Goal: Task Accomplishment & Management: Manage account settings

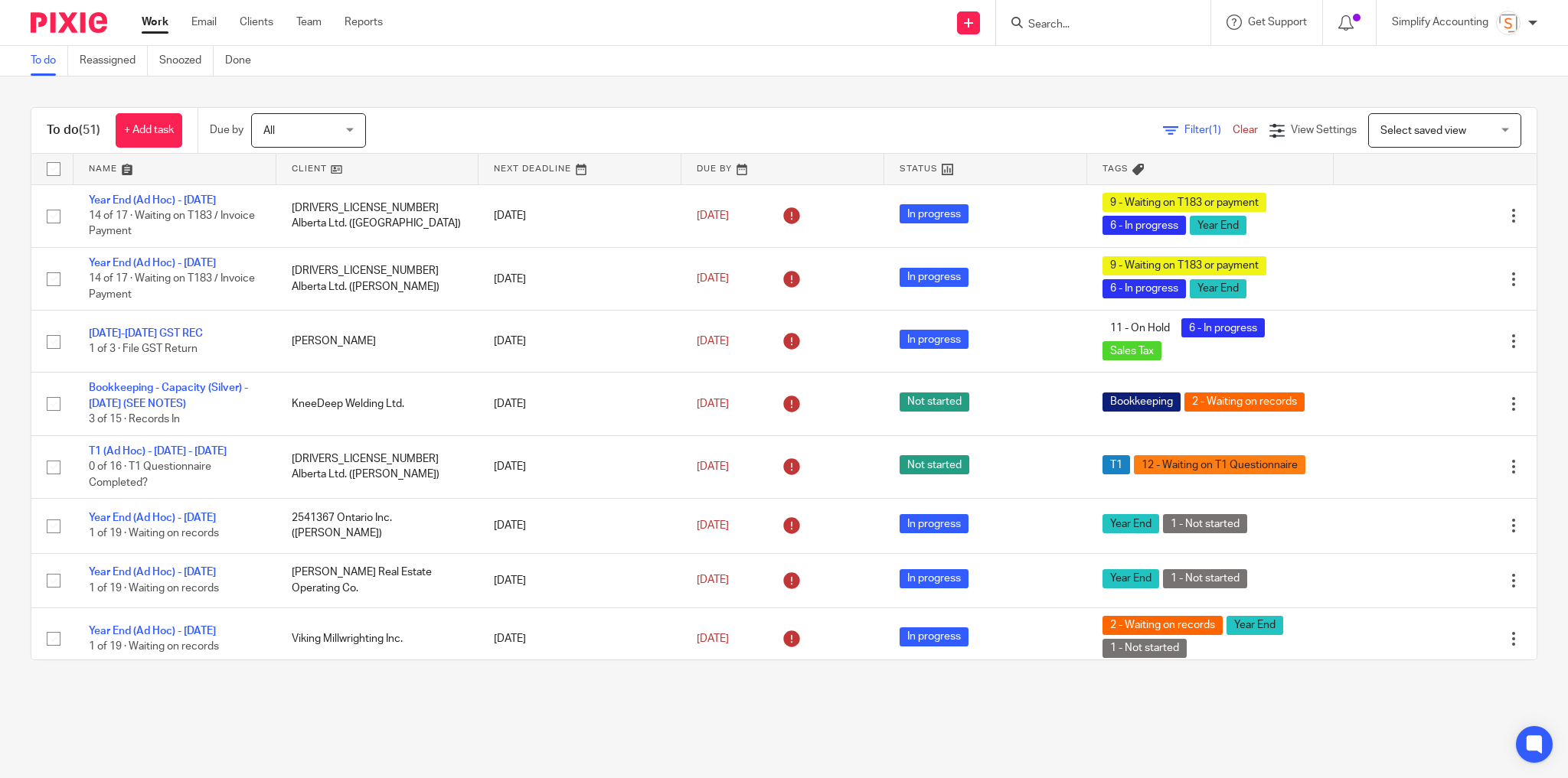
click at [1047, 86] on div "To do (51) + Add task Due by All All Today Tomorrow This week Next week This mo…" at bounding box center [784, 383] width 1568 height 615
click at [1055, 18] on input "Search" at bounding box center [1095, 25] width 138 height 14
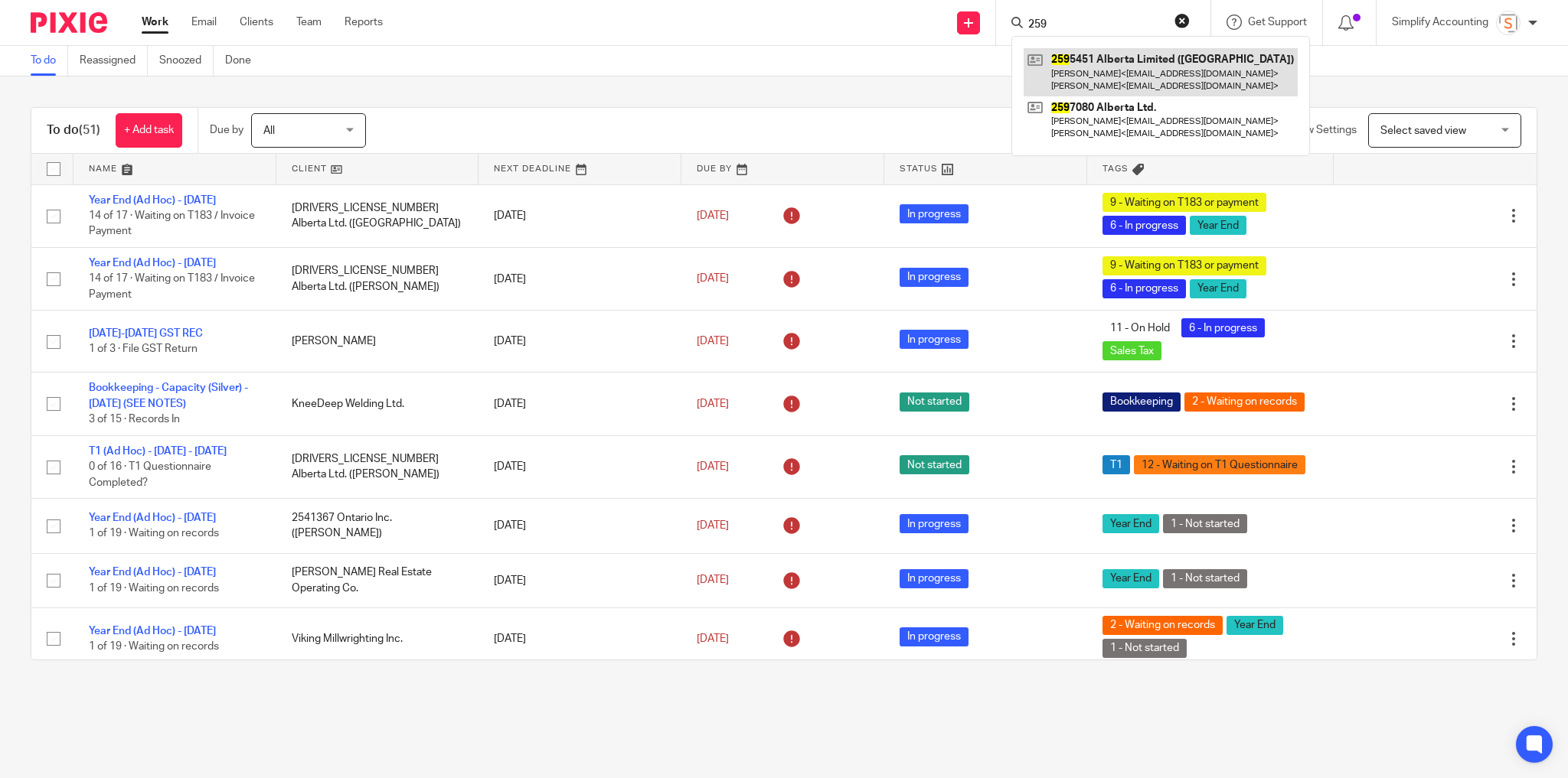
type input "259"
click at [1102, 77] on link at bounding box center [1161, 72] width 274 height 47
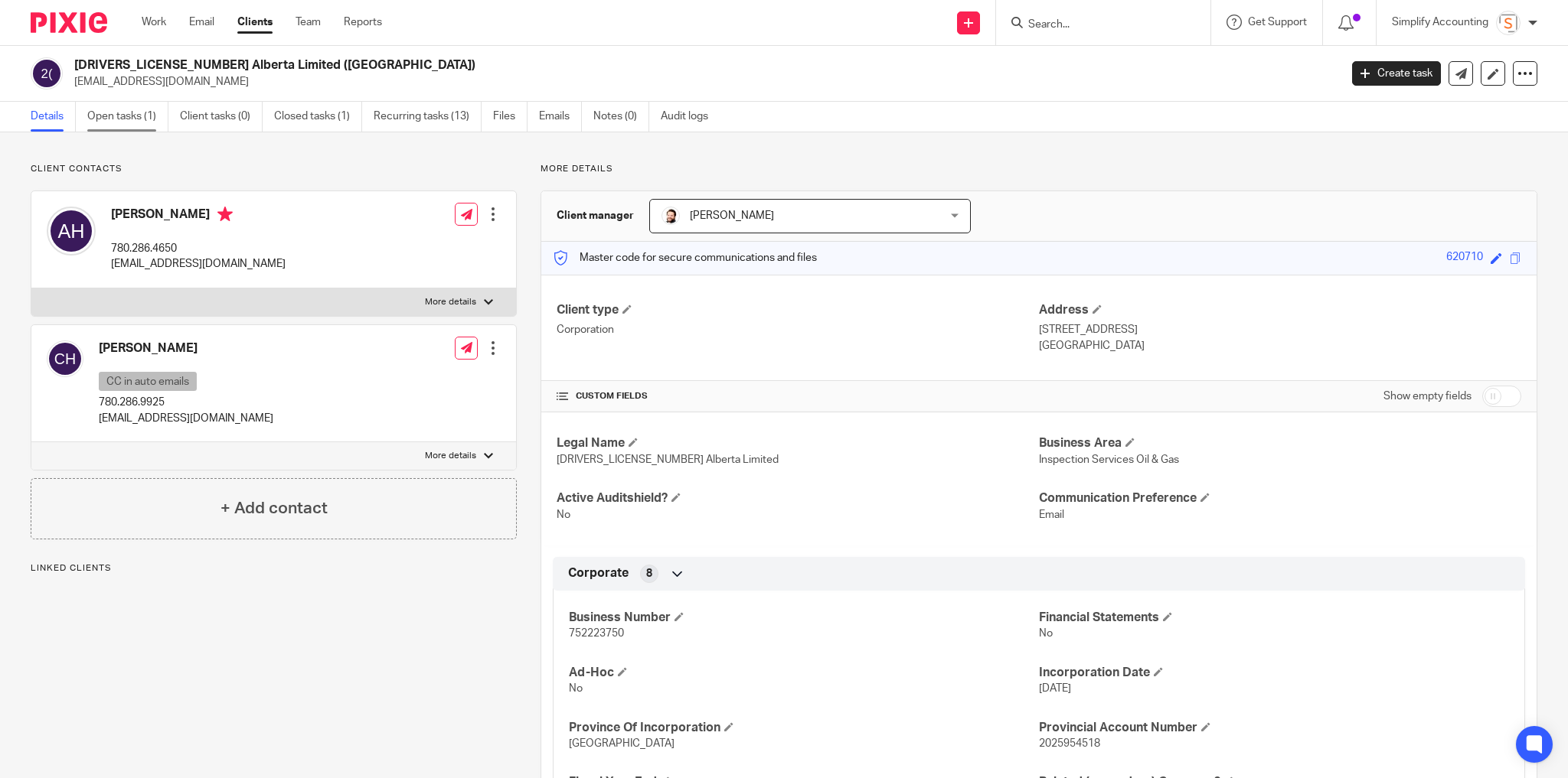
click at [98, 107] on link "Open tasks (1)" at bounding box center [127, 116] width 81 height 30
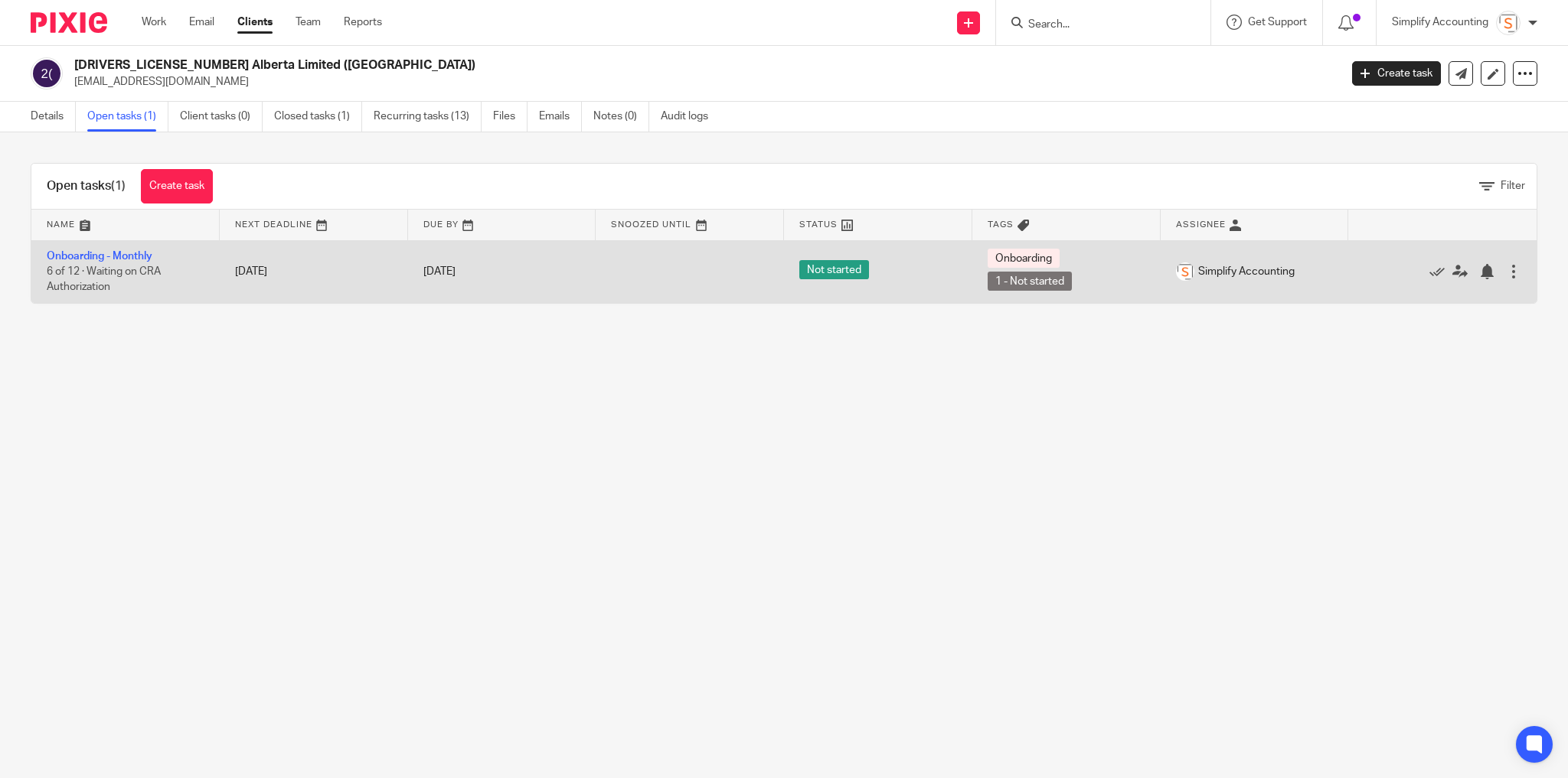
click at [95, 247] on td "Onboarding - Monthly 6 of 12 · Waiting on CRA Authorization" at bounding box center [125, 272] width 188 height 63
click at [95, 252] on link "Onboarding - Monthly" at bounding box center [99, 256] width 105 height 11
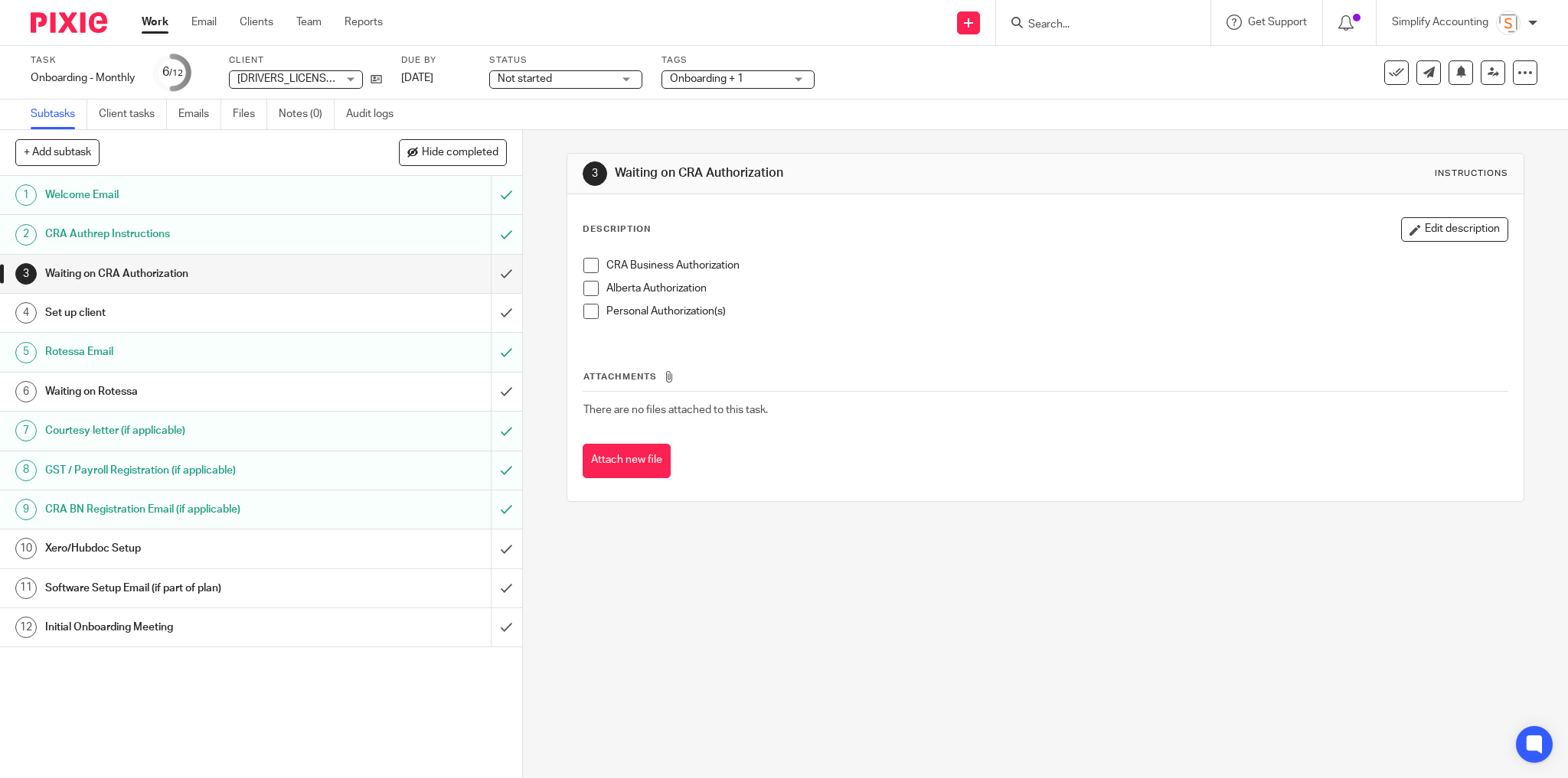
click at [207, 196] on h1 "Welcome Email" at bounding box center [188, 195] width 287 height 23
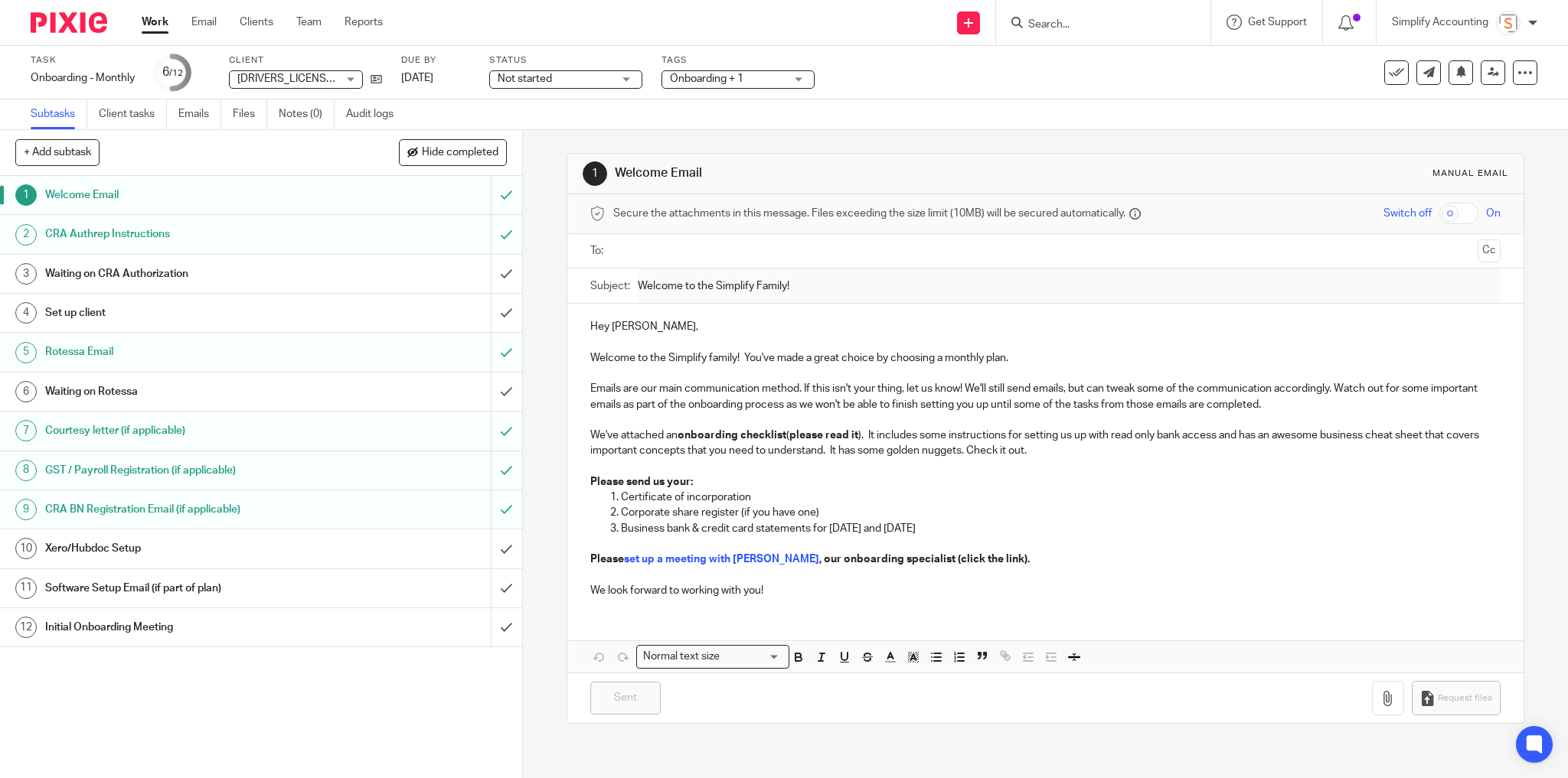
click at [354, 270] on div "Waiting on CRA Authorization" at bounding box center [259, 273] width 430 height 23
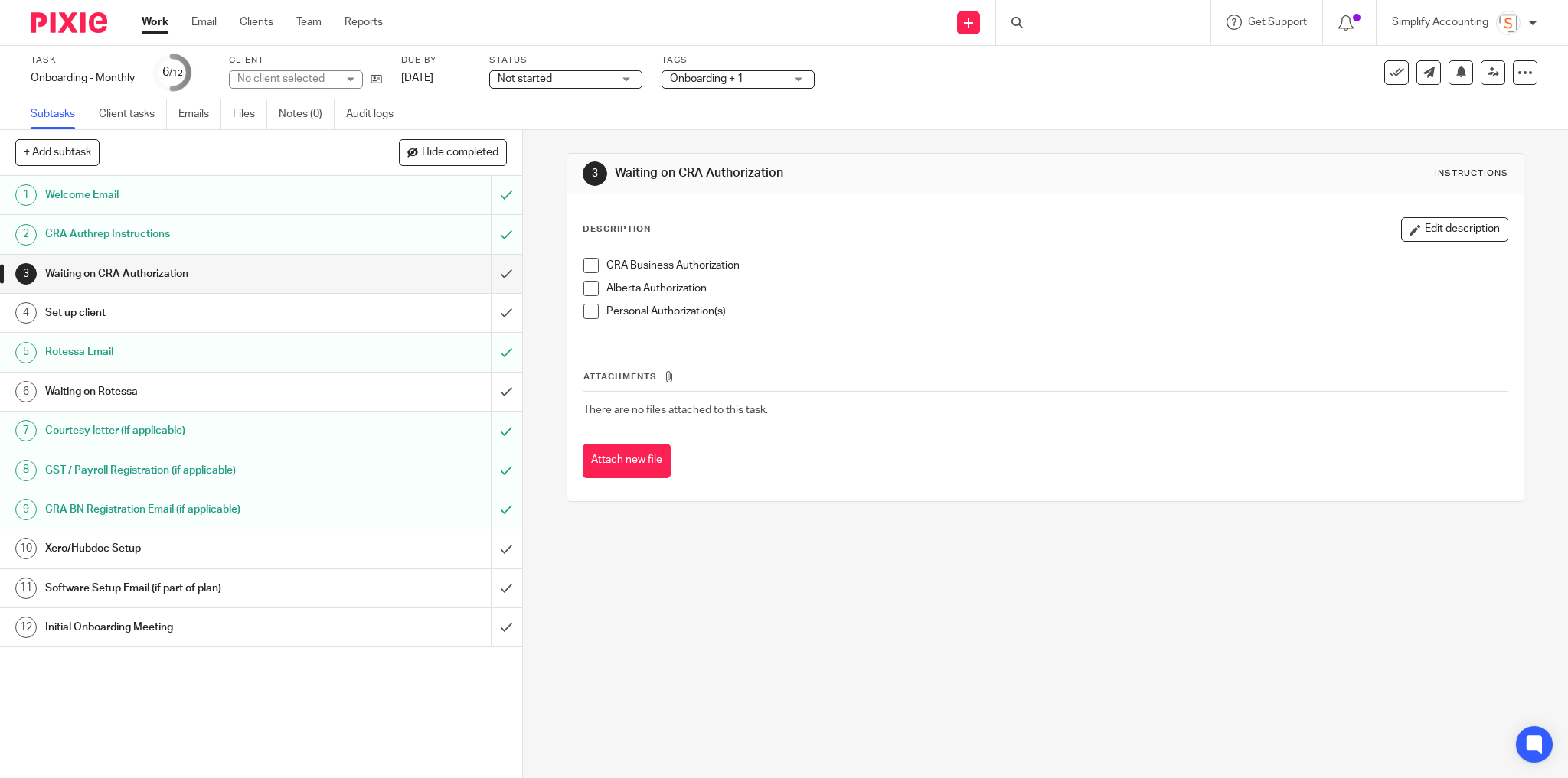
drag, startPoint x: 584, startPoint y: 261, endPoint x: 586, endPoint y: 276, distance: 15.1
click at [584, 262] on span at bounding box center [591, 265] width 15 height 15
drag, startPoint x: 586, startPoint y: 288, endPoint x: 563, endPoint y: 284, distance: 23.3
click at [586, 288] on span at bounding box center [591, 288] width 15 height 15
click at [495, 268] on input "submit" at bounding box center [261, 273] width 522 height 39
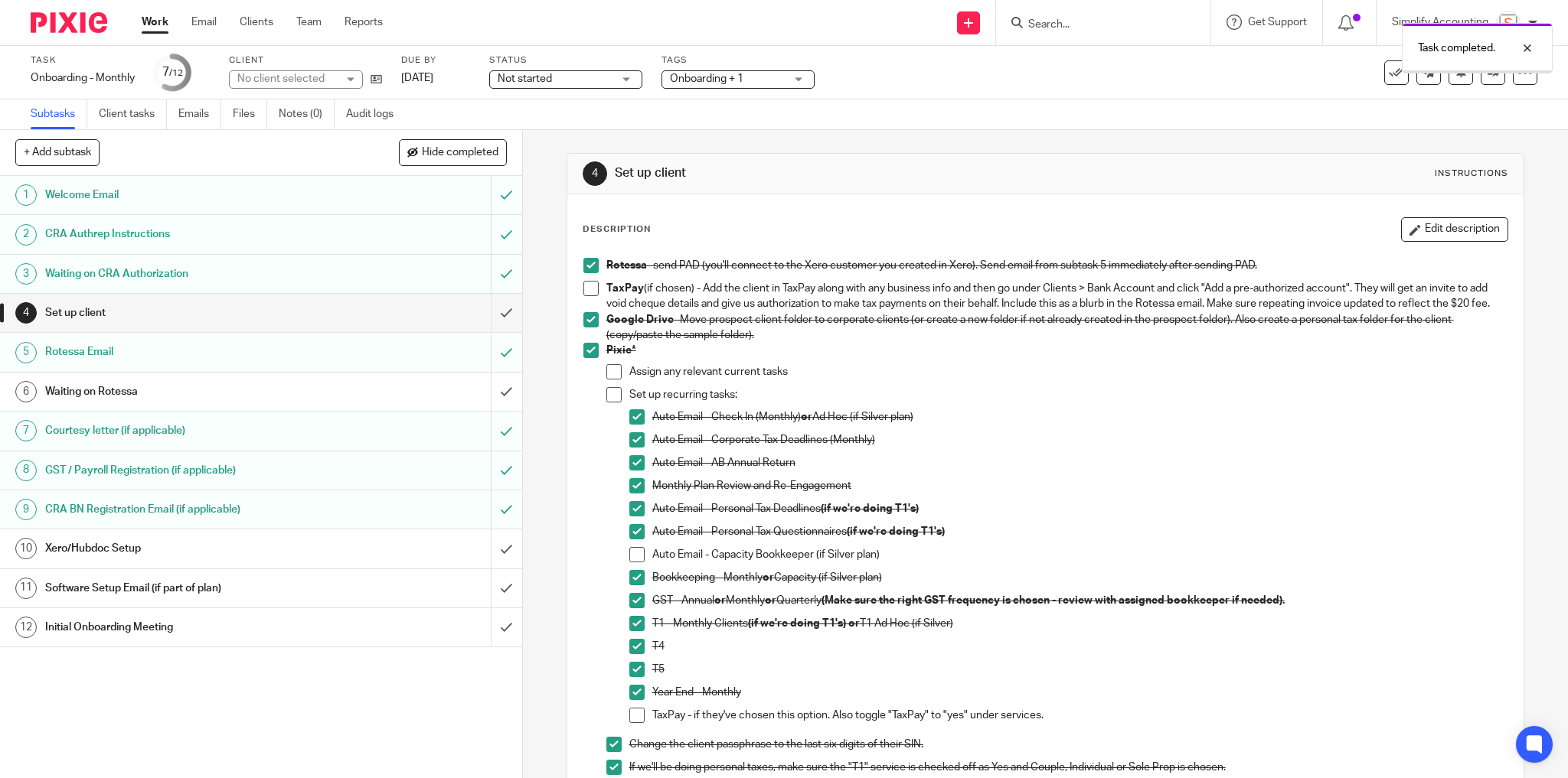
drag, startPoint x: 443, startPoint y: 389, endPoint x: 472, endPoint y: 387, distance: 29.1
click at [443, 387] on div "Waiting on Rotessa" at bounding box center [259, 391] width 430 height 23
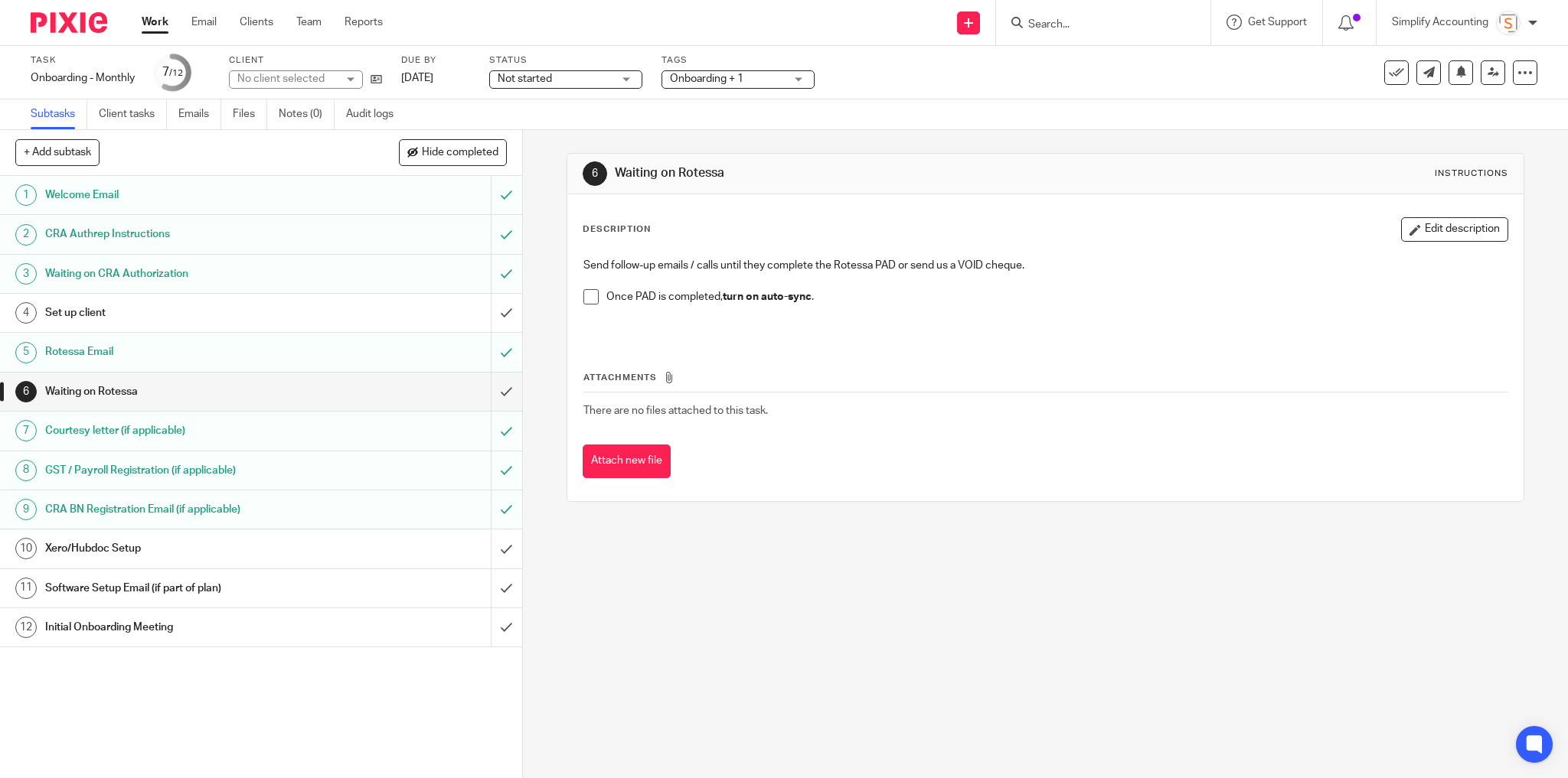
click at [583, 299] on span at bounding box center [591, 296] width 15 height 15
click at [497, 392] on input "submit" at bounding box center [261, 391] width 522 height 39
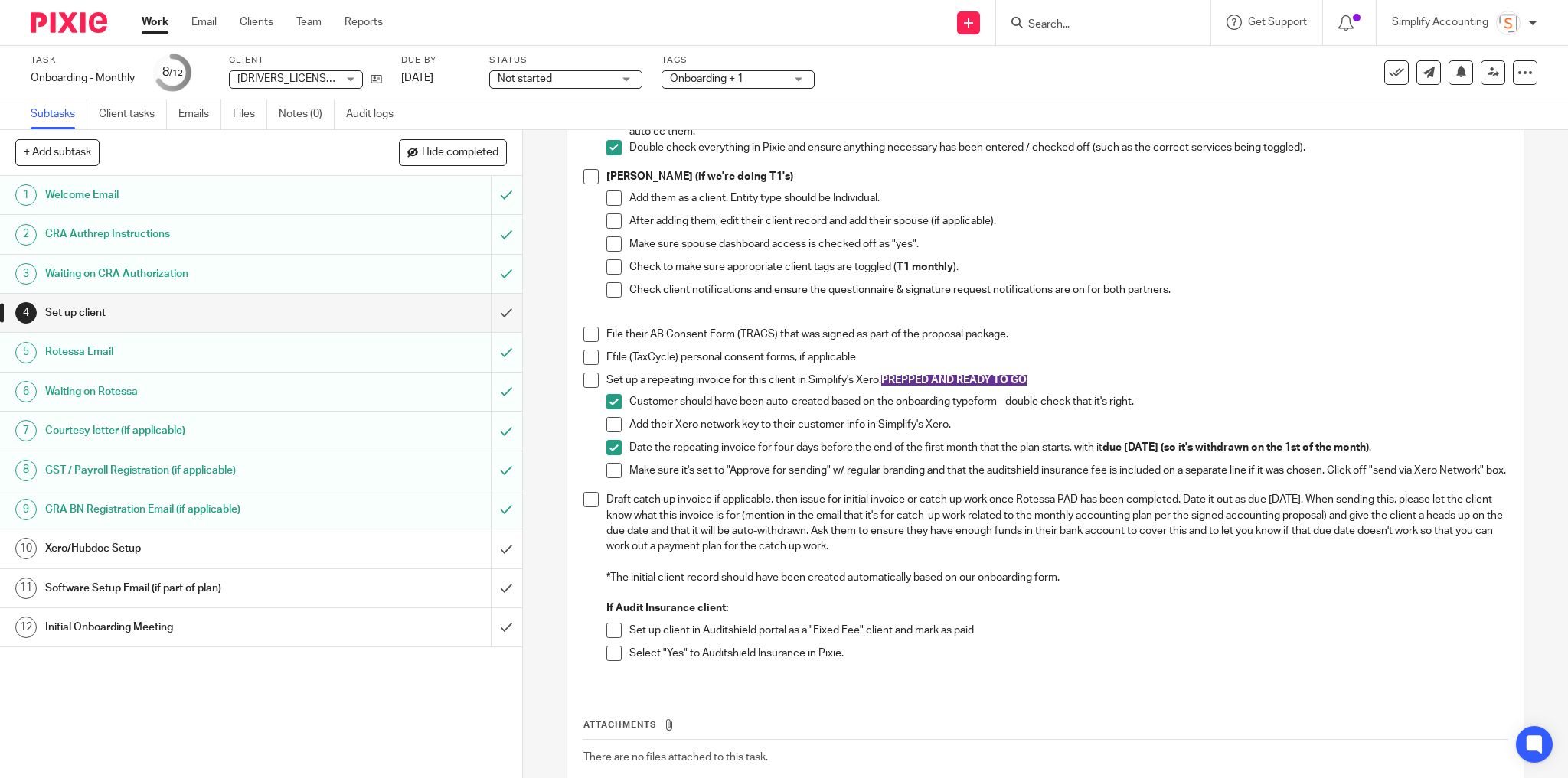
scroll to position [735, 0]
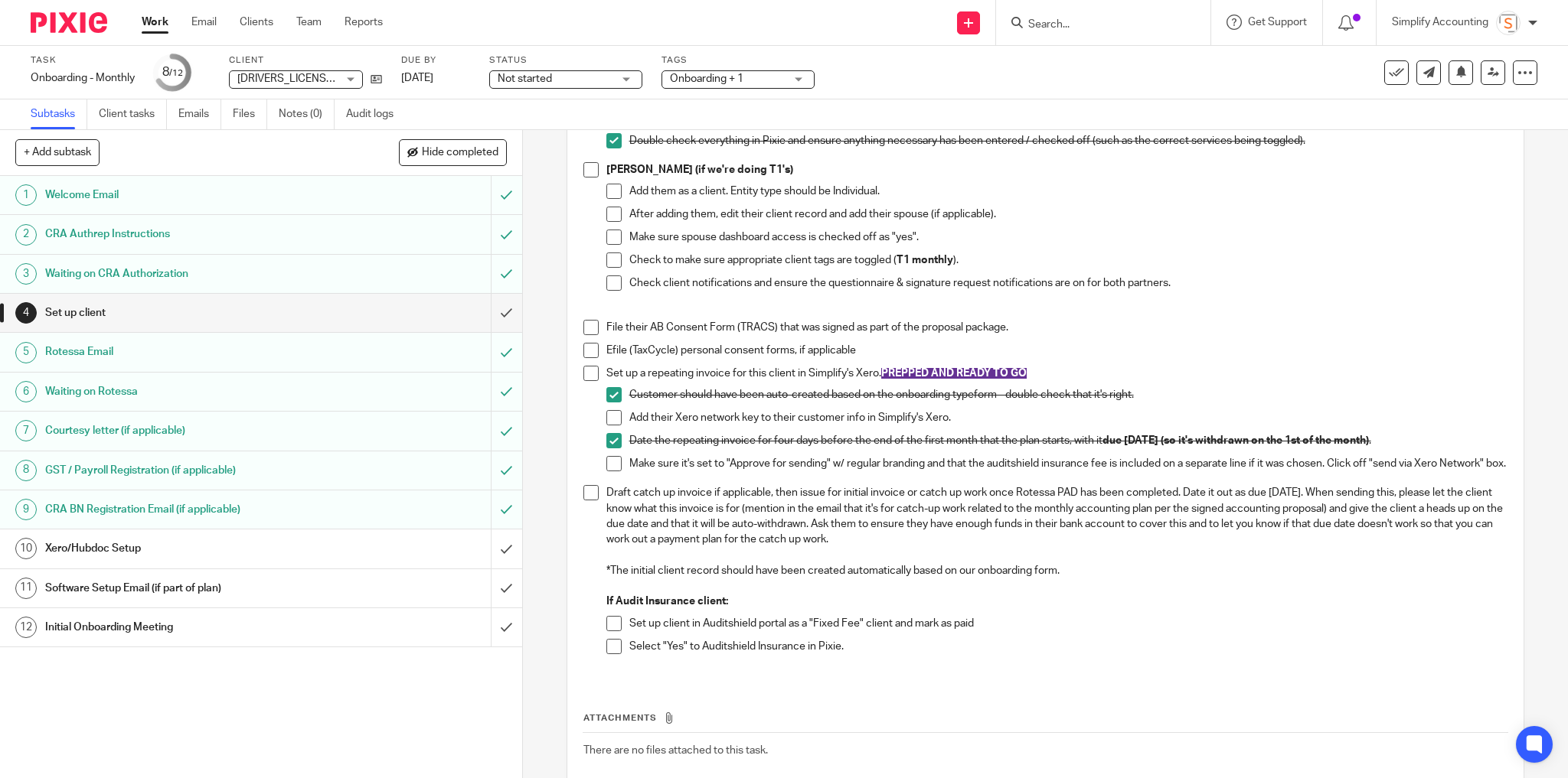
click at [608, 472] on span at bounding box center [613, 463] width 15 height 15
drag, startPoint x: 580, startPoint y: 332, endPoint x: 583, endPoint y: 340, distance: 8.5
click at [583, 320] on p at bounding box center [1046, 311] width 925 height 15
click at [583, 335] on span at bounding box center [591, 327] width 15 height 15
click at [583, 381] on span at bounding box center [591, 372] width 15 height 15
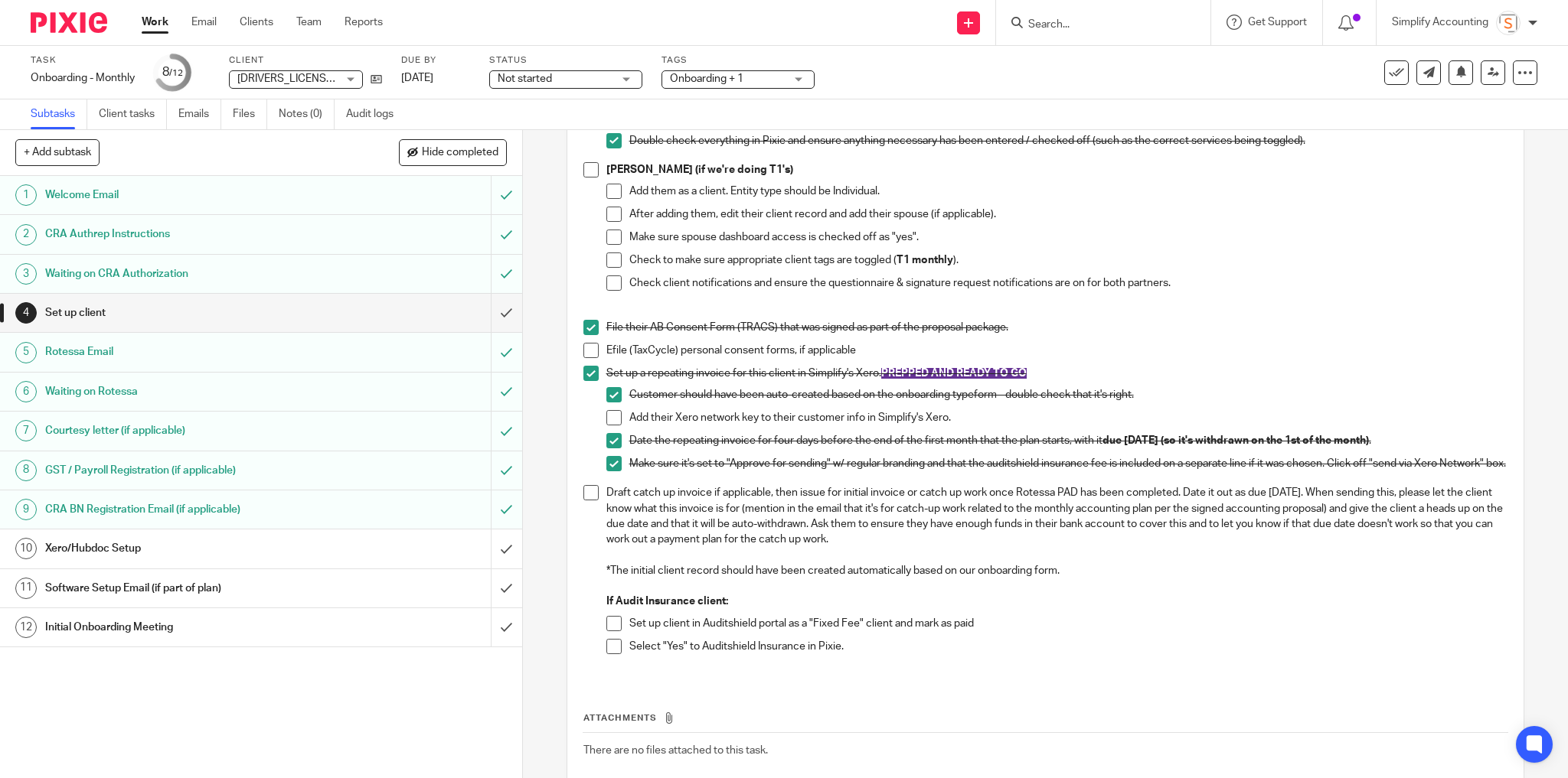
click at [285, 556] on h1 "Xero/Hubdoc Setup" at bounding box center [188, 548] width 287 height 23
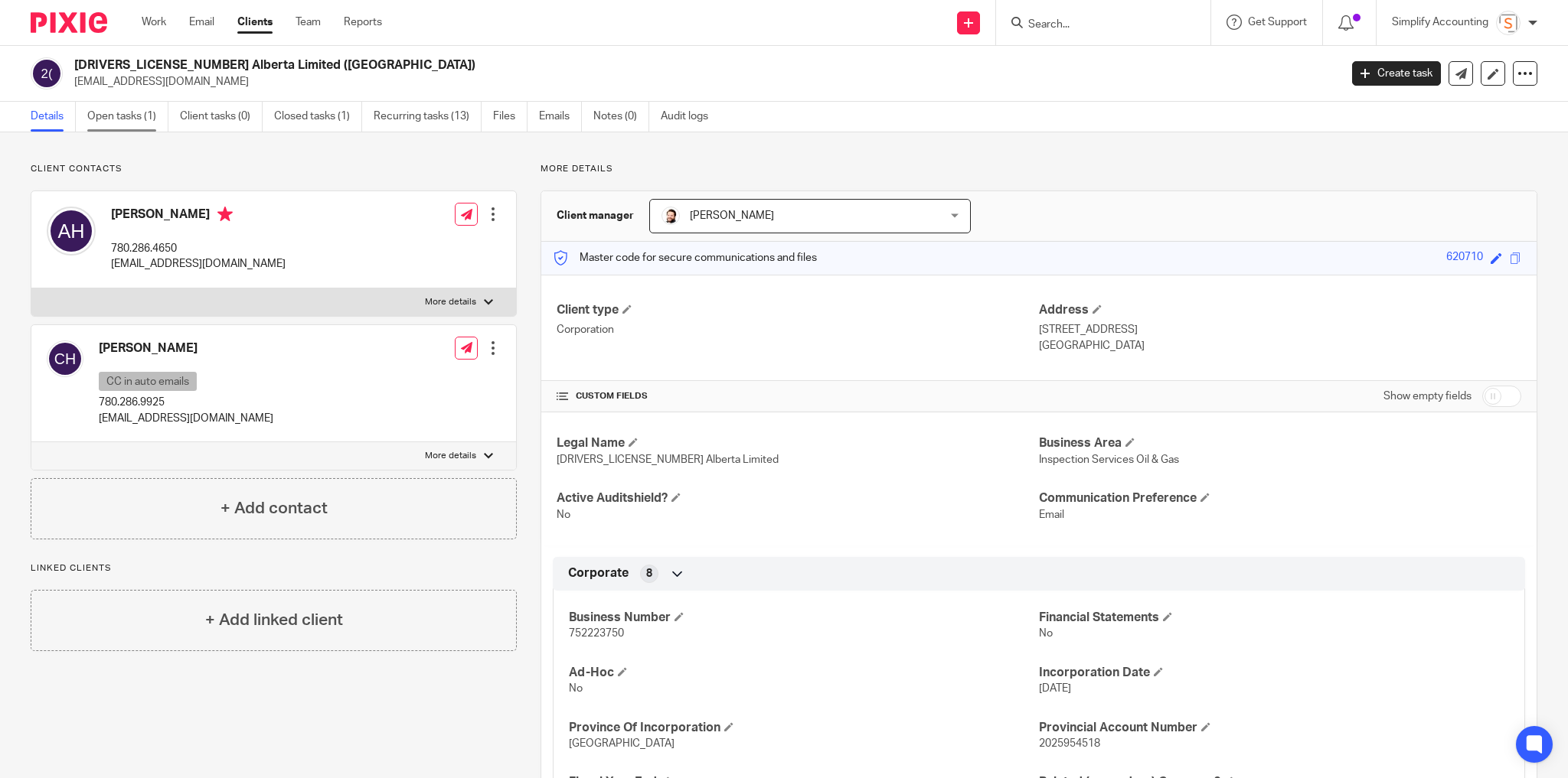
click at [136, 115] on link "Open tasks (1)" at bounding box center [127, 116] width 81 height 30
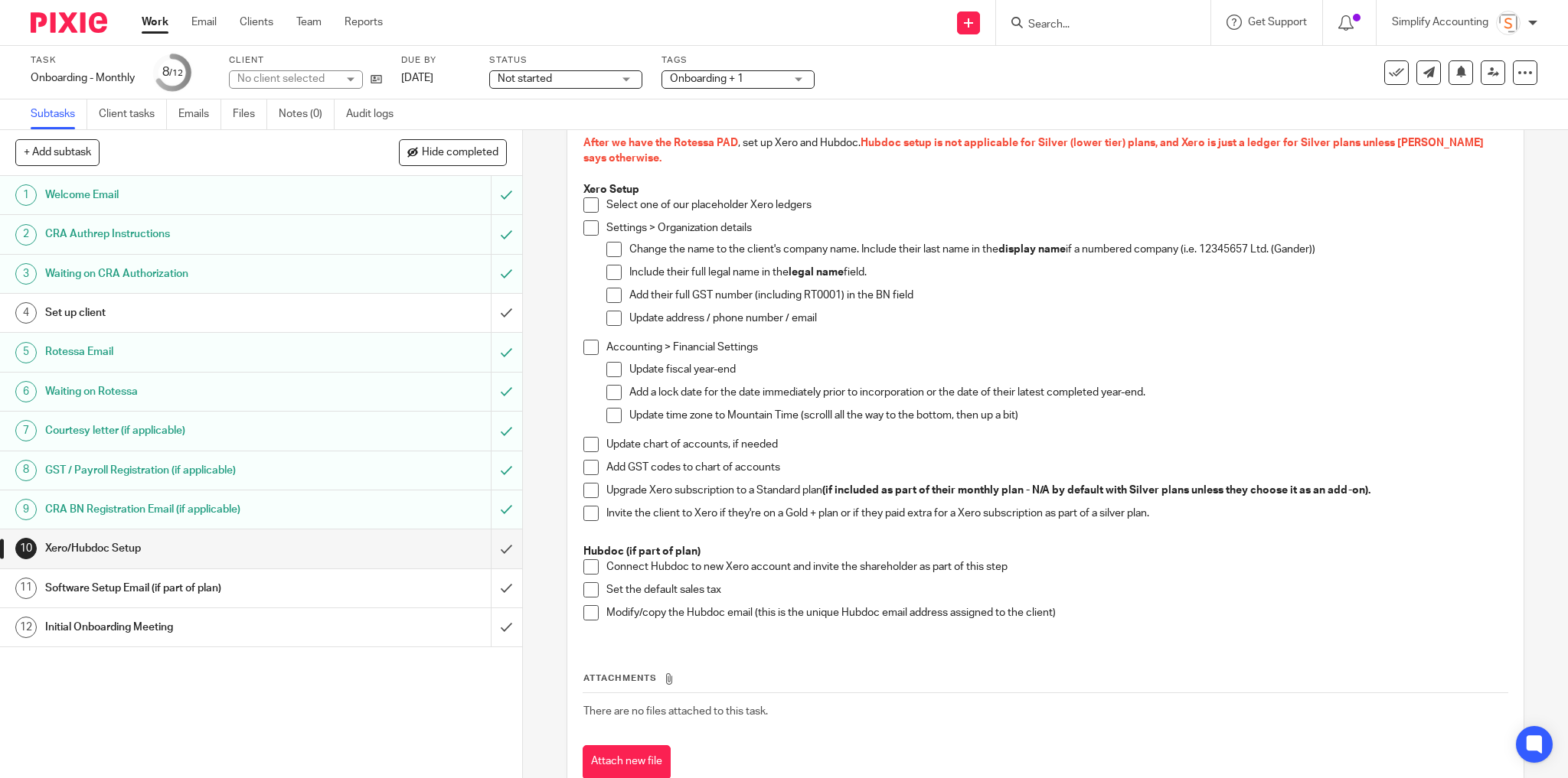
scroll to position [168, 0]
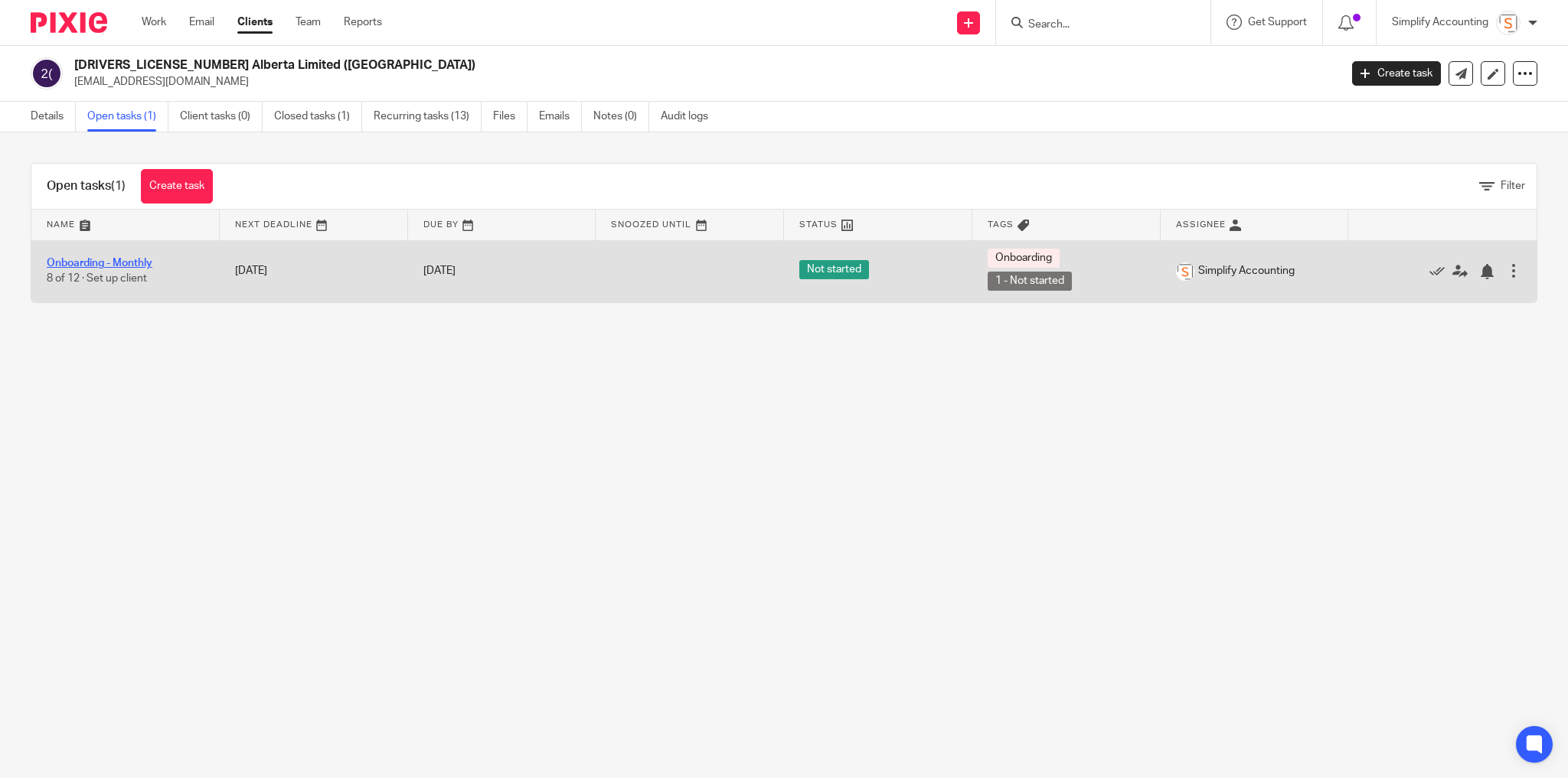
click at [132, 264] on link "Onboarding - Monthly" at bounding box center [99, 263] width 105 height 11
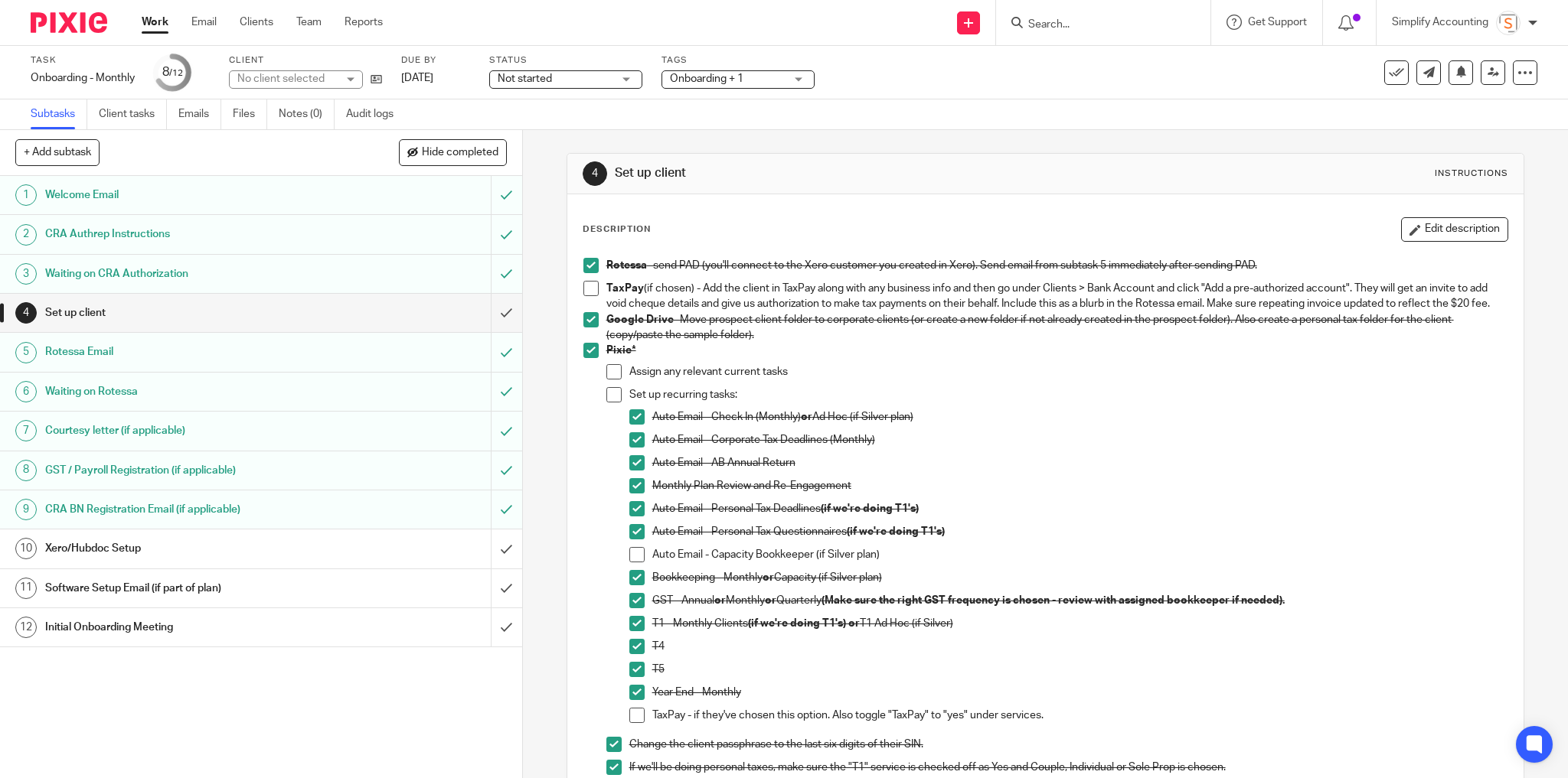
click at [105, 543] on h1 "Xero/Hubdoc Setup" at bounding box center [188, 548] width 287 height 23
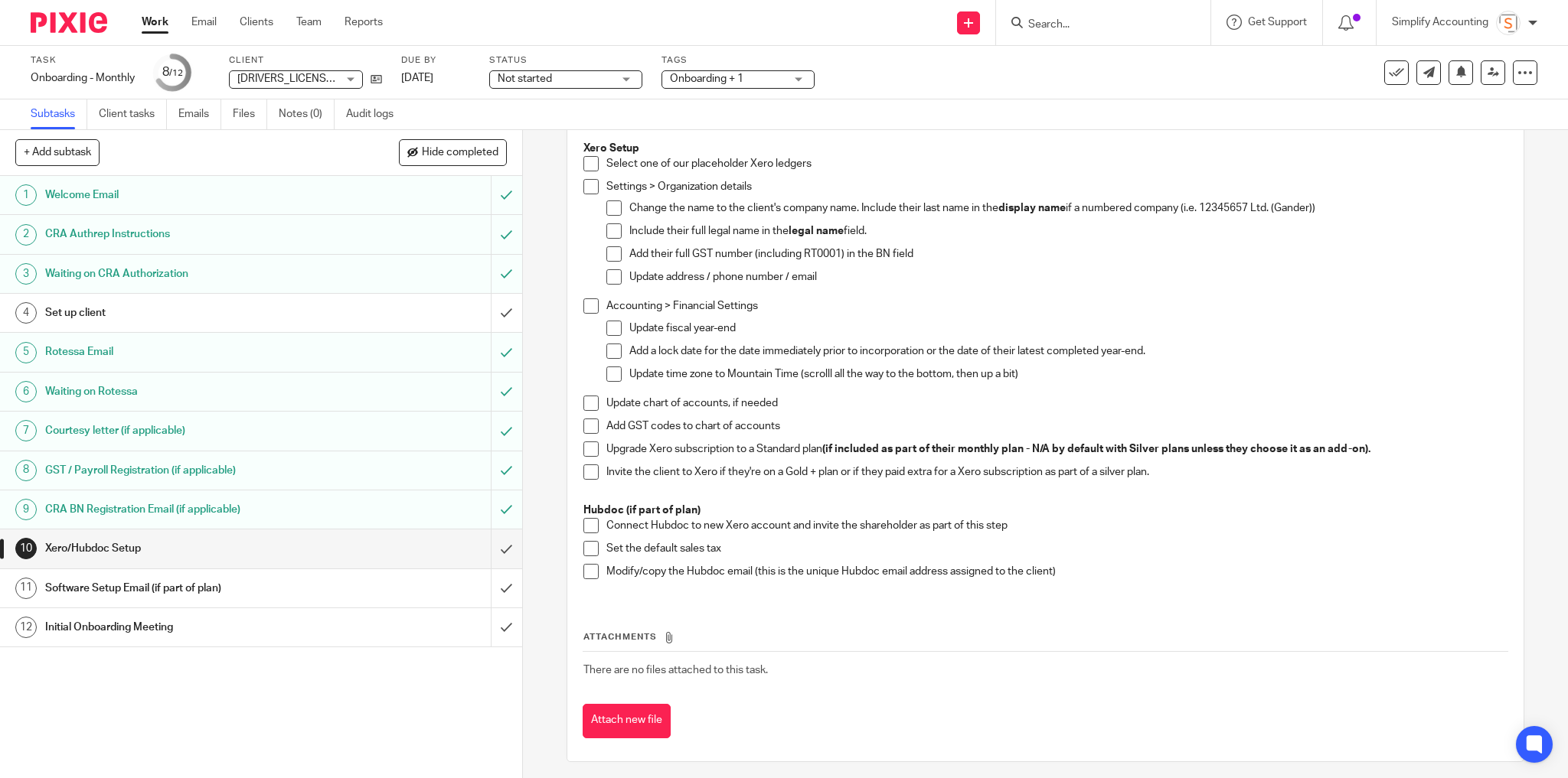
scroll to position [168, 0]
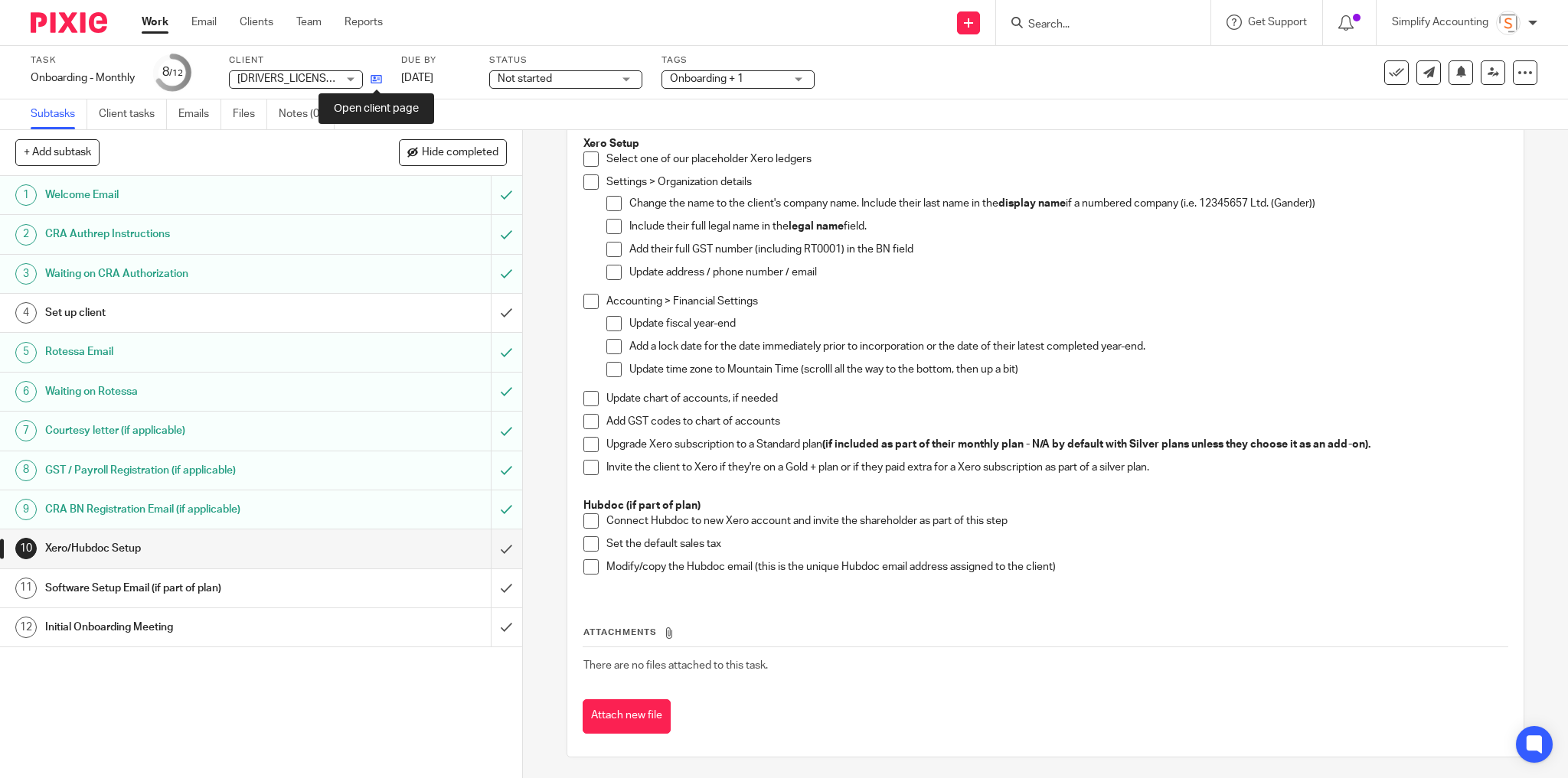
click at [377, 83] on icon at bounding box center [376, 79] width 12 height 12
click at [583, 178] on span at bounding box center [591, 182] width 15 height 15
click at [610, 204] on span at bounding box center [613, 203] width 15 height 15
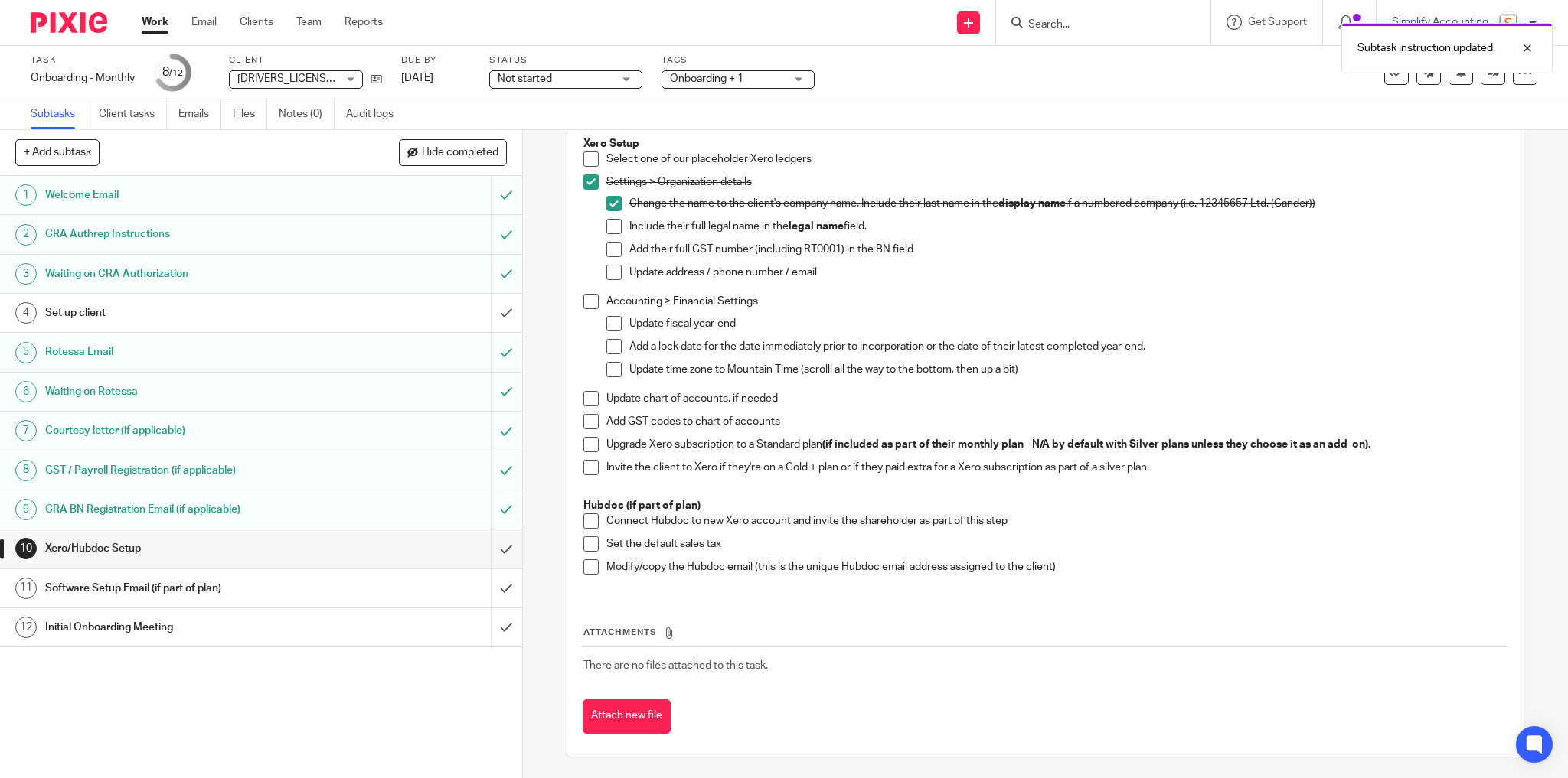
click at [613, 226] on span at bounding box center [613, 226] width 15 height 15
click at [611, 246] on span at bounding box center [613, 249] width 15 height 15
click at [606, 273] on span at bounding box center [613, 272] width 15 height 15
click at [583, 300] on span at bounding box center [591, 301] width 15 height 15
click at [607, 325] on span at bounding box center [613, 323] width 15 height 15
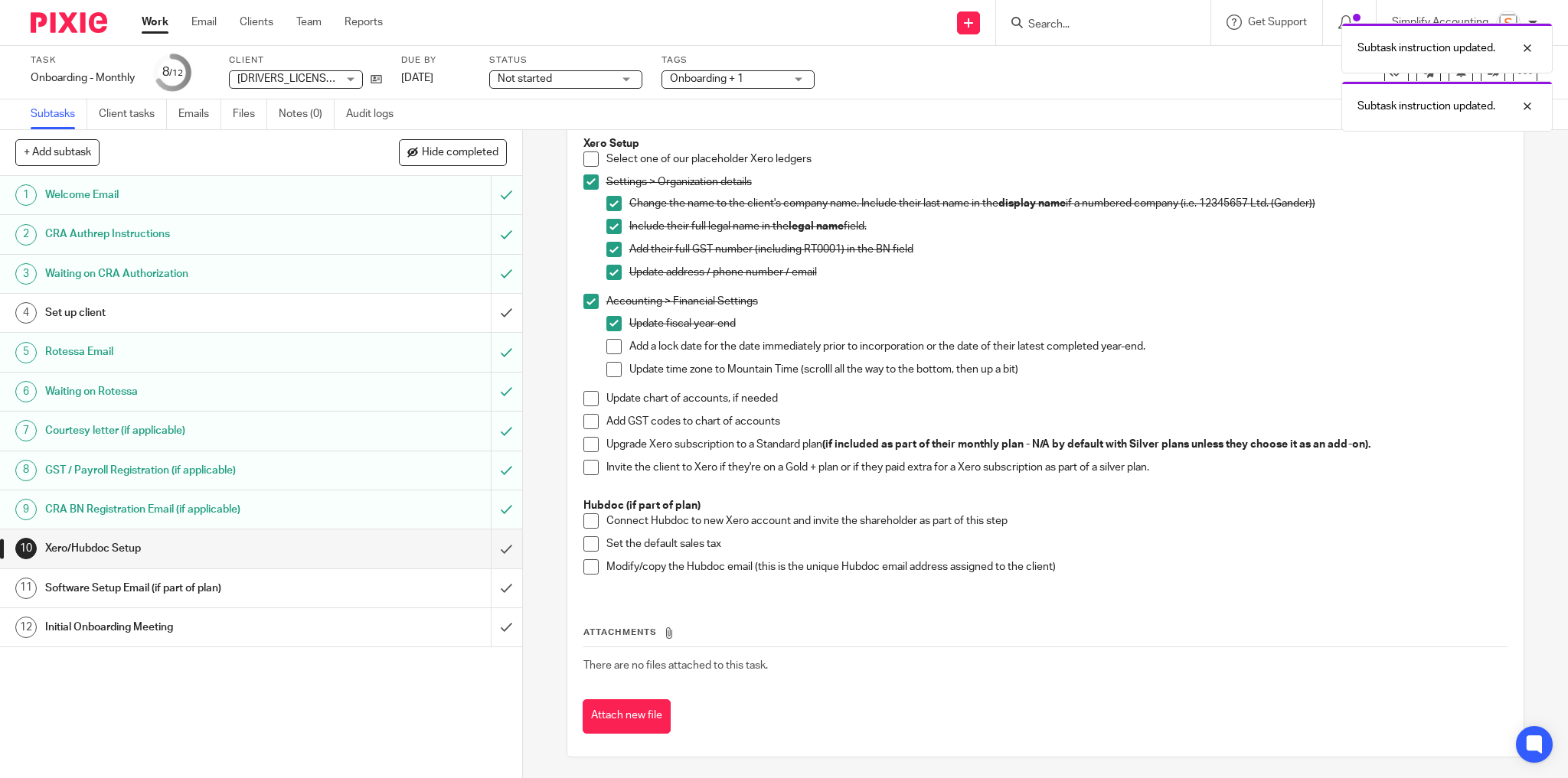
click at [613, 368] on span at bounding box center [613, 369] width 15 height 15
click at [583, 395] on span at bounding box center [591, 398] width 15 height 15
click at [585, 416] on span at bounding box center [591, 421] width 15 height 15
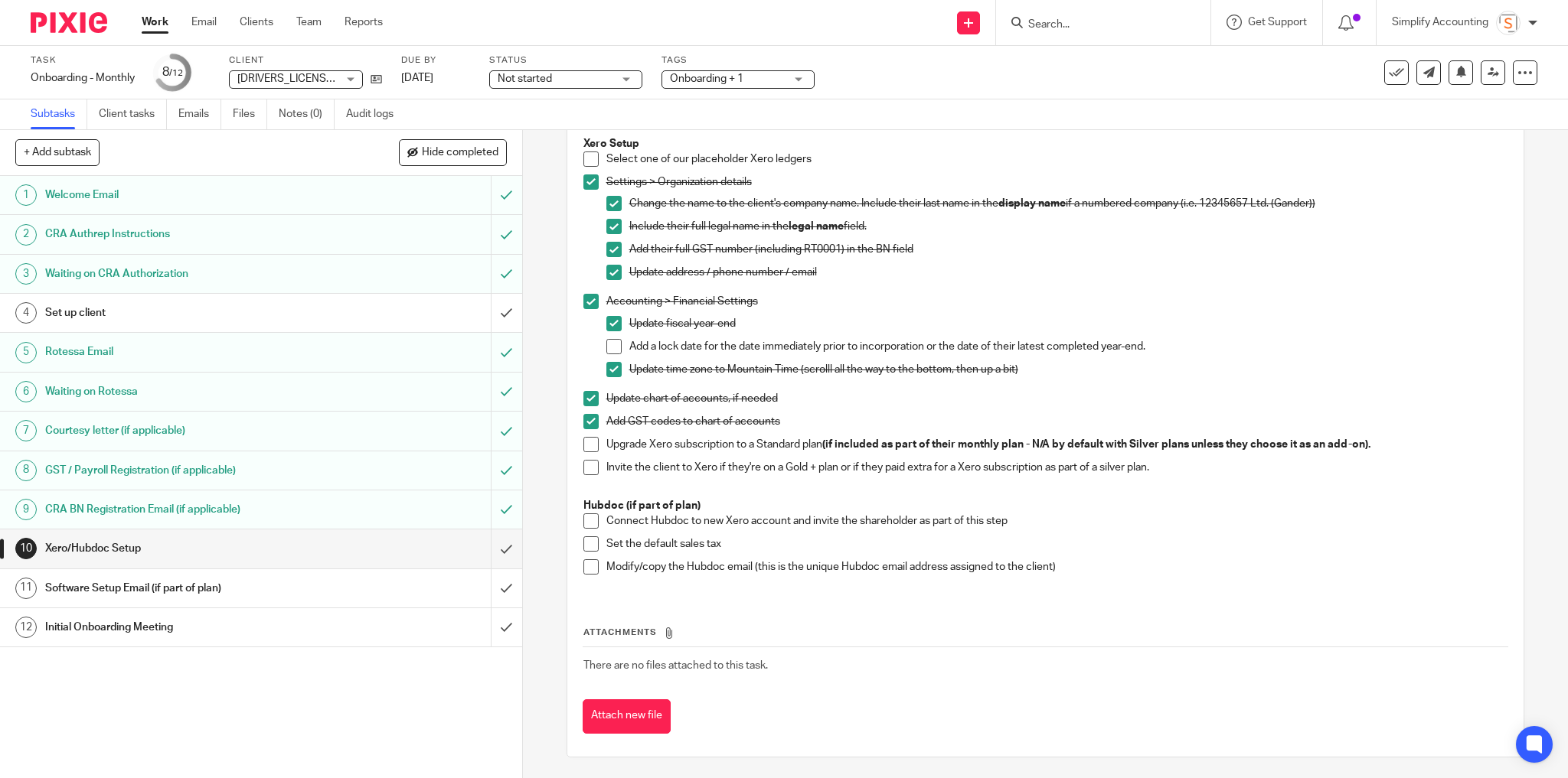
drag, startPoint x: 608, startPoint y: 341, endPoint x: 621, endPoint y: 343, distance: 13.2
click at [608, 341] on span at bounding box center [613, 346] width 15 height 15
click at [589, 438] on span at bounding box center [591, 444] width 15 height 15
click at [584, 460] on span at bounding box center [591, 467] width 15 height 15
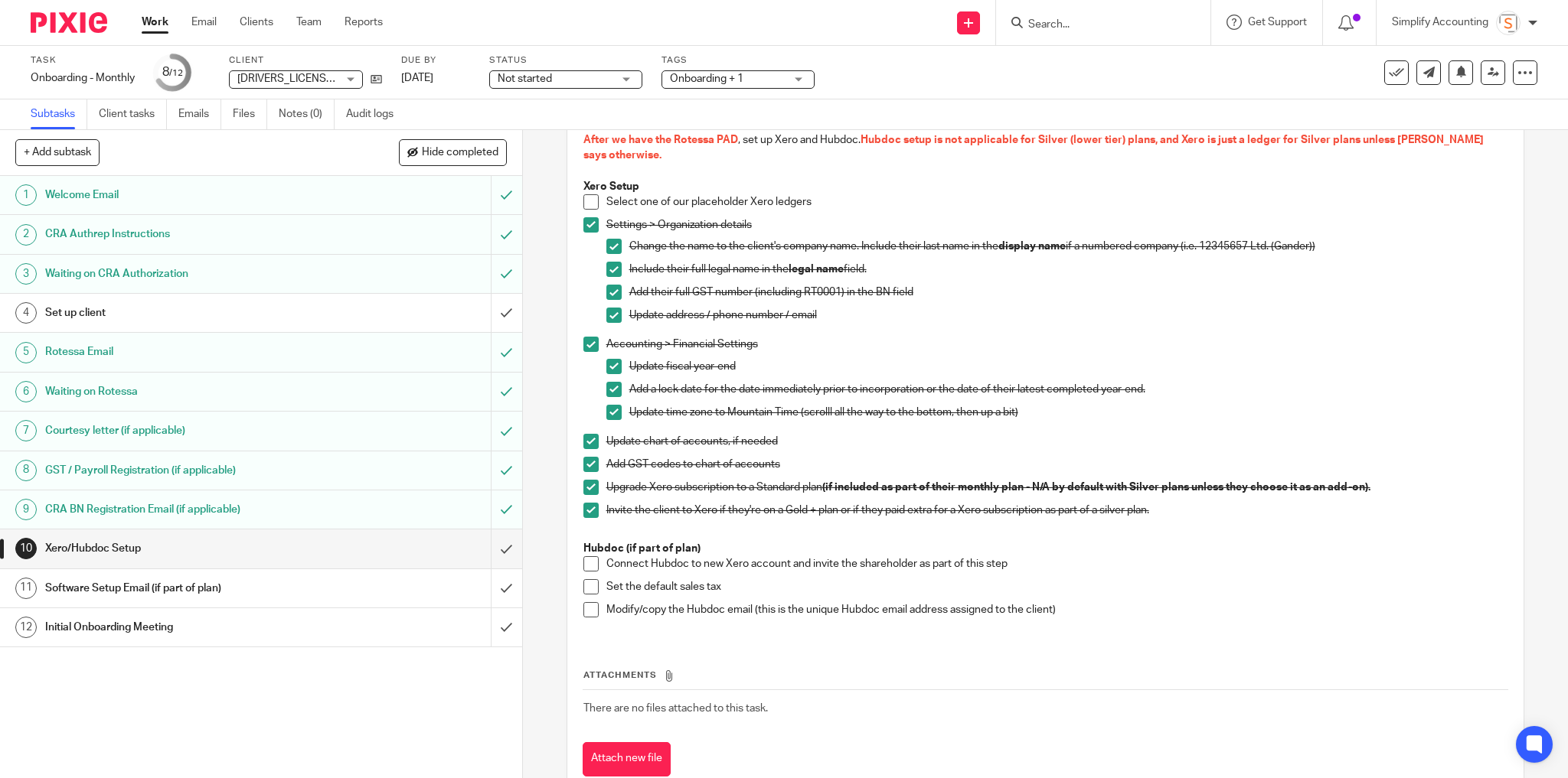
scroll to position [107, 0]
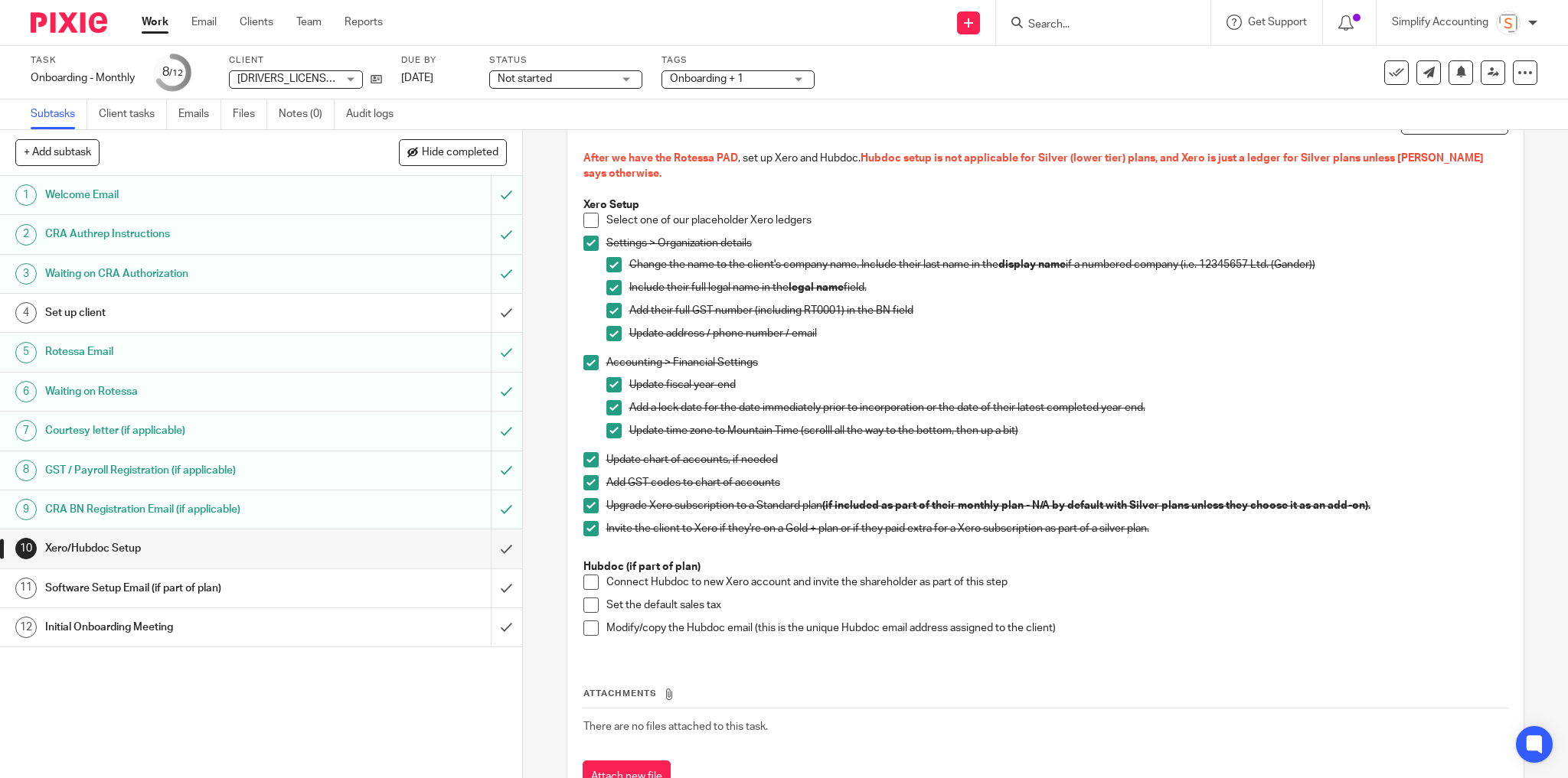
click at [309, 314] on h1 "Set up client" at bounding box center [188, 313] width 287 height 23
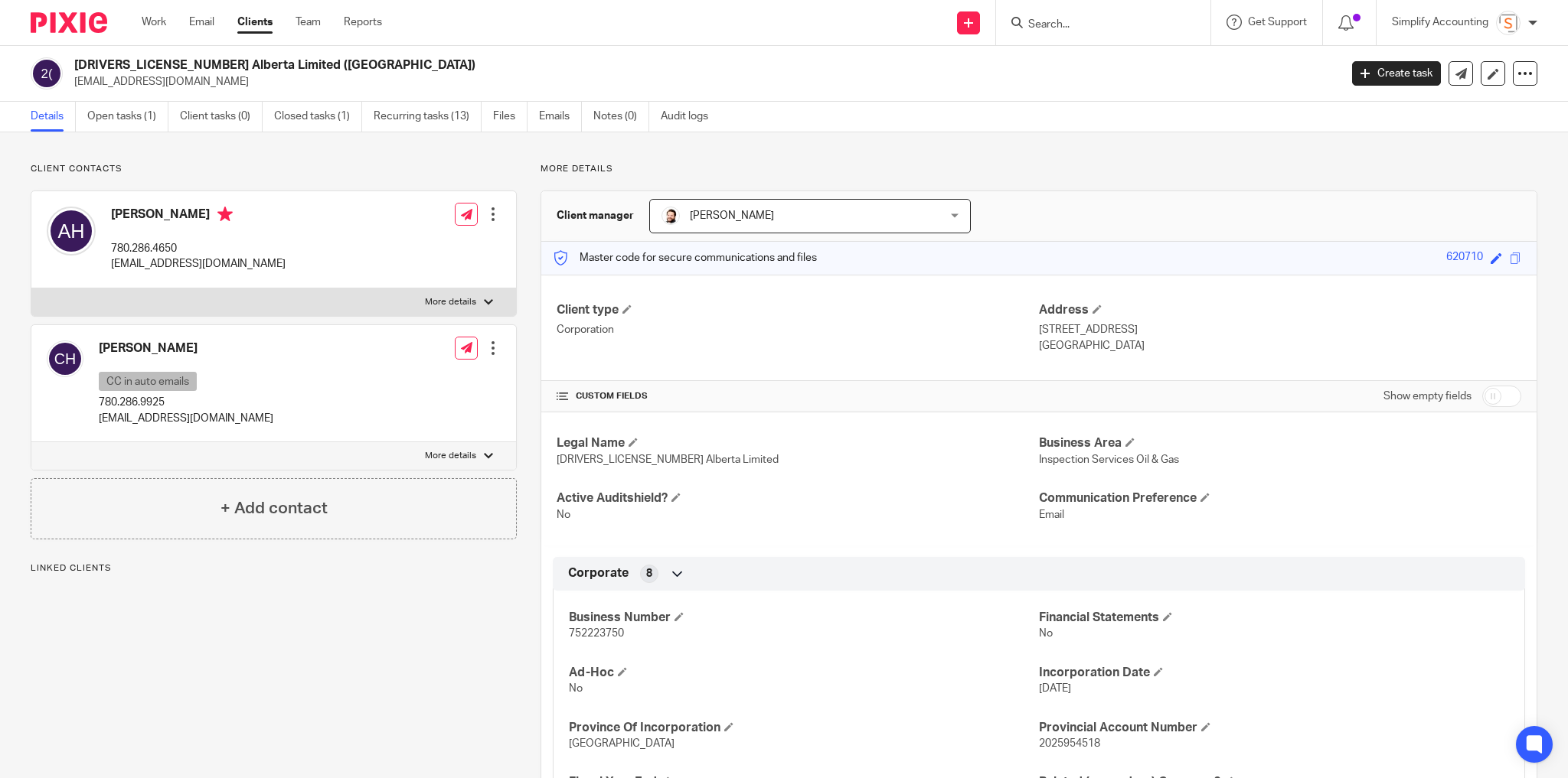
click at [135, 65] on h2 "[DRIVERS_LICENSE_NUMBER] Alberta Limited ([GEOGRAPHIC_DATA])" at bounding box center [576, 65] width 1003 height 16
click at [135, 64] on h2 "[DRIVERS_LICENSE_NUMBER] Alberta Limited ([GEOGRAPHIC_DATA])" at bounding box center [576, 65] width 1003 height 16
copy div "[DRIVERS_LICENSE_NUMBER] Alberta Limited ([GEOGRAPHIC_DATA])"
click at [584, 619] on h4 "Business Number" at bounding box center [804, 618] width 470 height 16
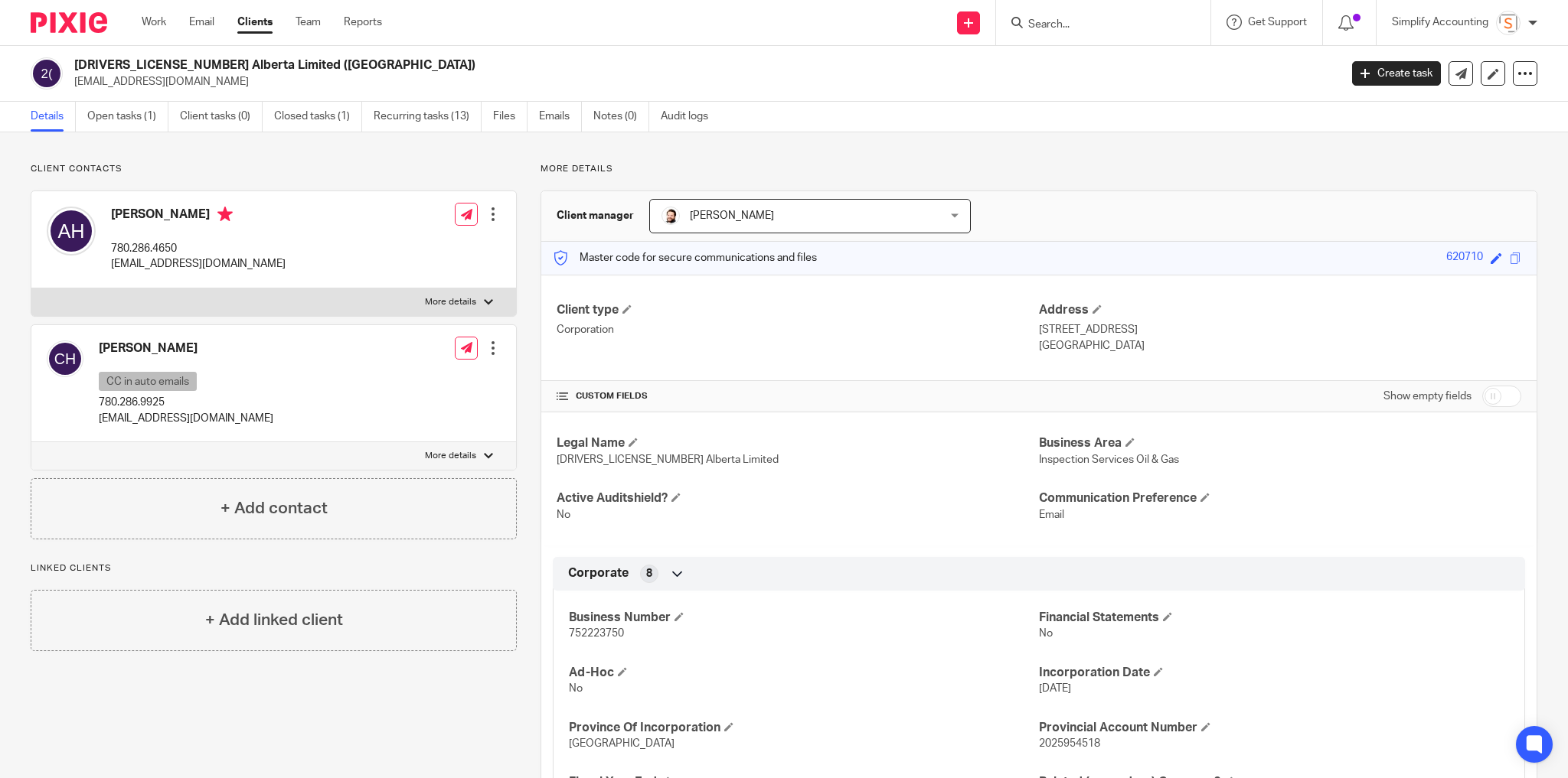
click at [585, 631] on span "752223750" at bounding box center [596, 633] width 55 height 11
copy span "752223750"
click at [191, 262] on p "[EMAIL_ADDRESS][DOMAIN_NAME]" at bounding box center [198, 263] width 175 height 15
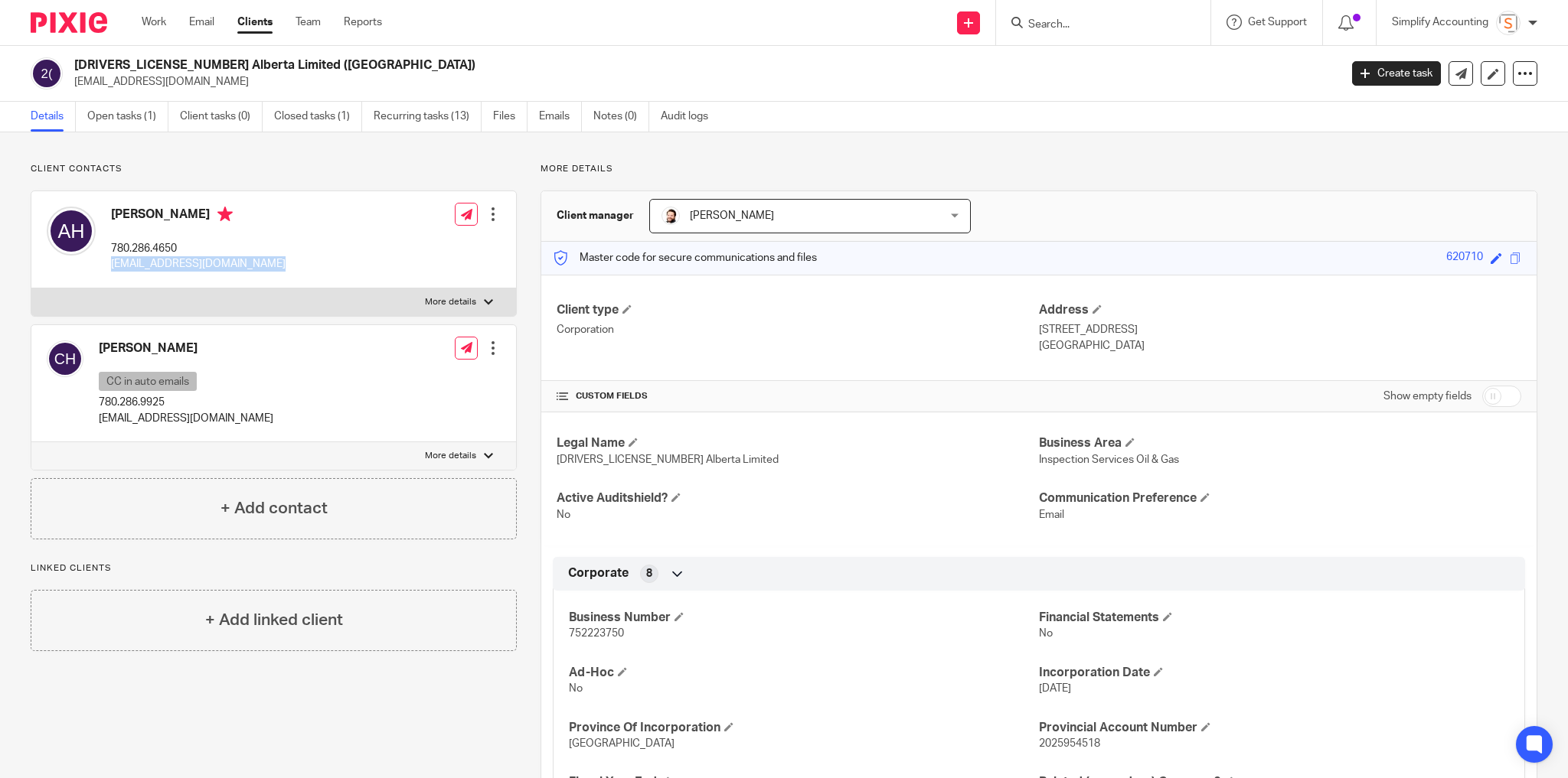
click at [191, 262] on p "[EMAIL_ADDRESS][DOMAIN_NAME]" at bounding box center [198, 263] width 175 height 15
copy div "[EMAIL_ADDRESS][DOMAIN_NAME]"
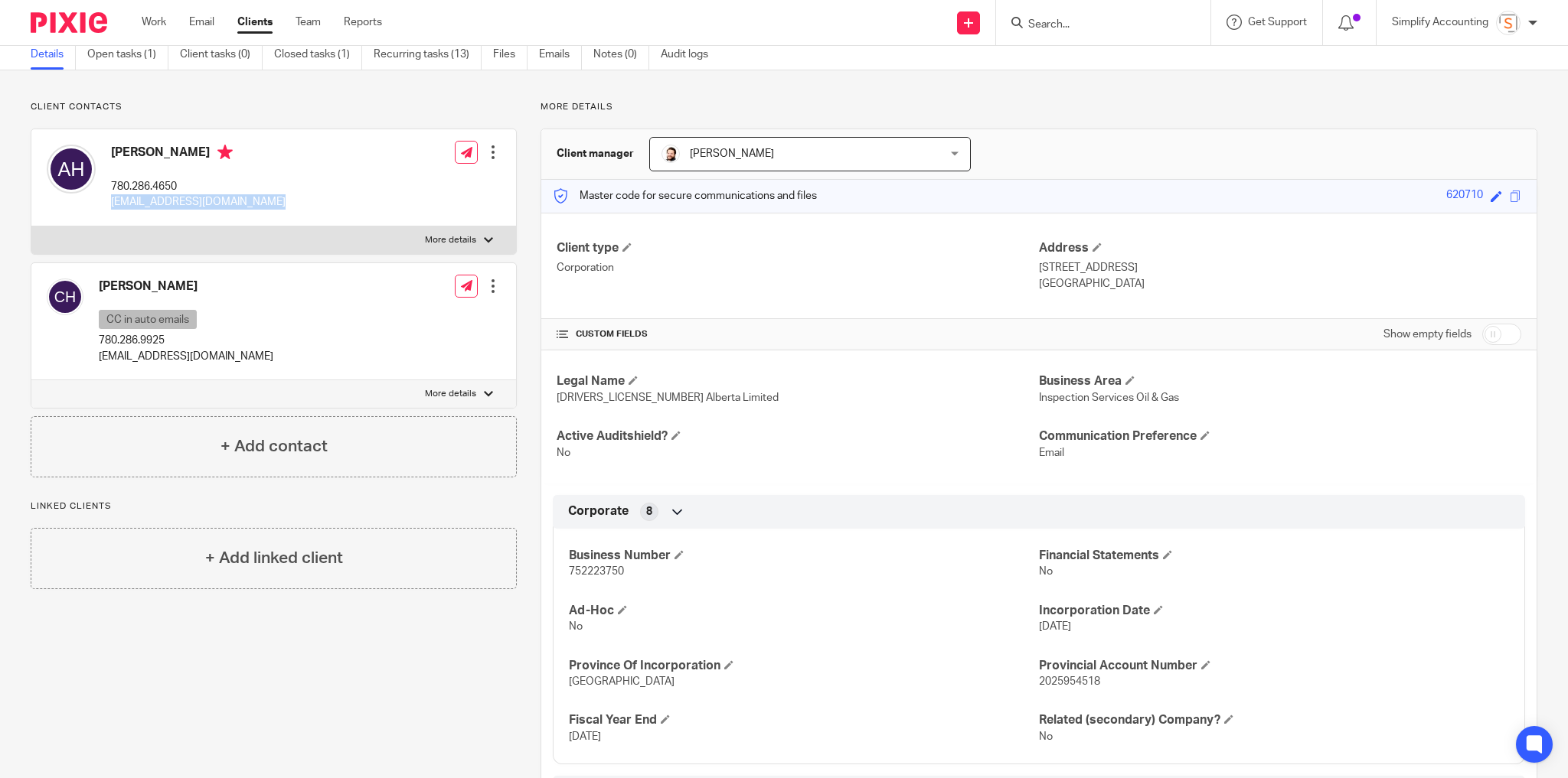
scroll to position [123, 0]
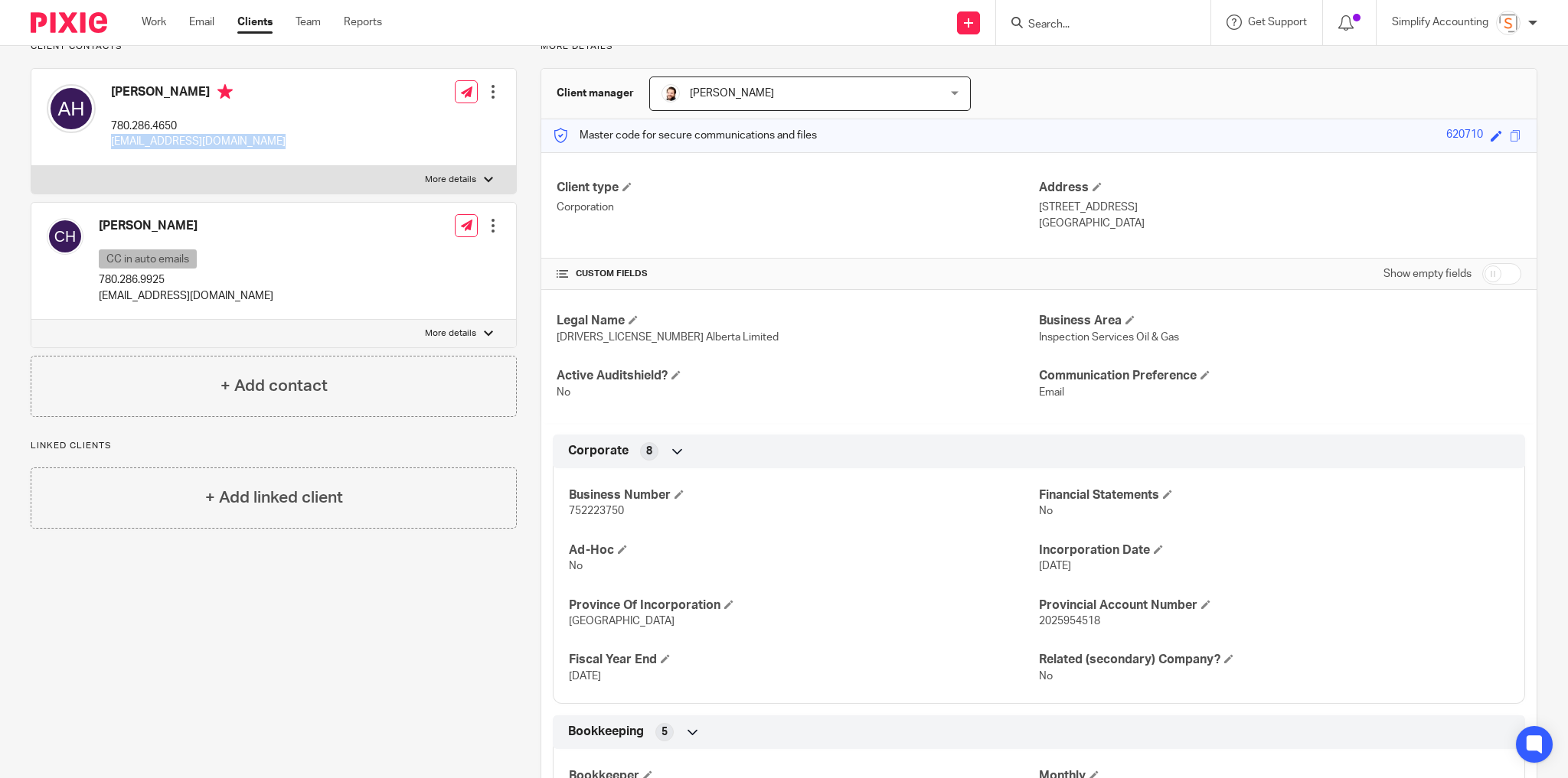
copy div "[EMAIL_ADDRESS][DOMAIN_NAME]"
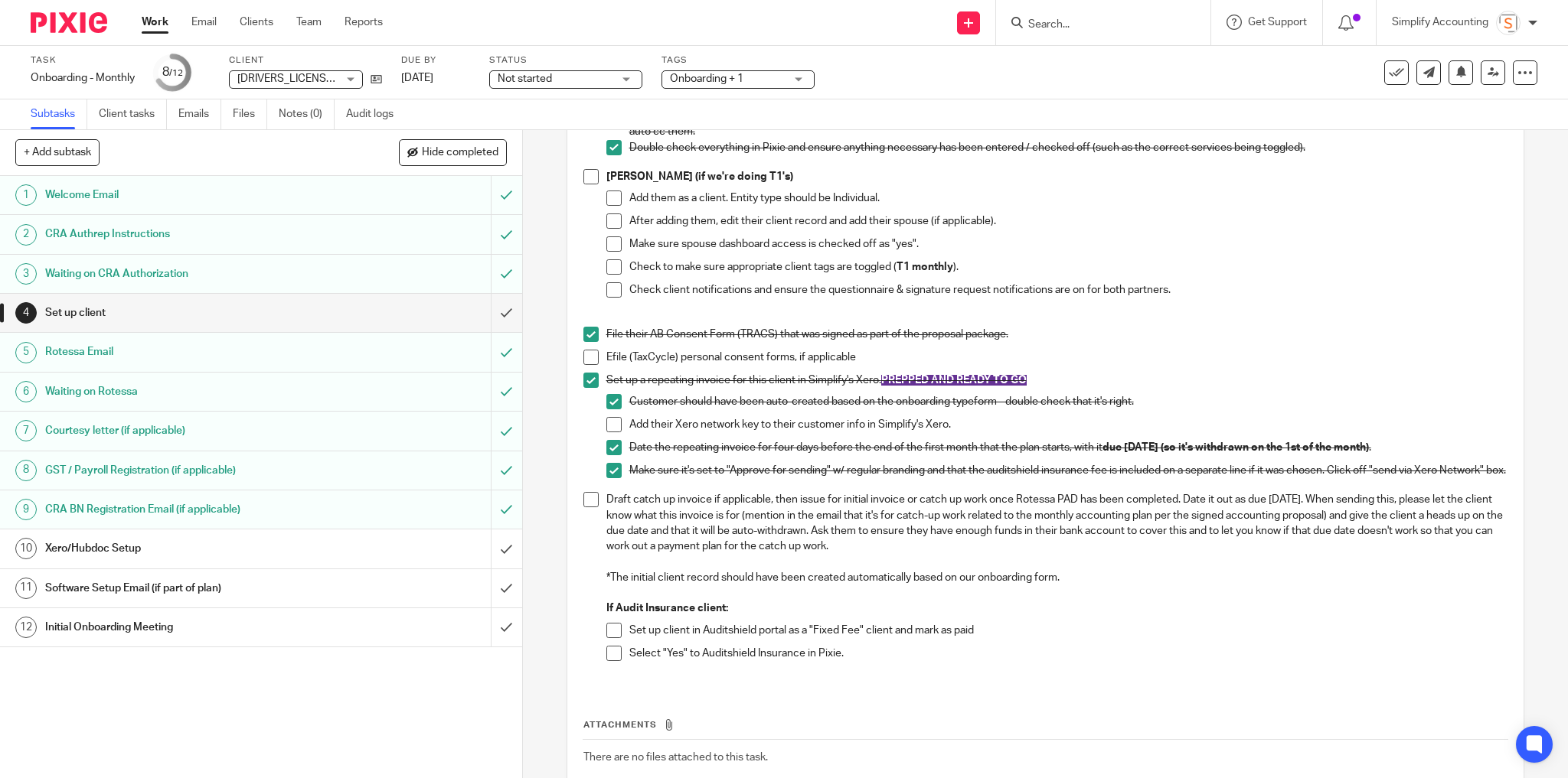
scroll to position [735, 0]
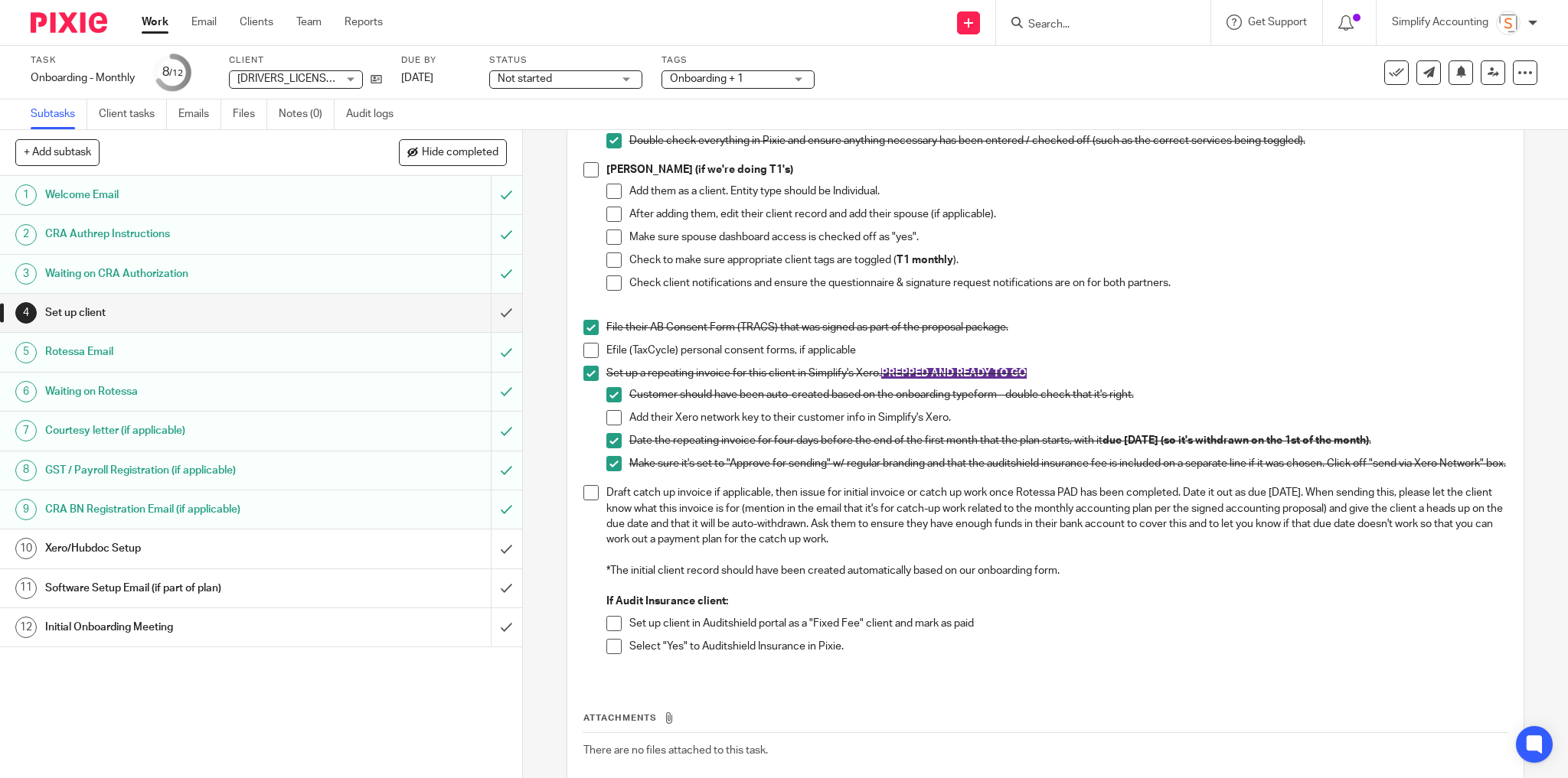
click at [609, 424] on span at bounding box center [613, 417] width 15 height 15
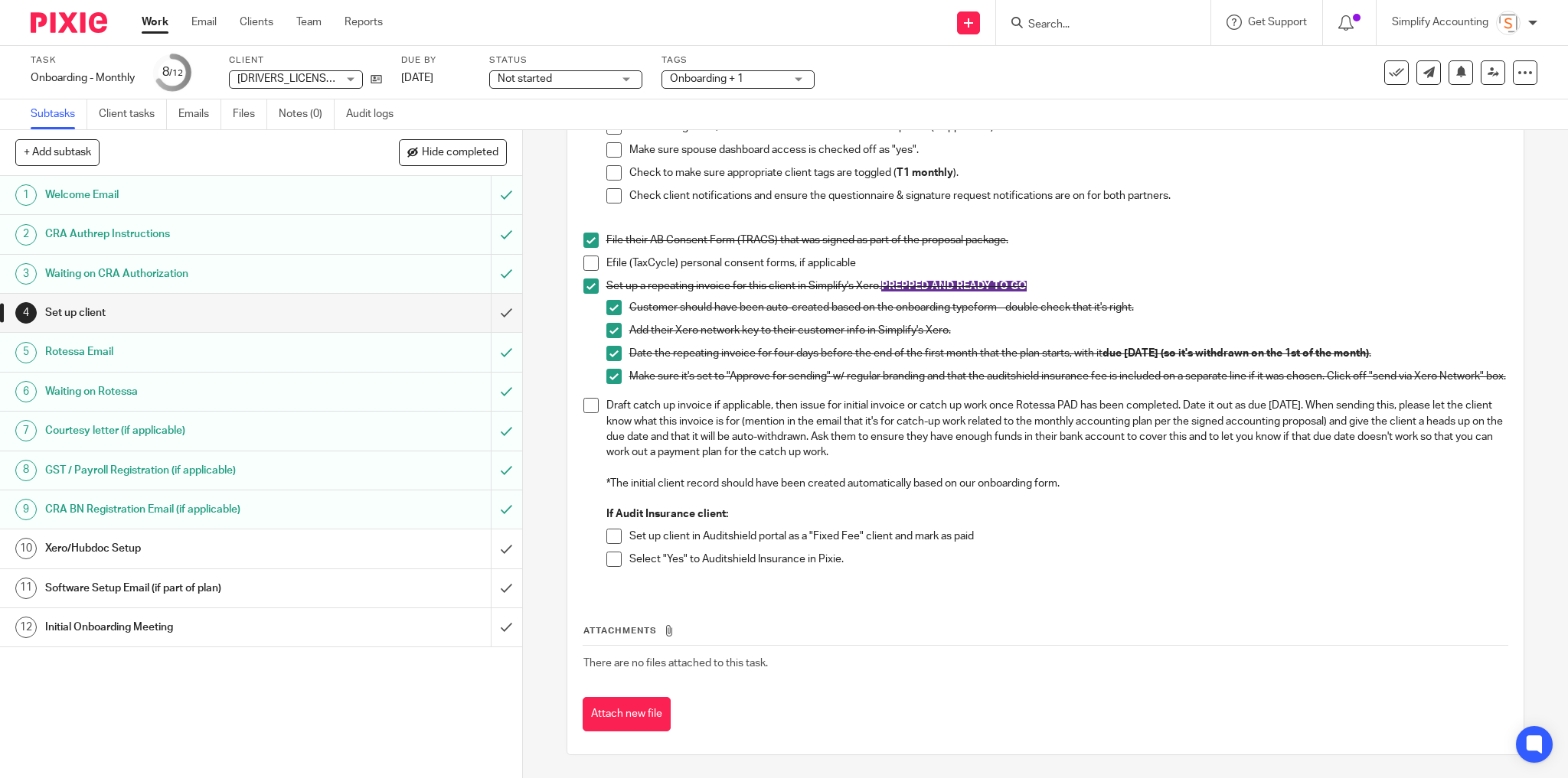
click at [372, 543] on div "Xero/Hubdoc Setup" at bounding box center [259, 548] width 430 height 23
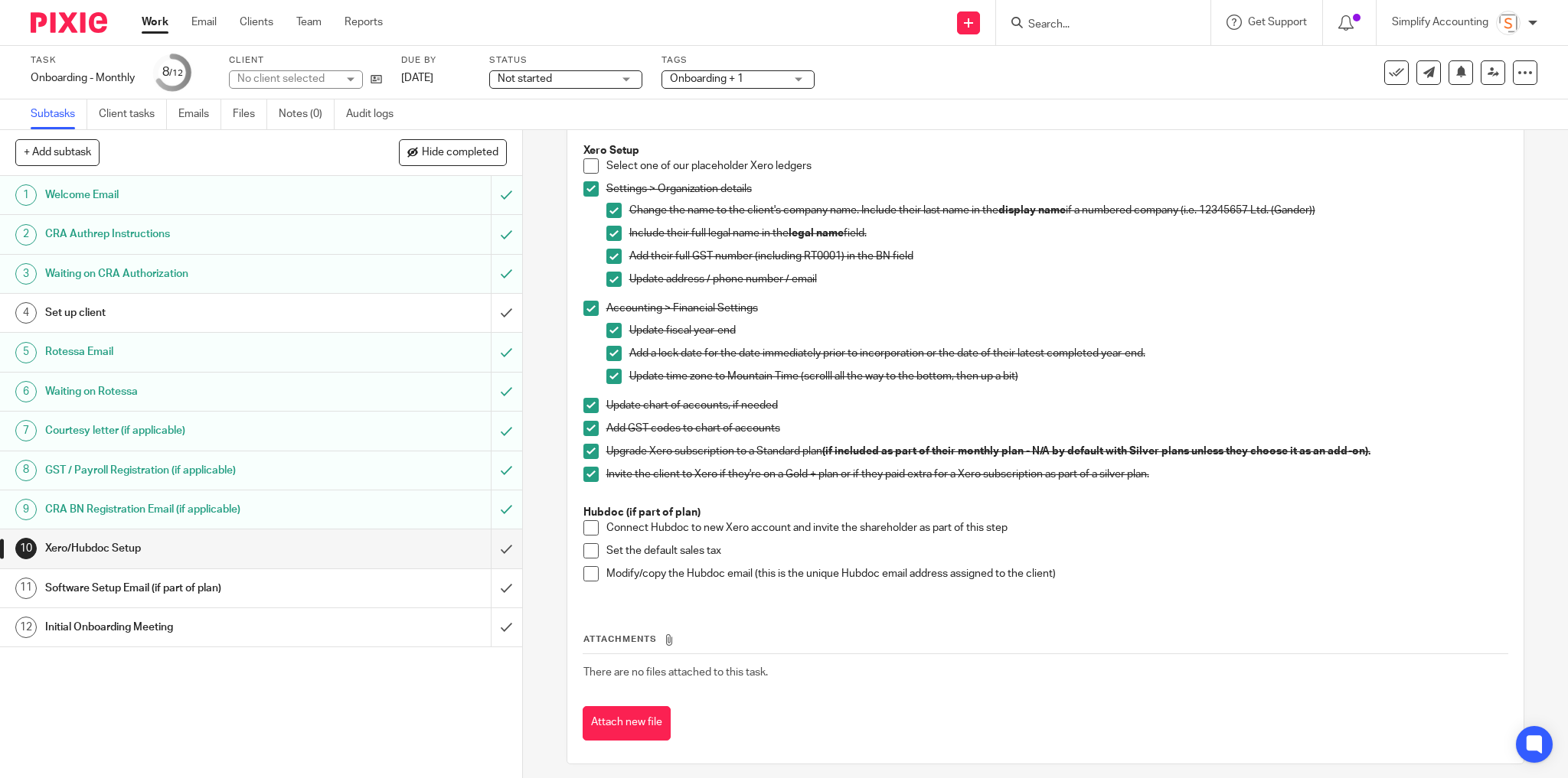
scroll to position [168, 0]
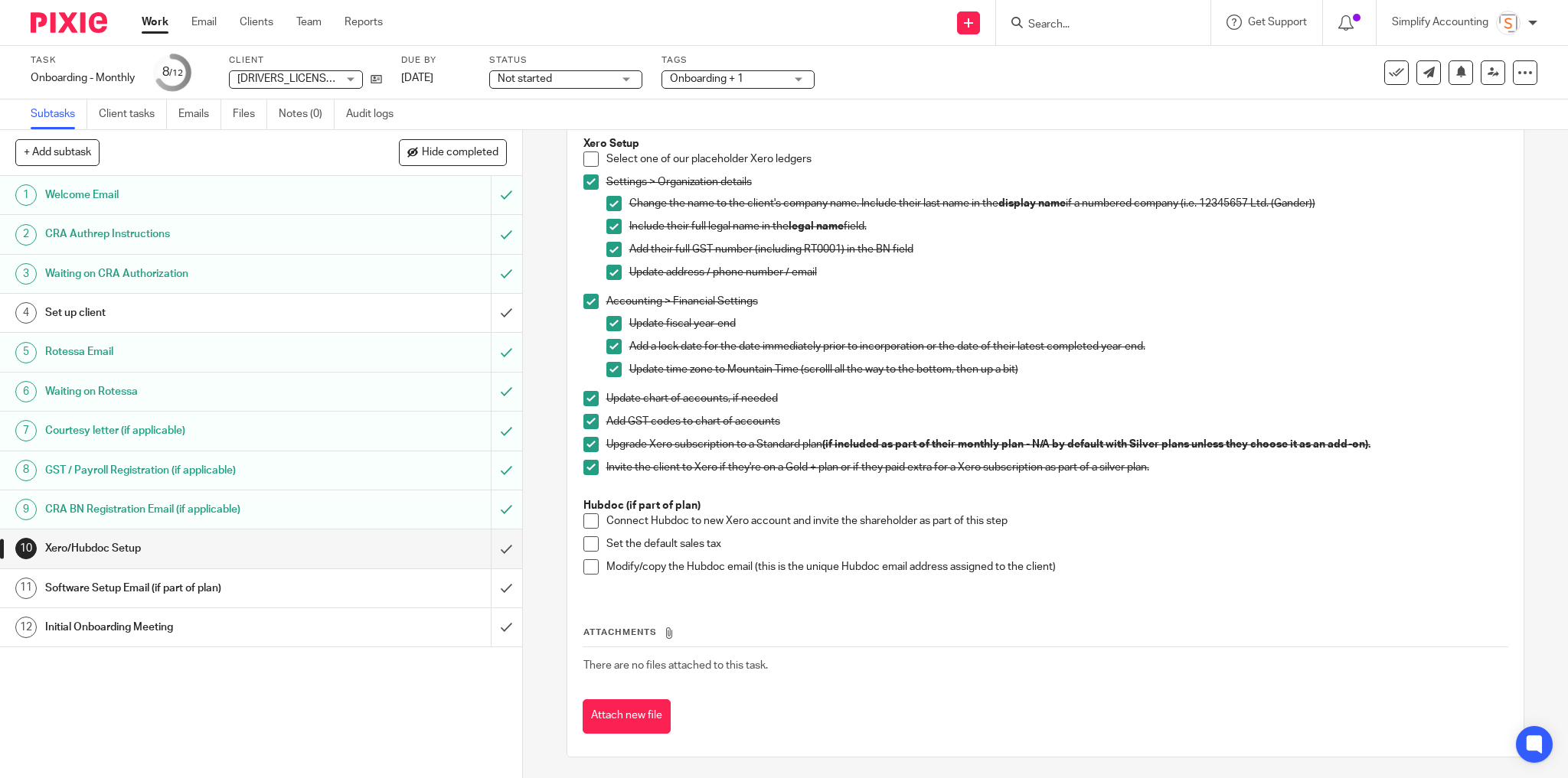
click at [584, 522] on span at bounding box center [591, 520] width 15 height 15
click at [583, 541] on span at bounding box center [591, 543] width 15 height 15
click at [585, 562] on span at bounding box center [591, 567] width 15 height 15
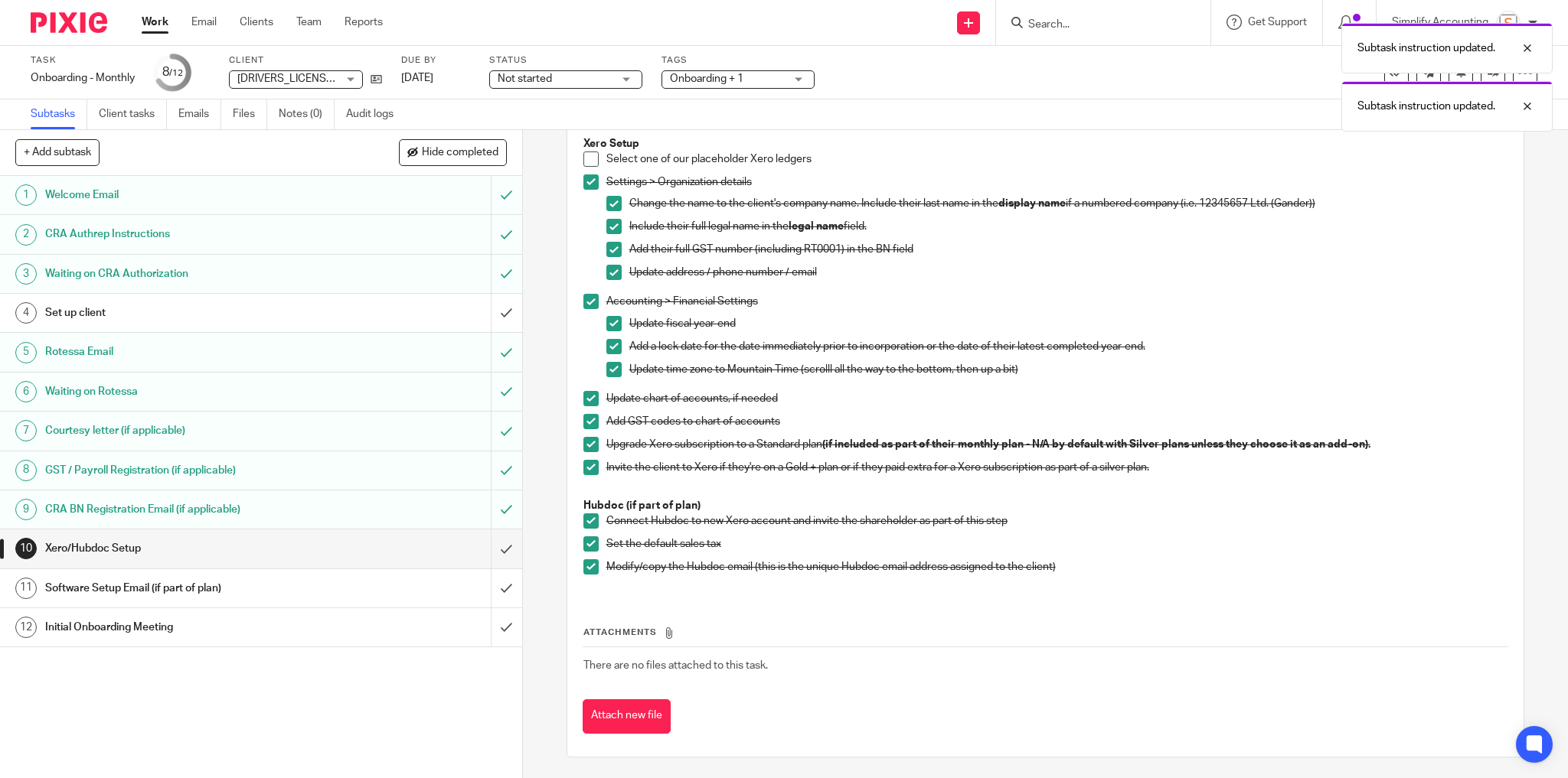
click at [587, 153] on span at bounding box center [591, 159] width 15 height 15
click at [499, 548] on input "submit" at bounding box center [261, 549] width 522 height 39
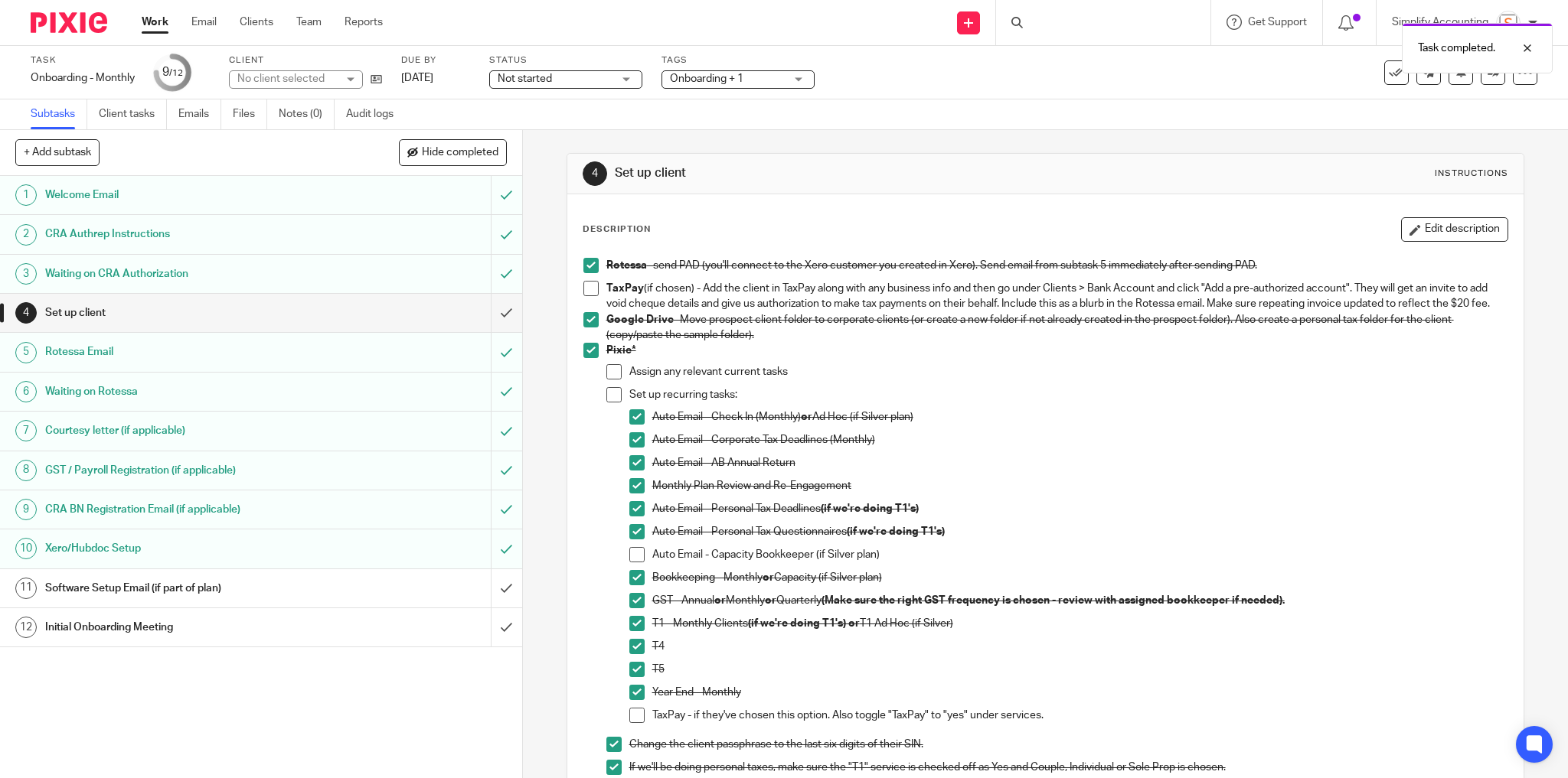
click at [414, 586] on div "Software Setup Email (if part of plan)" at bounding box center [259, 588] width 430 height 23
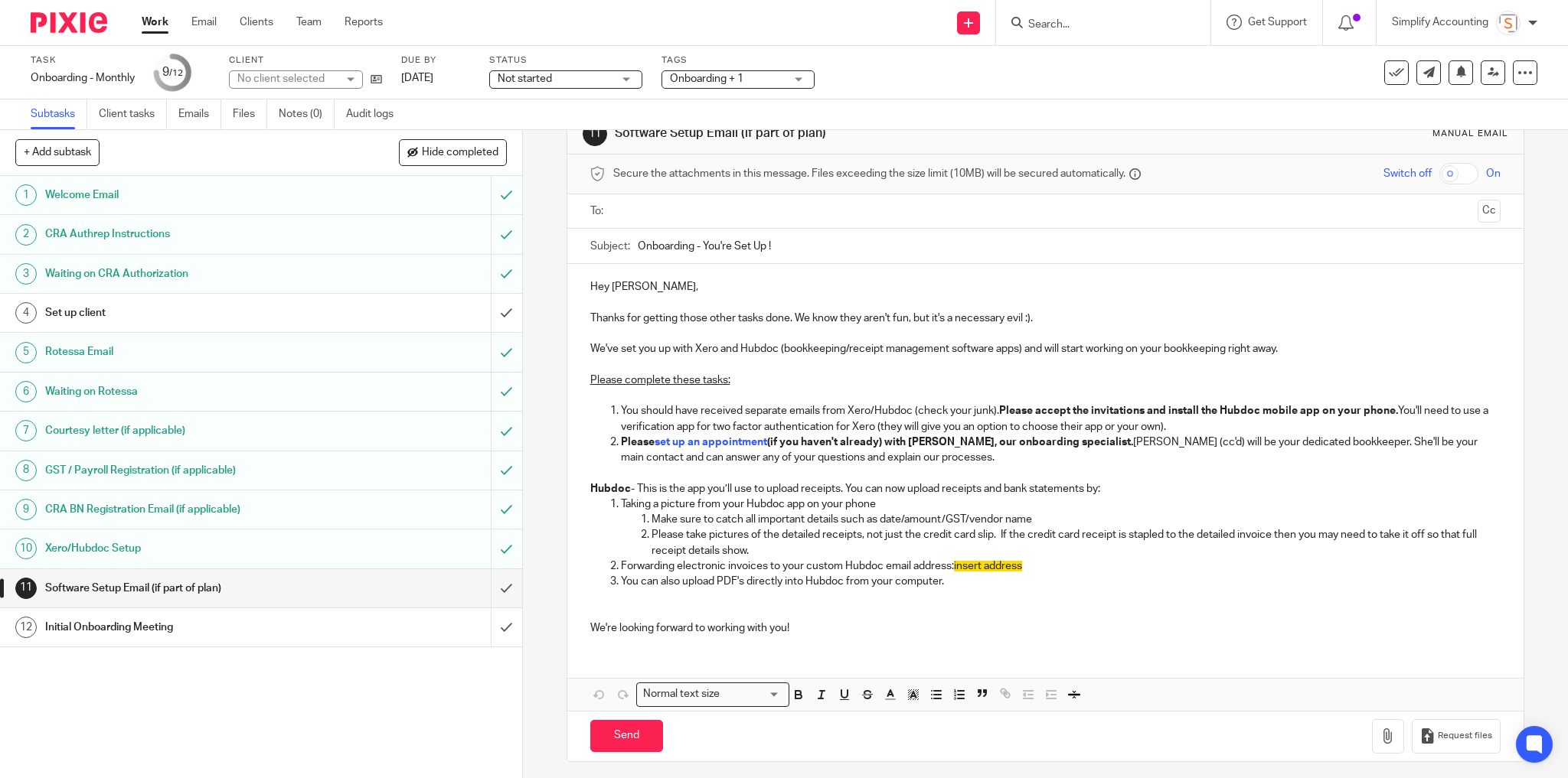
scroll to position [42, 0]
drag, startPoint x: 952, startPoint y: 563, endPoint x: 1046, endPoint y: 561, distance: 94.0
click at [1046, 561] on p "Forwarding electronic invoices to your custom Hubdoc email address: insert addr…" at bounding box center [1060, 563] width 880 height 15
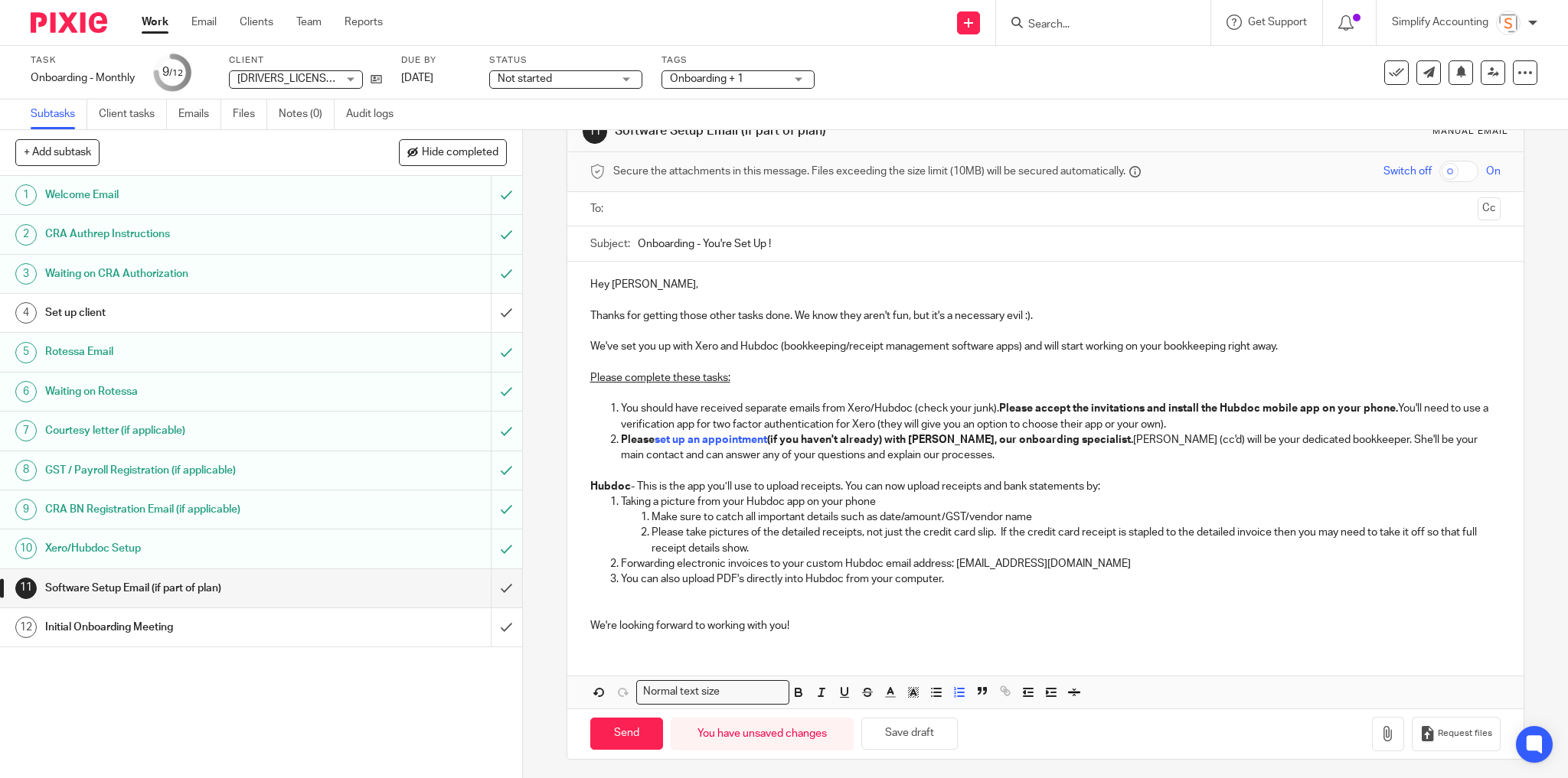
click at [1207, 559] on p "Forwarding electronic invoices to your custom Hubdoc email address: hubdoc.arhc…" at bounding box center [1060, 563] width 880 height 15
drag, startPoint x: 1073, startPoint y: 439, endPoint x: 1135, endPoint y: 441, distance: 62.0
click at [1135, 441] on p "Please set up an appointment (if you haven't already) with Jayde, our onboardin…" at bounding box center [1060, 448] width 880 height 31
click at [1301, 436] on p "Please set up an appointment (if you haven't already) with Jayde, our onboardin…" at bounding box center [1060, 448] width 880 height 31
click at [944, 728] on button "Save draft" at bounding box center [909, 734] width 97 height 33
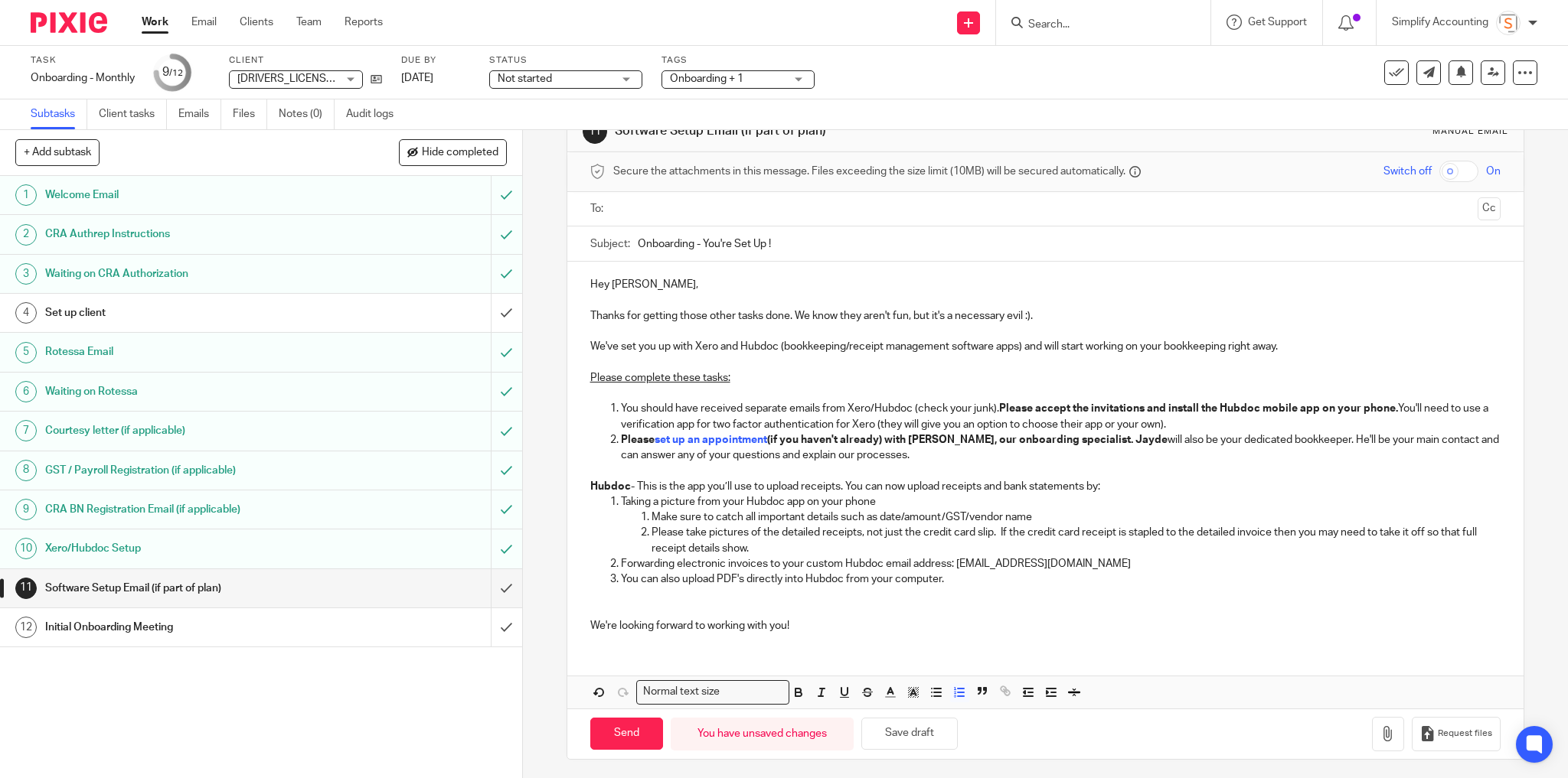
click at [647, 208] on input "text" at bounding box center [1045, 209] width 852 height 17
click at [643, 729] on input "Send" at bounding box center [627, 737] width 72 height 33
type input "Sent"
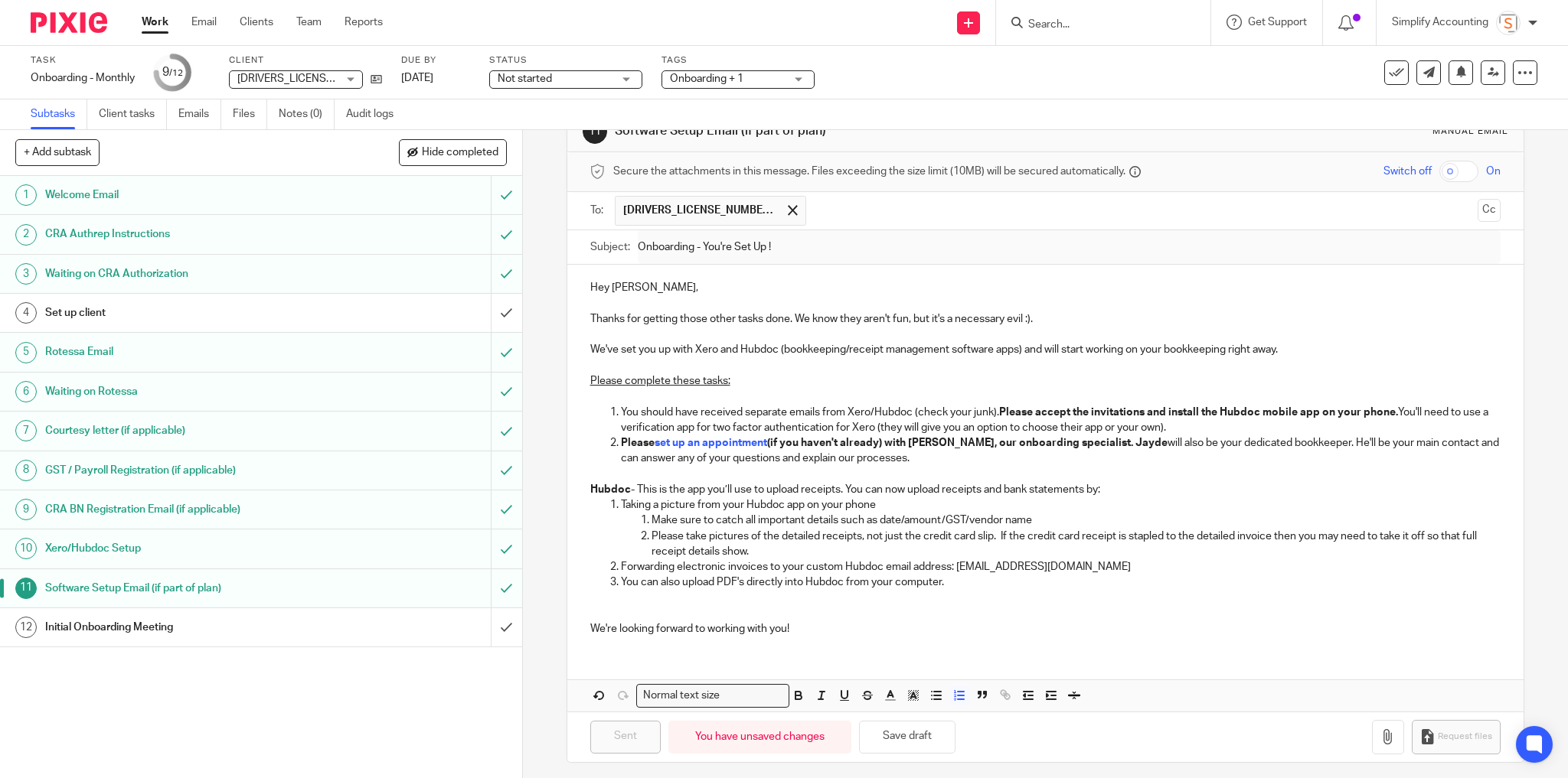
click at [246, 319] on h1 "Set up client" at bounding box center [188, 313] width 287 height 23
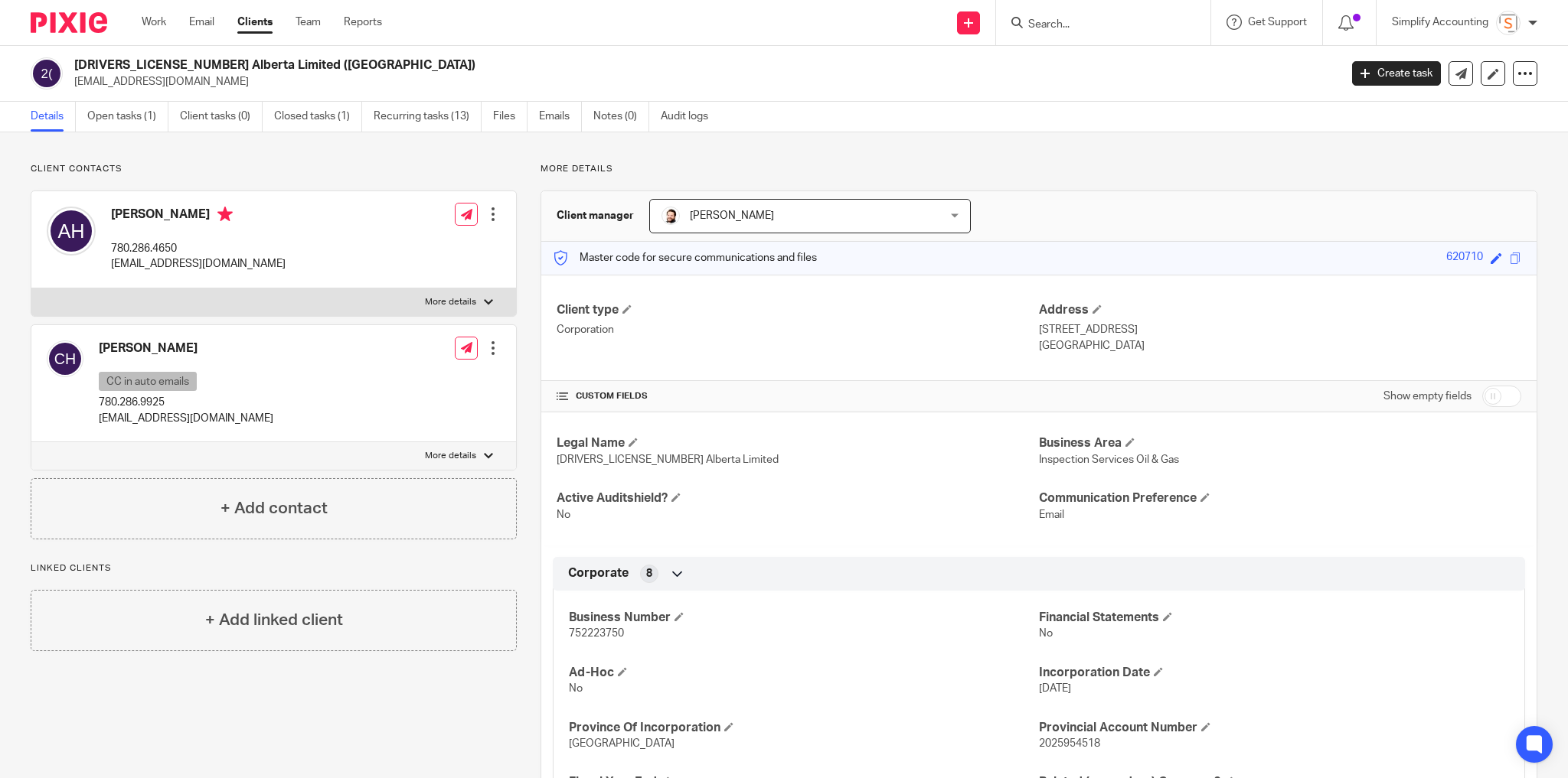
click at [150, 263] on p "[EMAIL_ADDRESS][DOMAIN_NAME]" at bounding box center [198, 263] width 175 height 15
click at [151, 263] on p "[EMAIL_ADDRESS][DOMAIN_NAME]" at bounding box center [198, 263] width 175 height 15
copy div "[EMAIL_ADDRESS][DOMAIN_NAME]"
click at [193, 417] on p "[EMAIL_ADDRESS][DOMAIN_NAME]" at bounding box center [186, 418] width 175 height 15
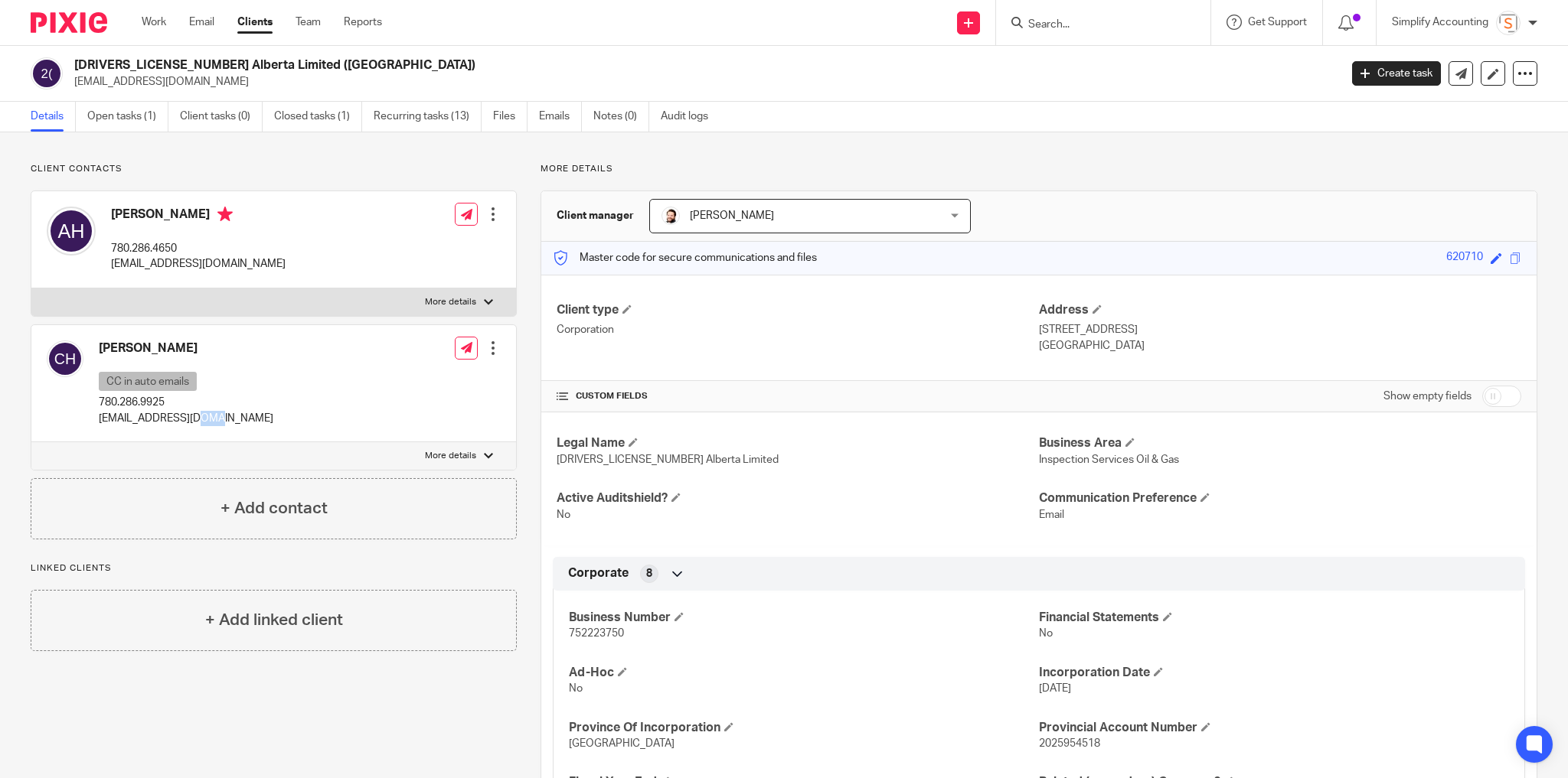
click at [193, 417] on p "[EMAIL_ADDRESS][DOMAIN_NAME]" at bounding box center [186, 418] width 175 height 15
copy div "[EMAIL_ADDRESS][DOMAIN_NAME]"
click at [137, 256] on p "[EMAIL_ADDRESS][DOMAIN_NAME]" at bounding box center [198, 263] width 175 height 15
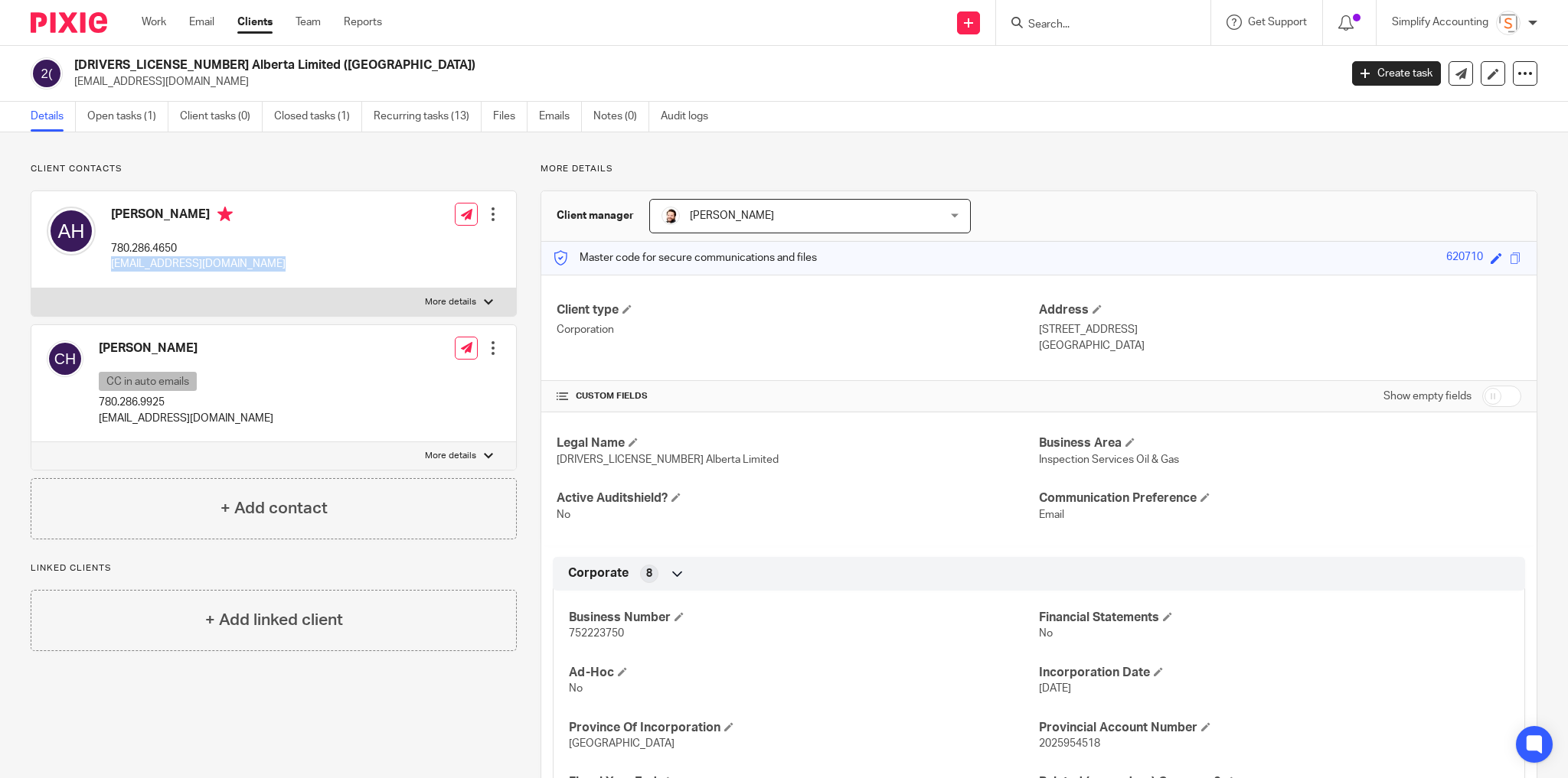
click at [137, 256] on p "[EMAIL_ADDRESS][DOMAIN_NAME]" at bounding box center [198, 263] width 175 height 15
copy div "[EMAIL_ADDRESS][DOMAIN_NAME]"
click at [151, 24] on link "Work" at bounding box center [153, 21] width 24 height 15
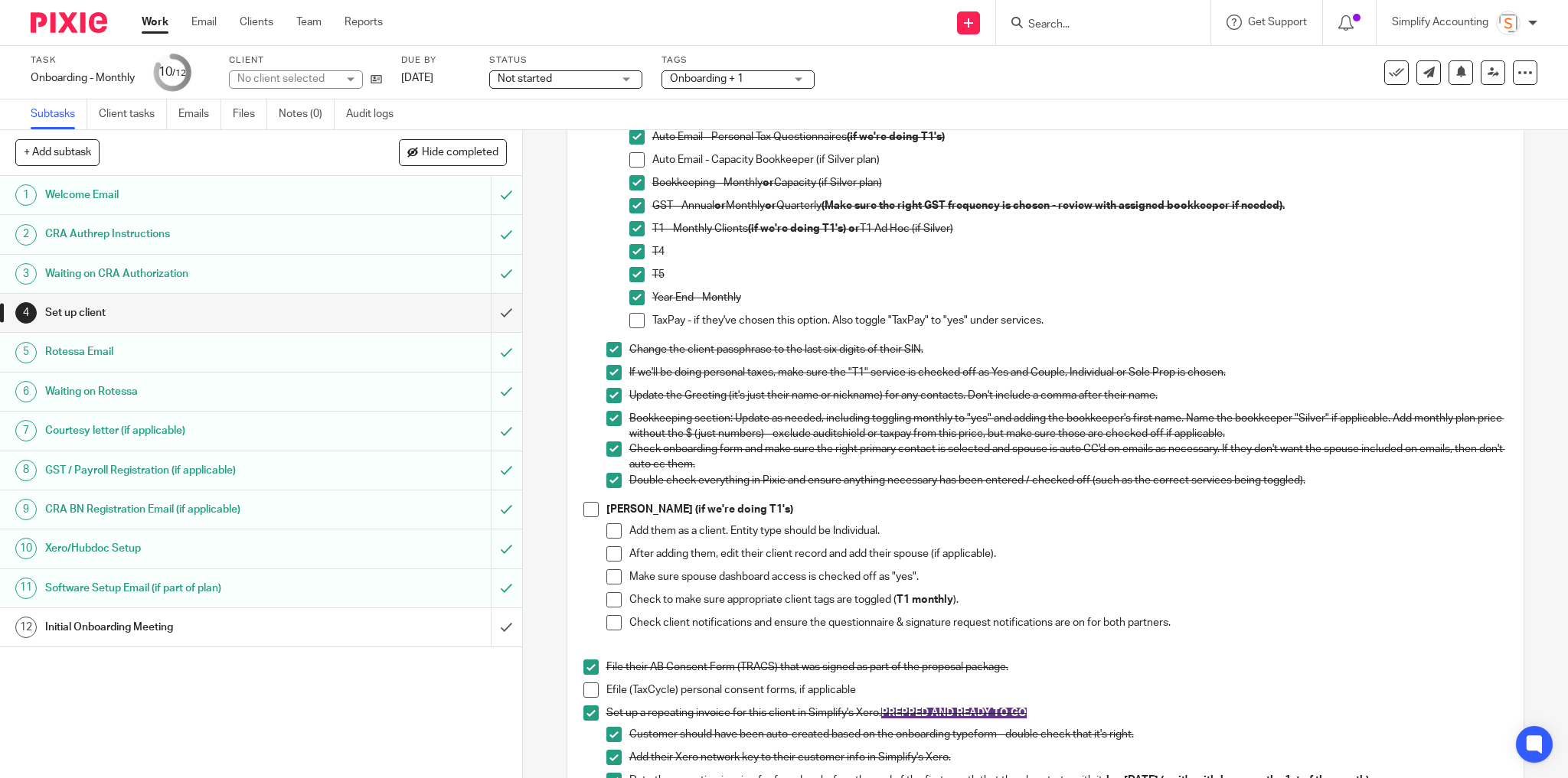
scroll to position [490, 0]
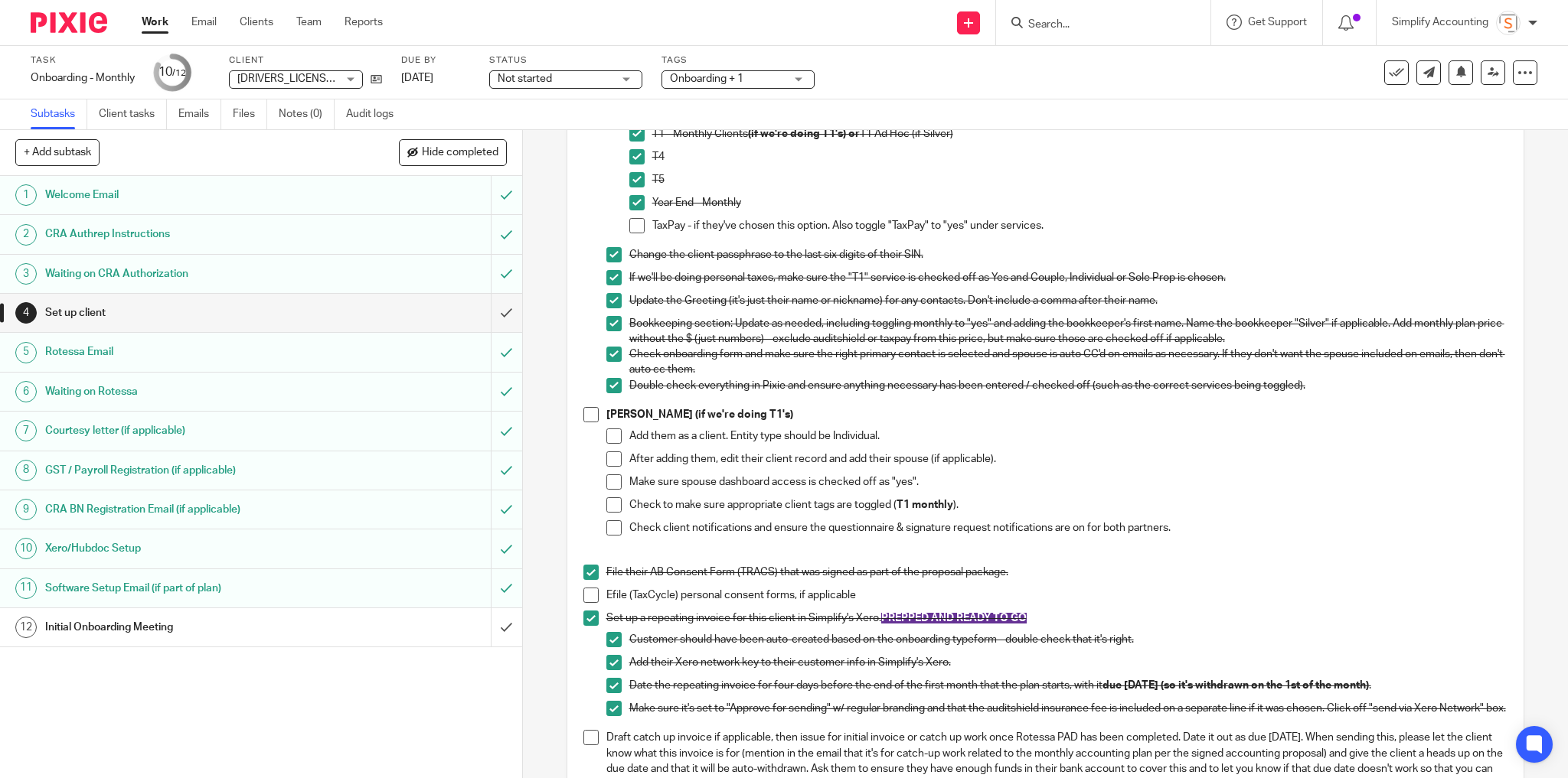
click at [584, 422] on span at bounding box center [591, 414] width 15 height 15
click at [606, 444] on span at bounding box center [613, 435] width 15 height 15
click at [611, 467] on span at bounding box center [613, 458] width 15 height 15
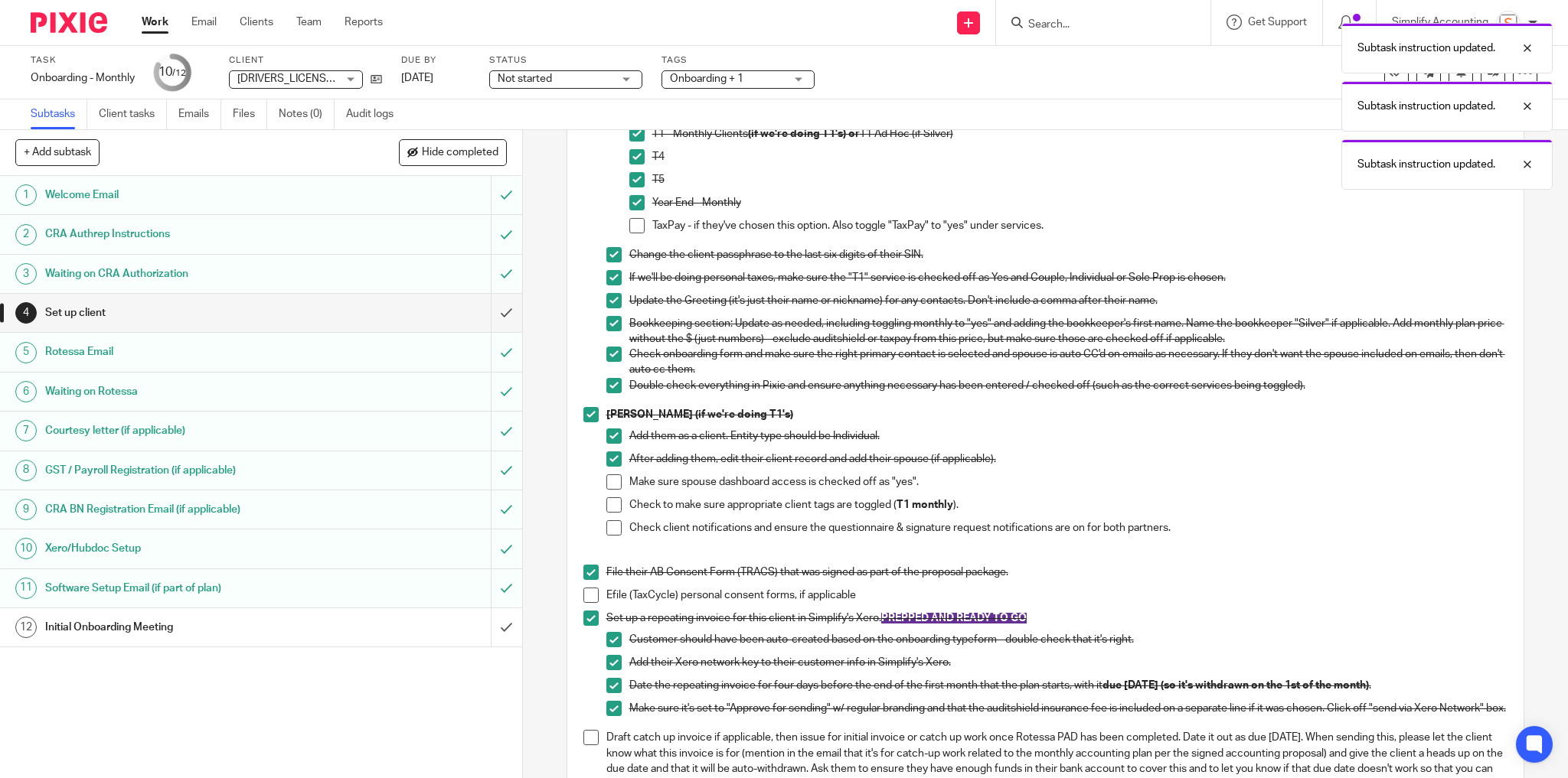
click at [609, 490] on span at bounding box center [613, 482] width 15 height 15
click at [607, 512] on span at bounding box center [613, 505] width 15 height 15
click at [608, 535] on span at bounding box center [613, 527] width 15 height 15
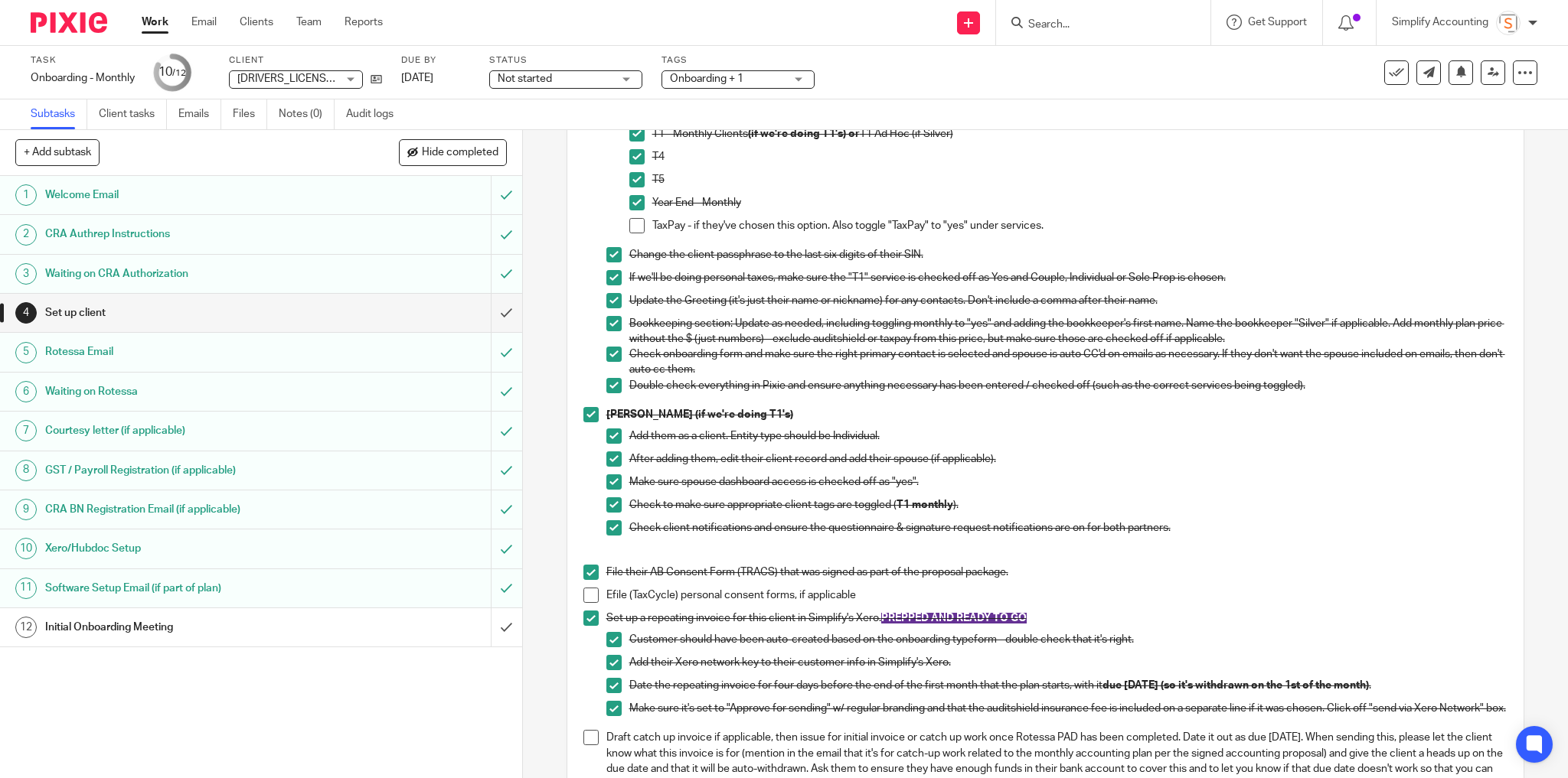
scroll to position [843, 0]
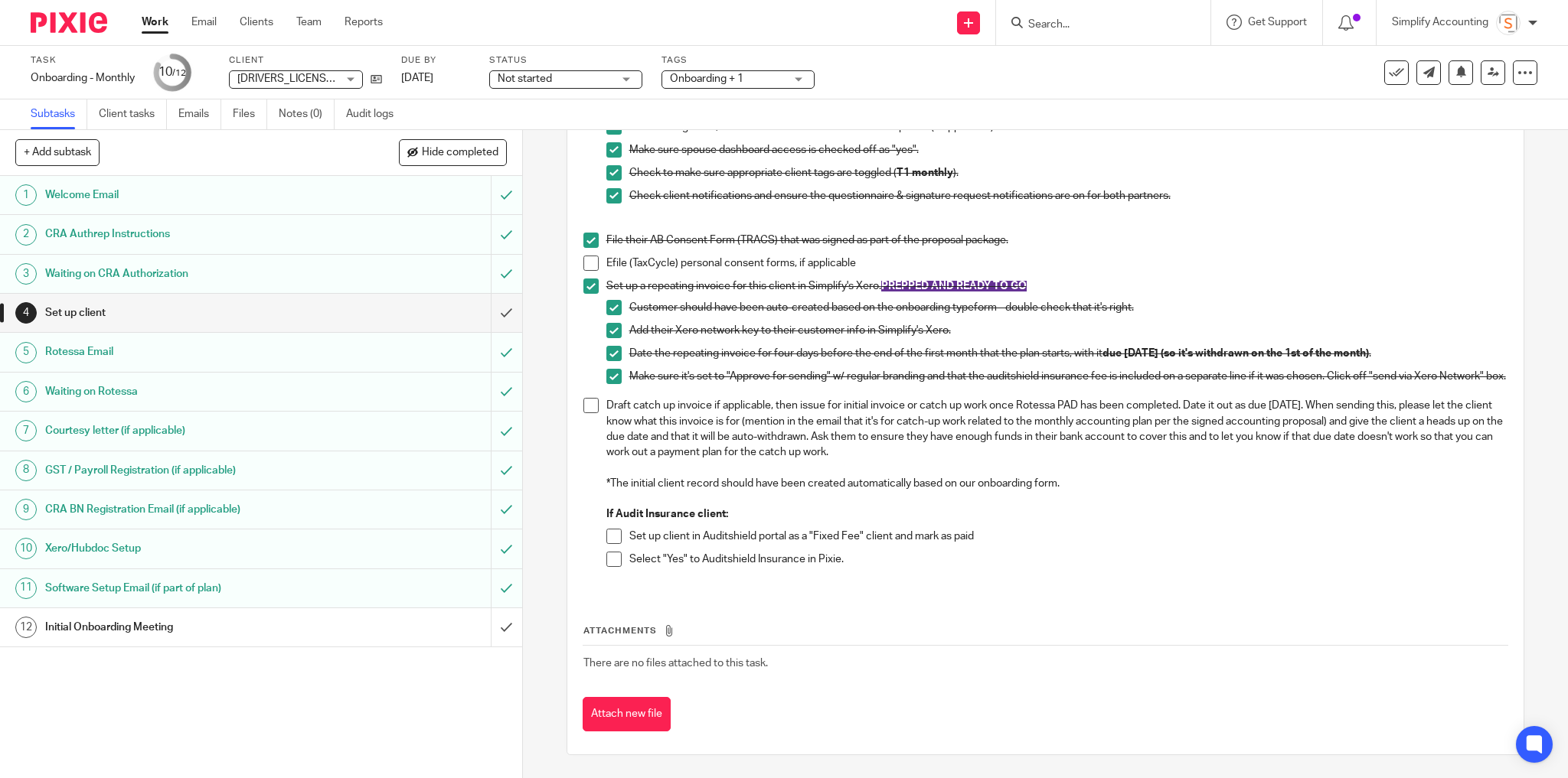
click at [587, 408] on span at bounding box center [591, 405] width 15 height 15
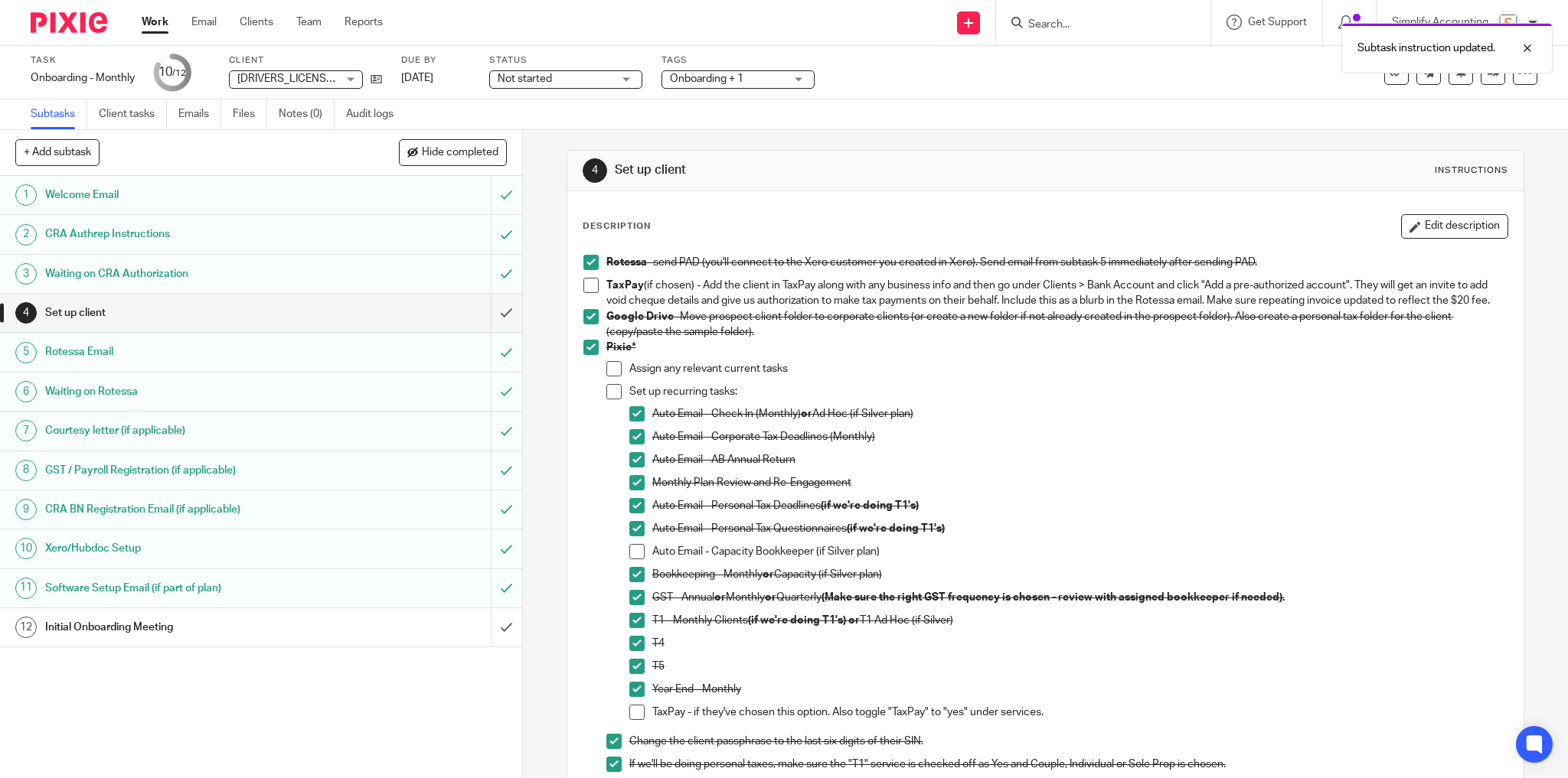
scroll to position [0, 0]
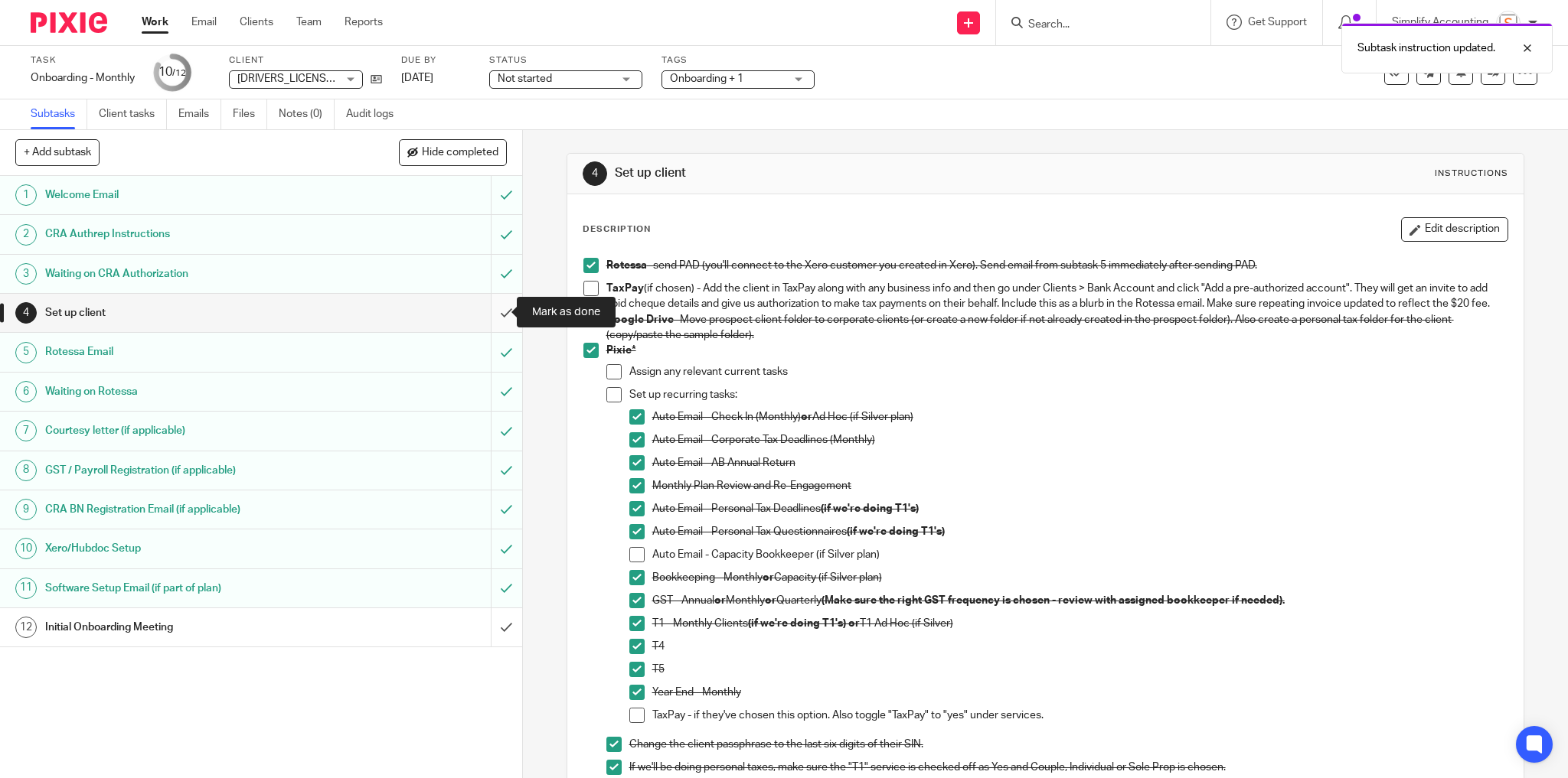
click at [495, 313] on input "submit" at bounding box center [261, 313] width 522 height 39
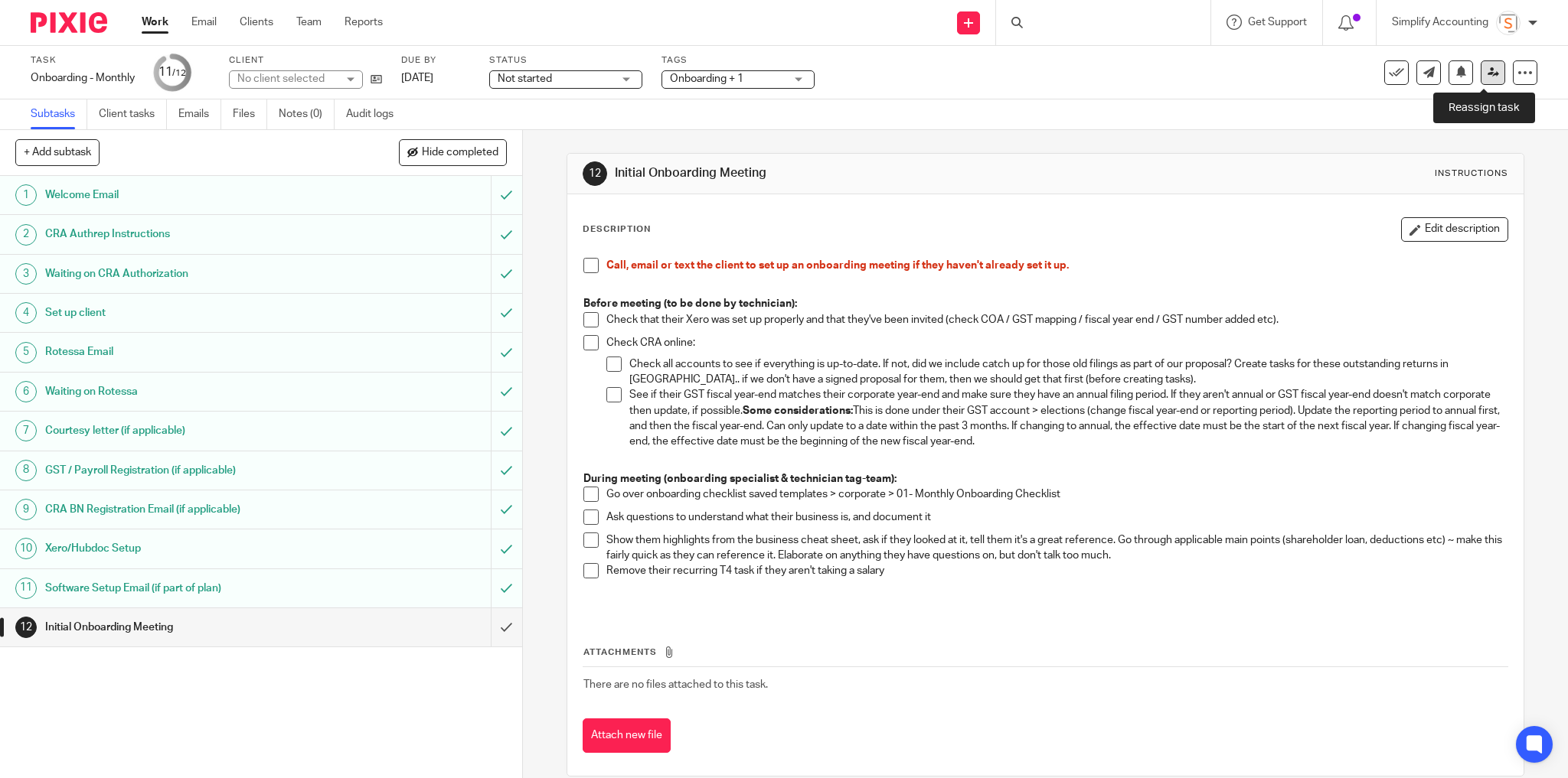
click at [1485, 81] on link at bounding box center [1493, 72] width 24 height 24
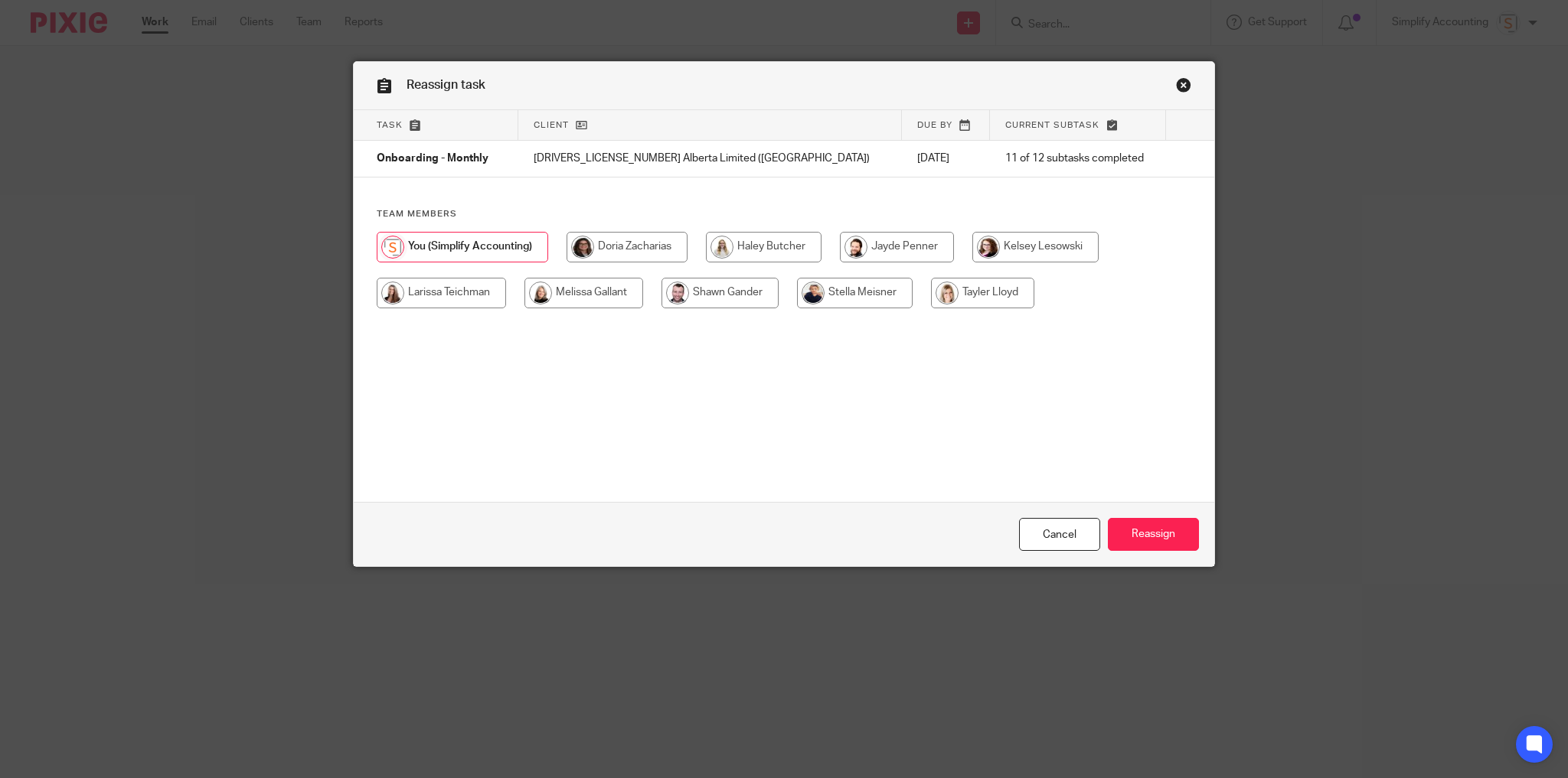
click at [826, 234] on div at bounding box center [784, 277] width 815 height 92
click at [851, 242] on input "radio" at bounding box center [896, 247] width 114 height 31
radio input "true"
click at [1142, 533] on input "Reassign" at bounding box center [1154, 534] width 91 height 33
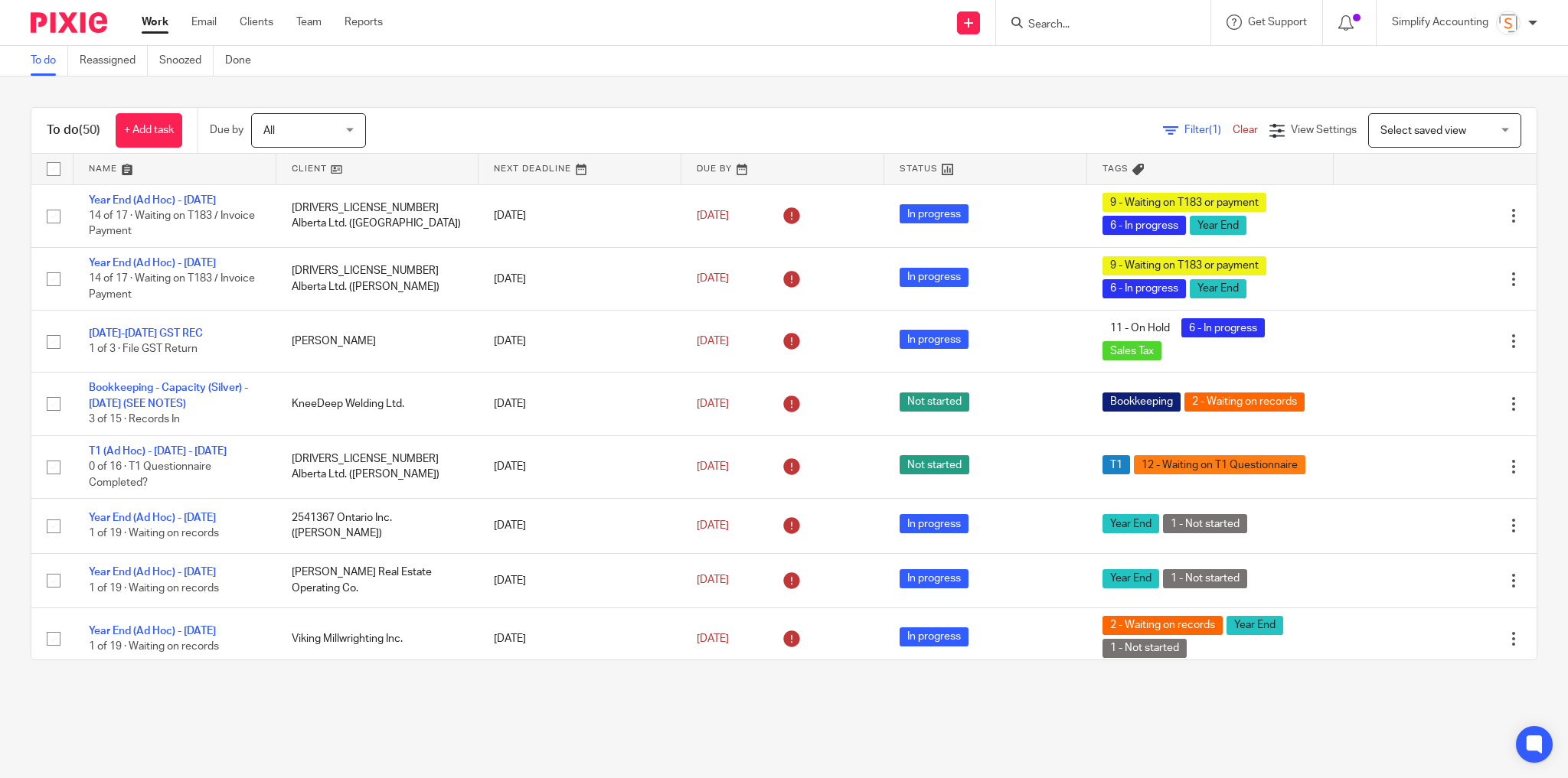
click at [1113, 24] on input "Search" at bounding box center [1095, 25] width 138 height 14
type input "403.536.7253"
click at [1184, 18] on button "reset" at bounding box center [1181, 20] width 15 height 15
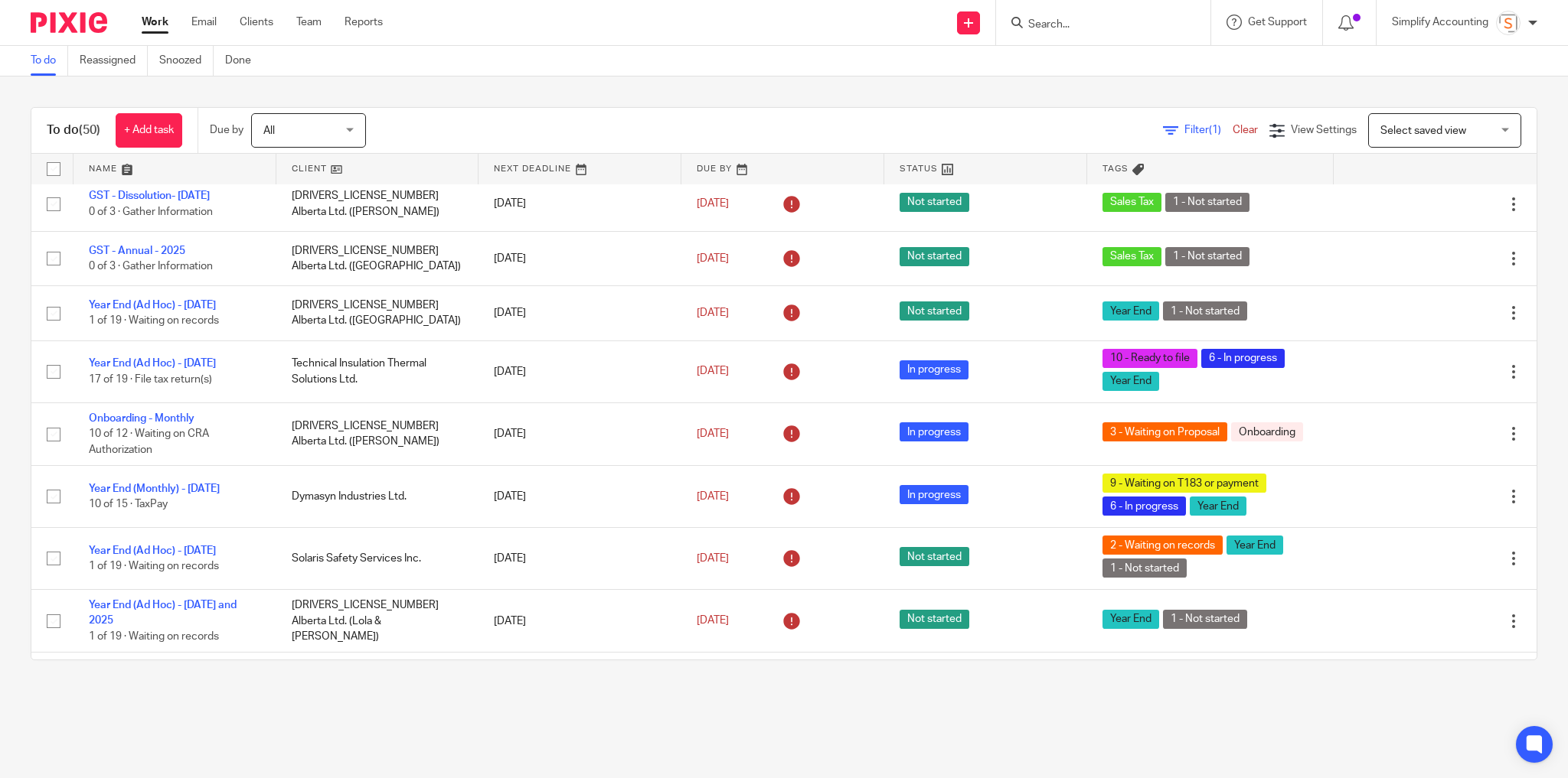
scroll to position [1407, 0]
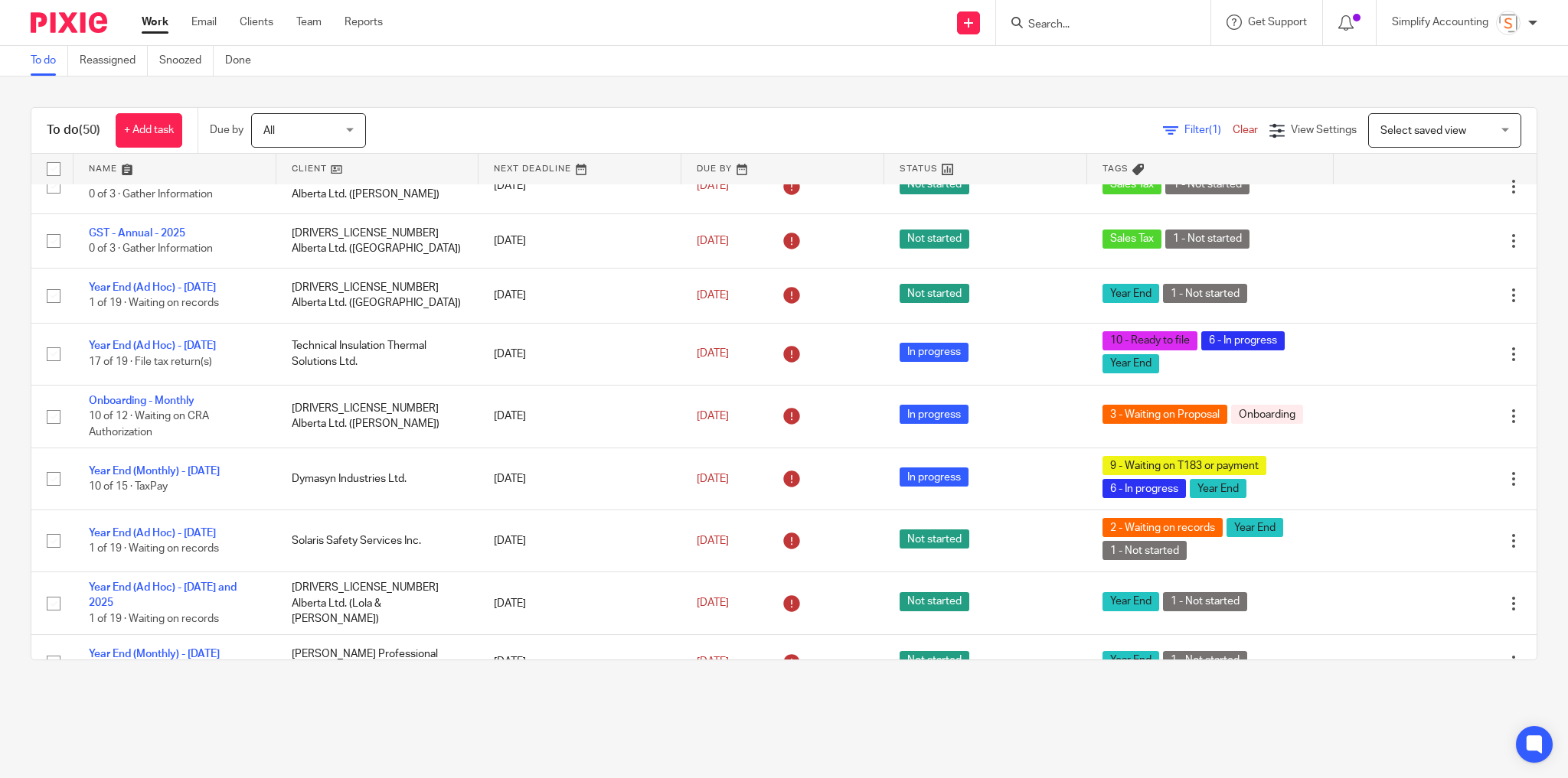
drag, startPoint x: 821, startPoint y: 19, endPoint x: 908, endPoint y: 23, distance: 87.1
click at [824, 19] on div "Send new email Create task Add client Request signature Get Support Contact Sup…" at bounding box center [987, 22] width 1162 height 45
click at [1047, 26] on input "Search" at bounding box center [1095, 25] width 138 height 14
type input "780.975.0738"
click at [1180, 17] on button "reset" at bounding box center [1181, 20] width 15 height 15
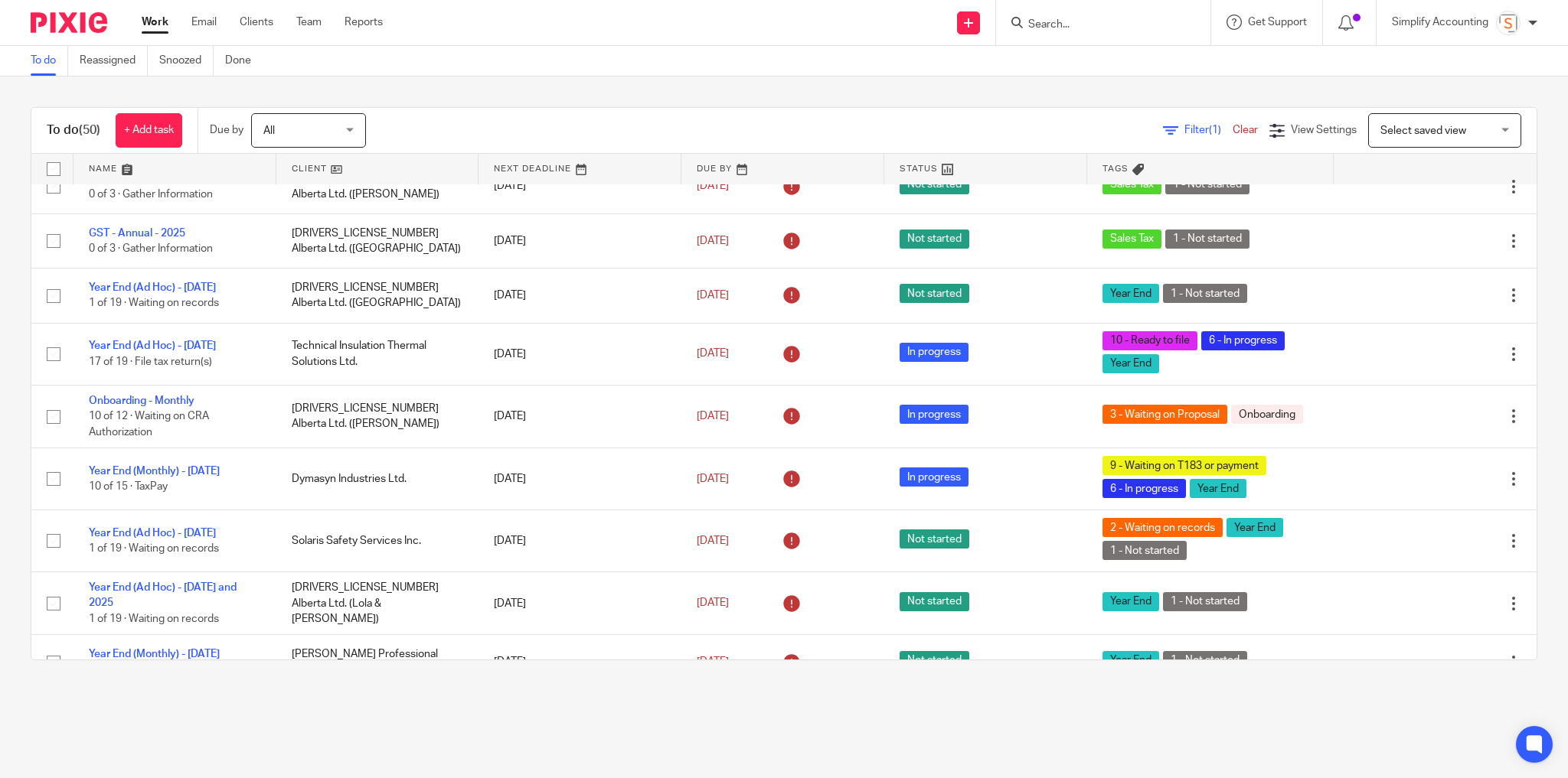
click at [1037, 28] on input "Search" at bounding box center [1095, 25] width 138 height 14
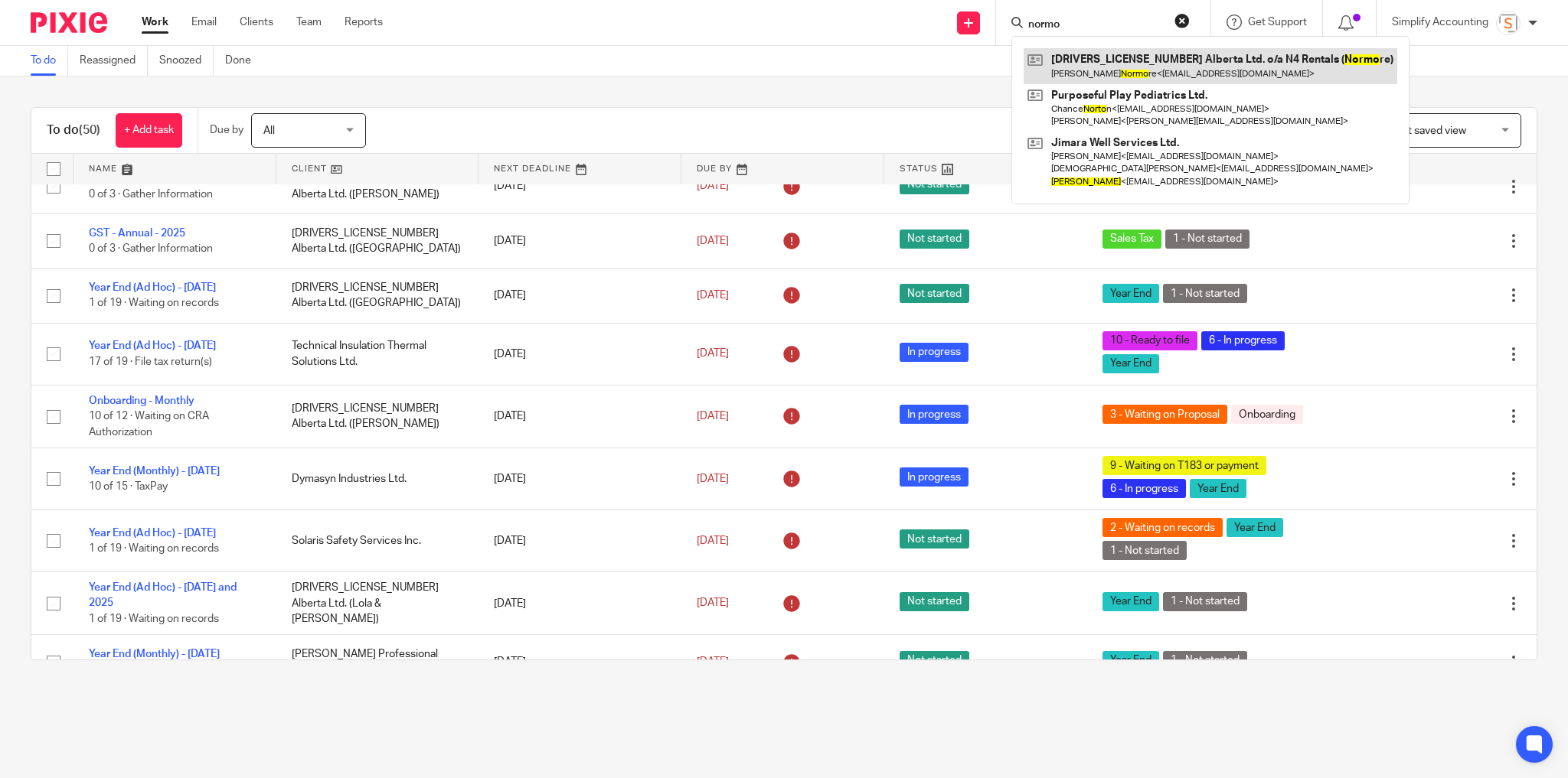
type input "normo"
click at [1088, 54] on link at bounding box center [1210, 65] width 374 height 35
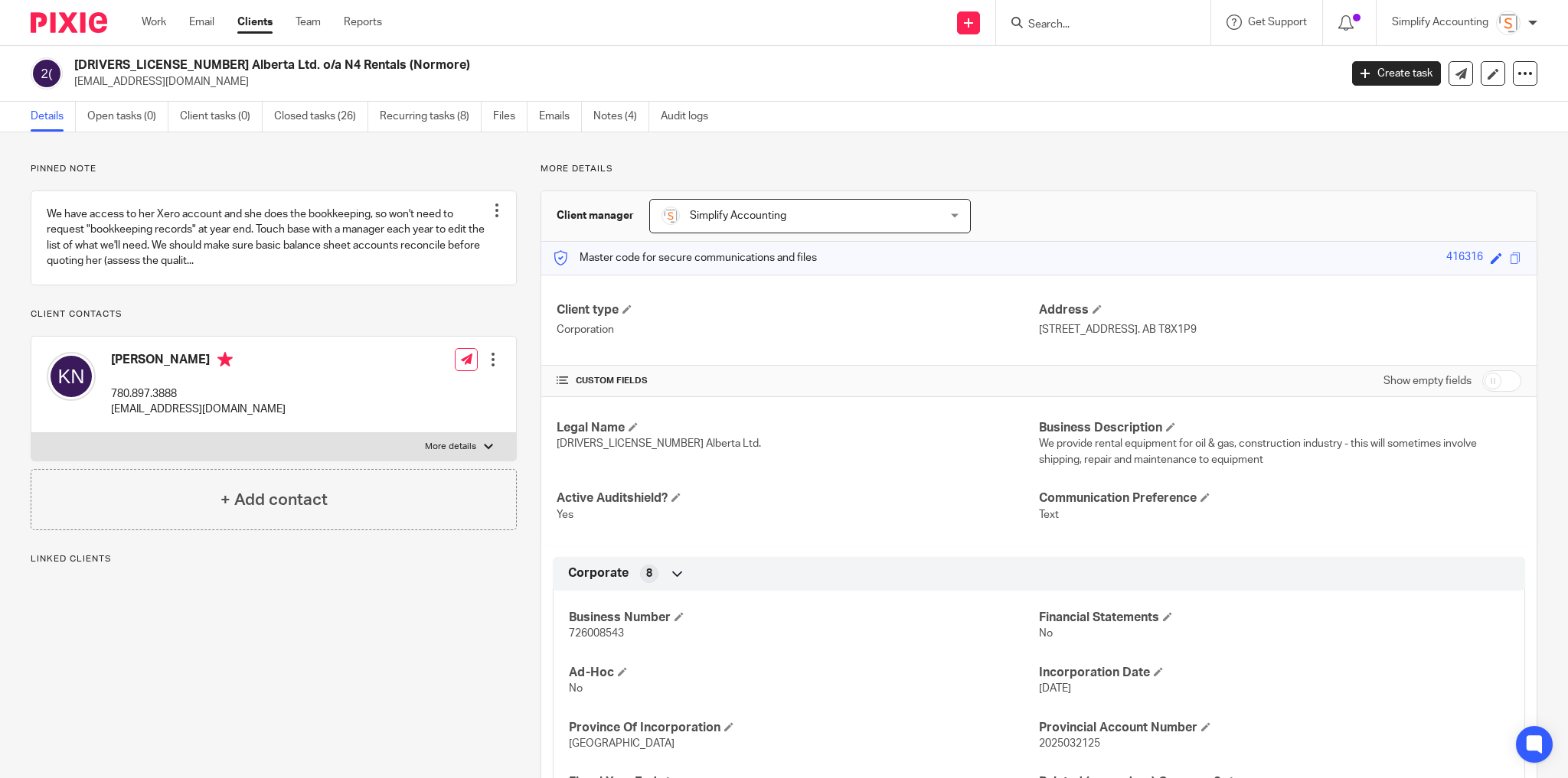
click at [447, 453] on p "More details" at bounding box center [450, 447] width 51 height 13
click at [31, 433] on input "More details" at bounding box center [31, 432] width 1 height 1
checkbox input "true"
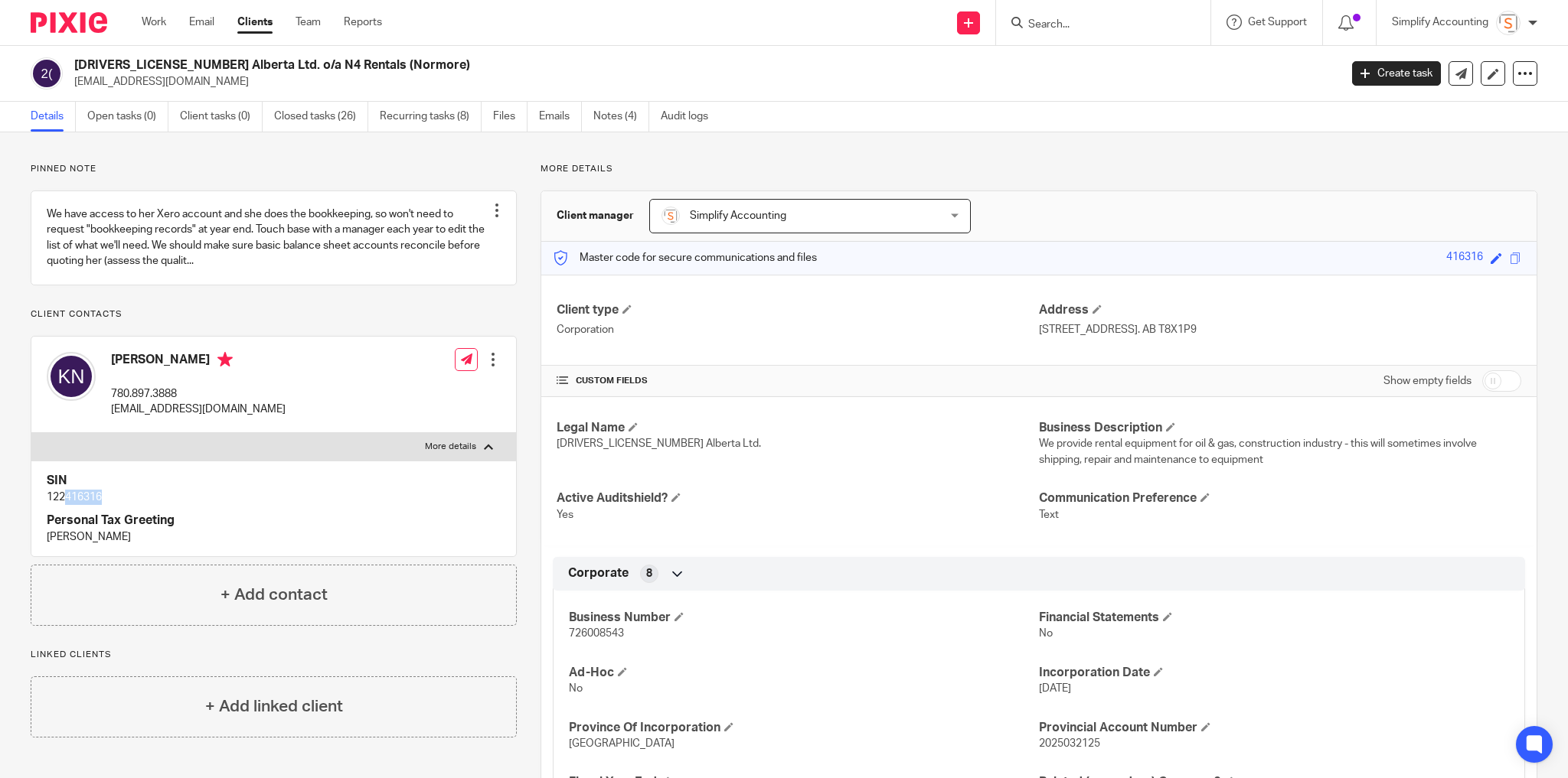
drag, startPoint x: 68, startPoint y: 509, endPoint x: 168, endPoint y: 506, distance: 100.0
click at [161, 505] on p "122416316" at bounding box center [273, 497] width 454 height 15
copy p "416316"
click at [1040, 18] on input "Search" at bounding box center [1095, 25] width 138 height 14
click at [1068, 26] on input "Search" at bounding box center [1095, 25] width 138 height 14
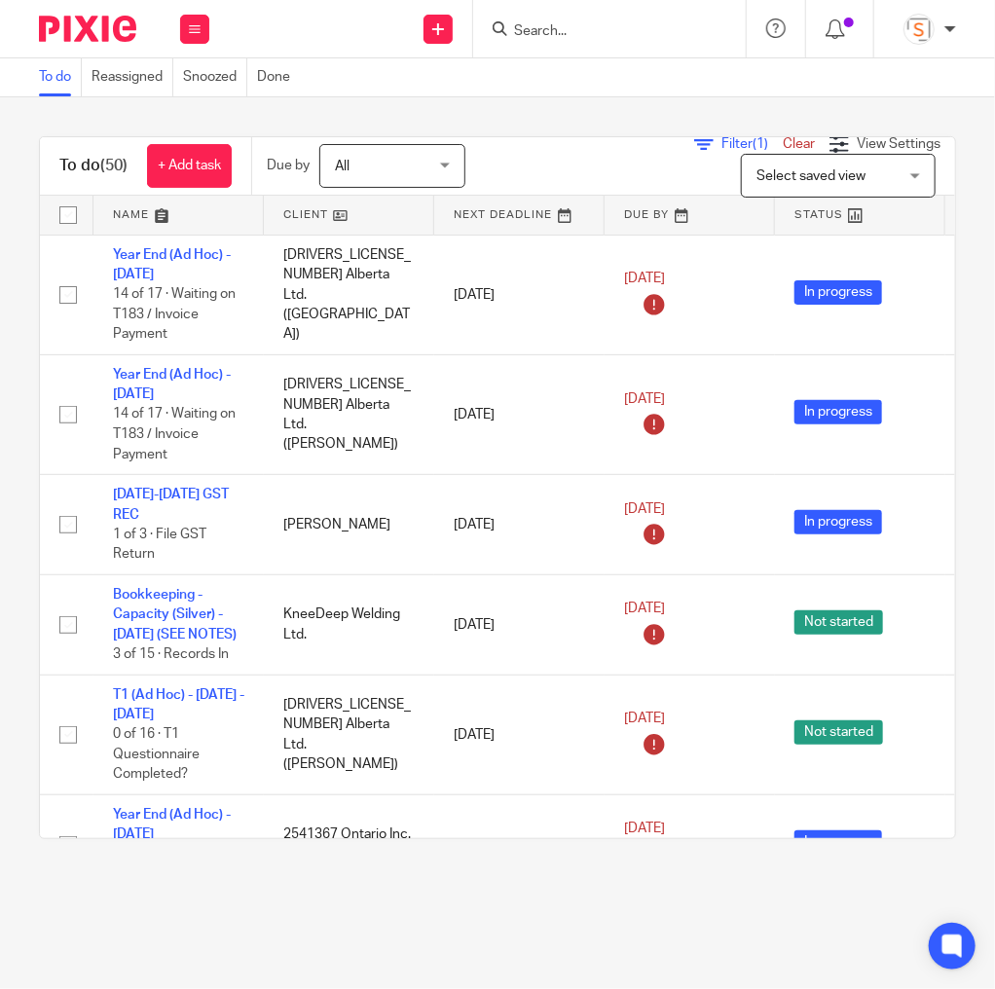
click at [528, 44] on div at bounding box center [609, 28] width 273 height 57
click at [530, 36] on input "Search" at bounding box center [599, 32] width 175 height 18
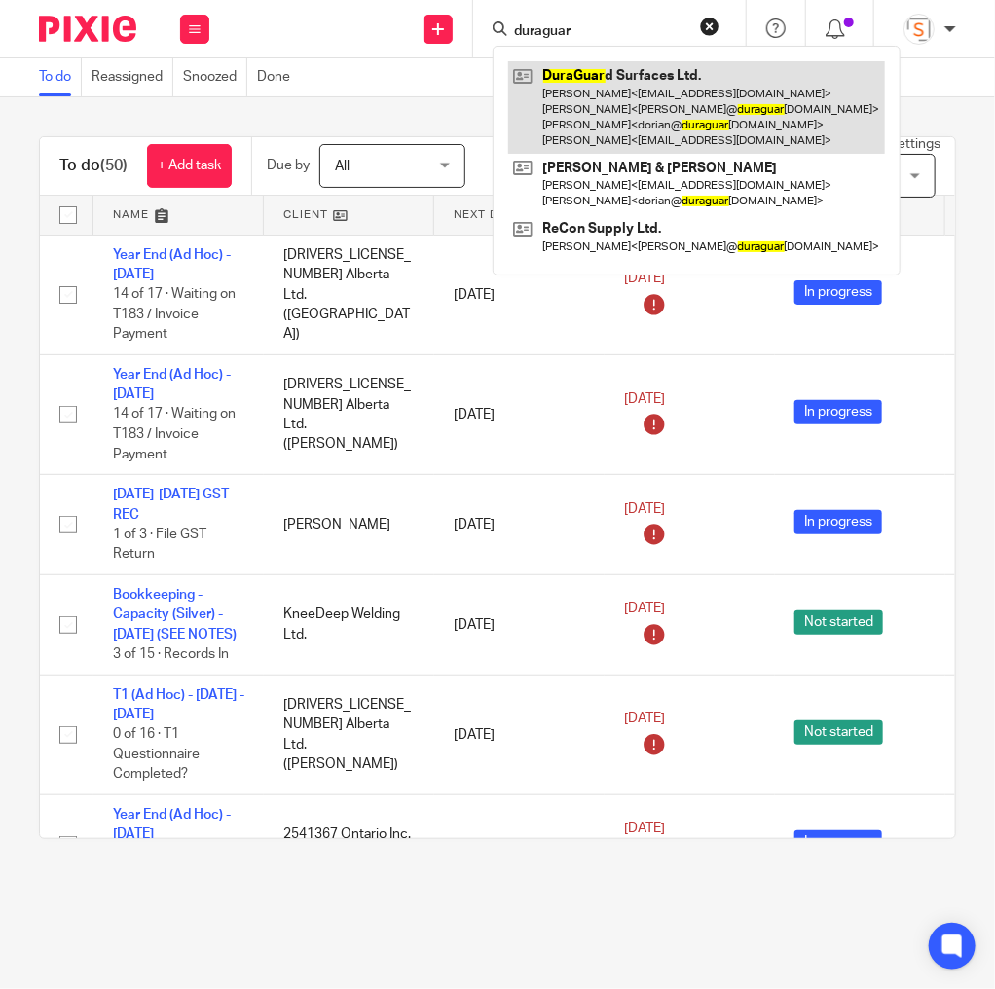
type input "duraguar"
click at [579, 85] on link at bounding box center [696, 107] width 377 height 92
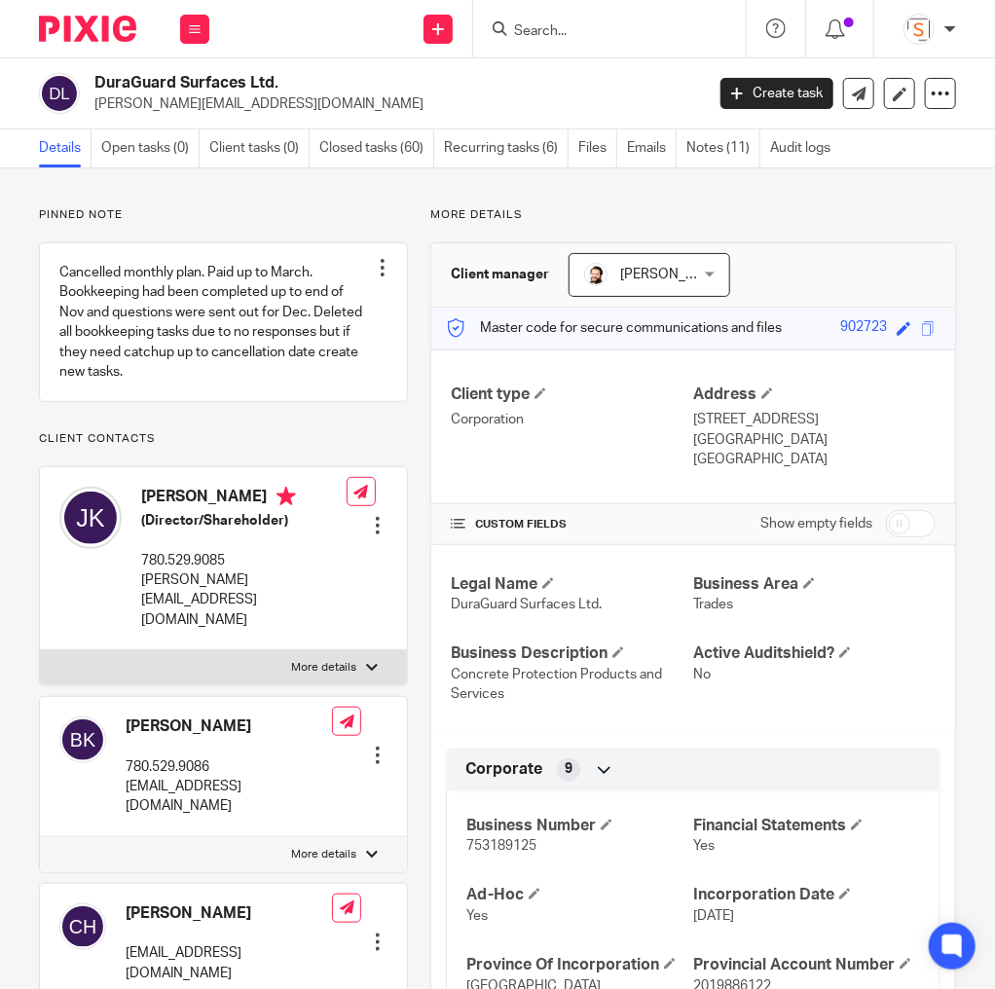
click at [575, 29] on input "Search" at bounding box center [599, 32] width 175 height 18
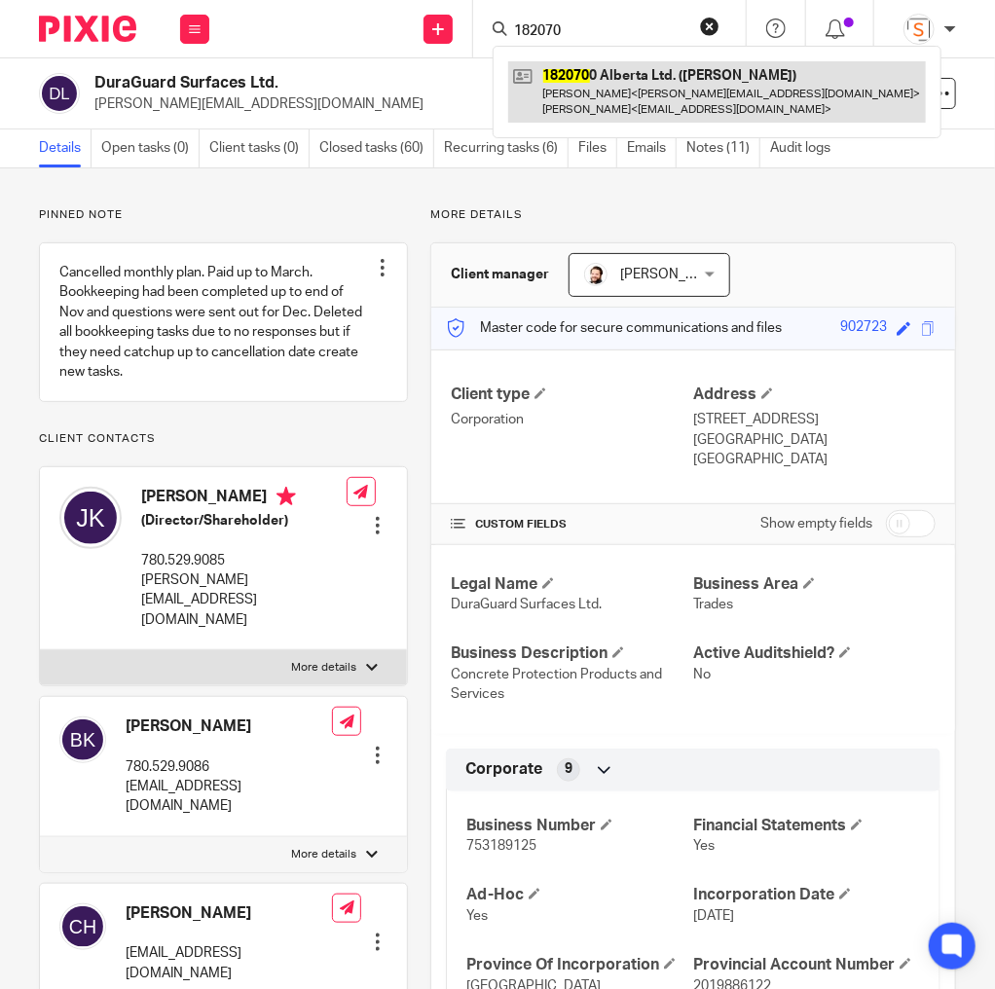
type input "182070"
click at [596, 90] on link at bounding box center [717, 91] width 418 height 60
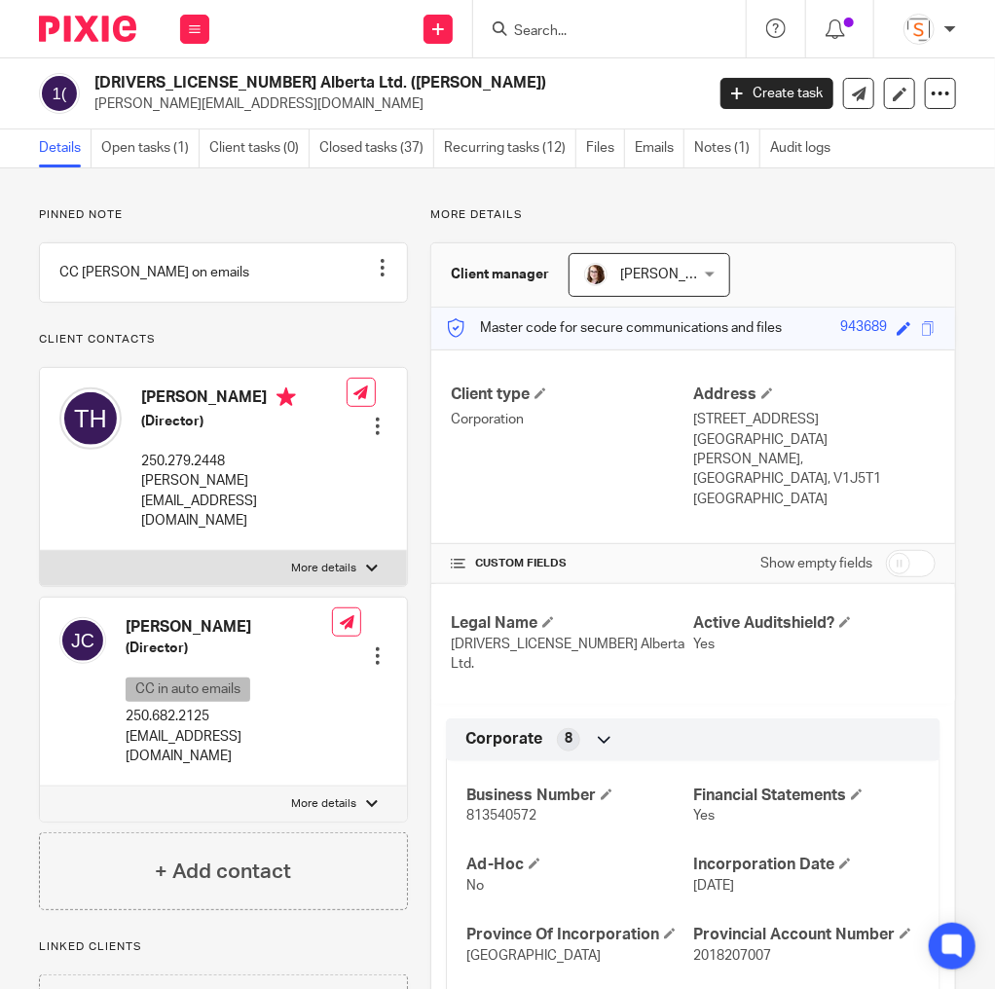
click at [535, 27] on input "Search" at bounding box center [599, 32] width 175 height 18
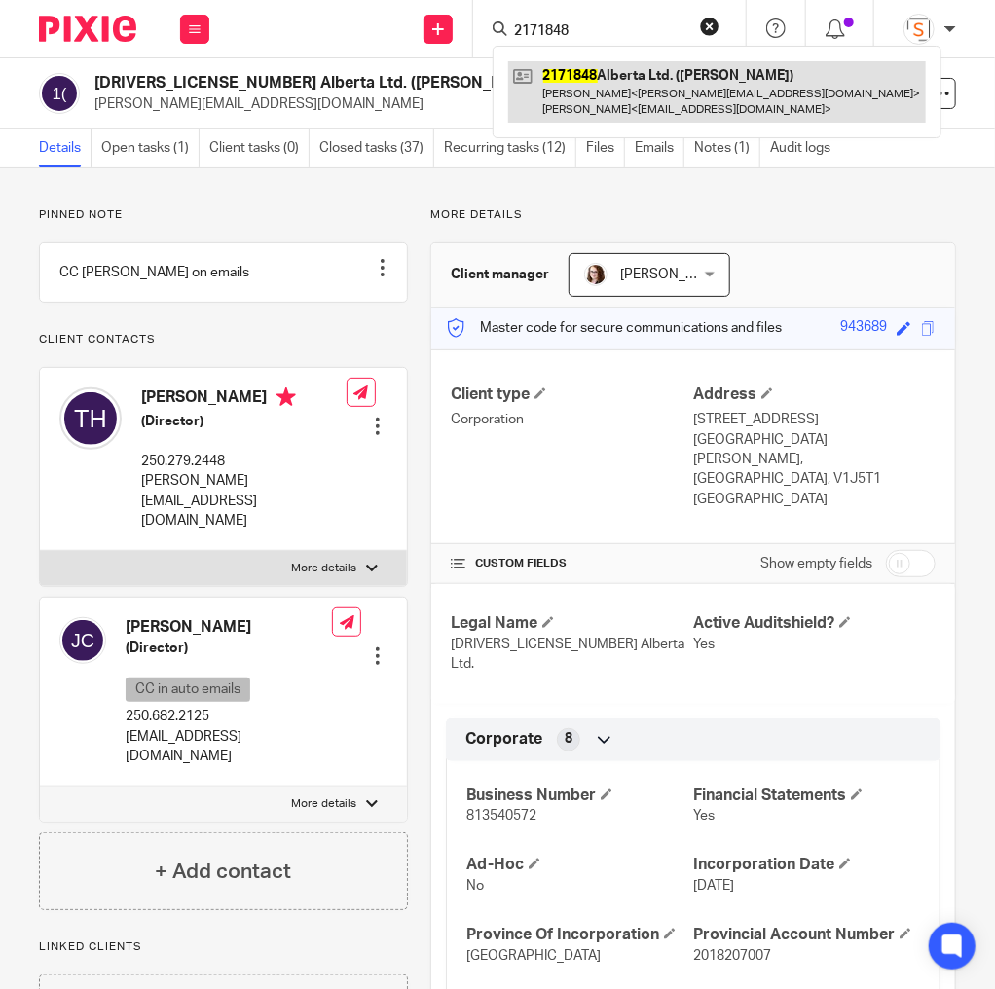
type input "2171848"
drag, startPoint x: 611, startPoint y: 92, endPoint x: 661, endPoint y: 110, distance: 52.6
click at [611, 92] on link at bounding box center [717, 91] width 418 height 60
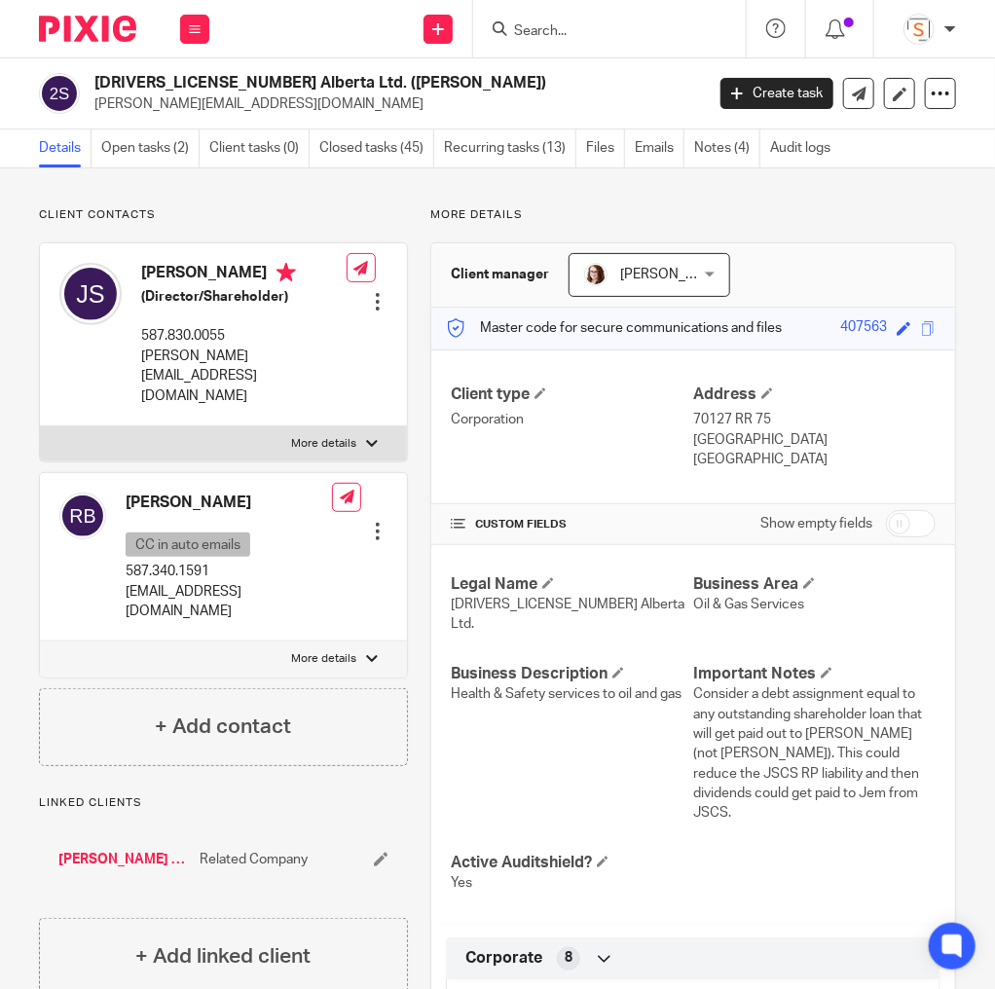
click at [600, 27] on input "Search" at bounding box center [599, 32] width 175 height 18
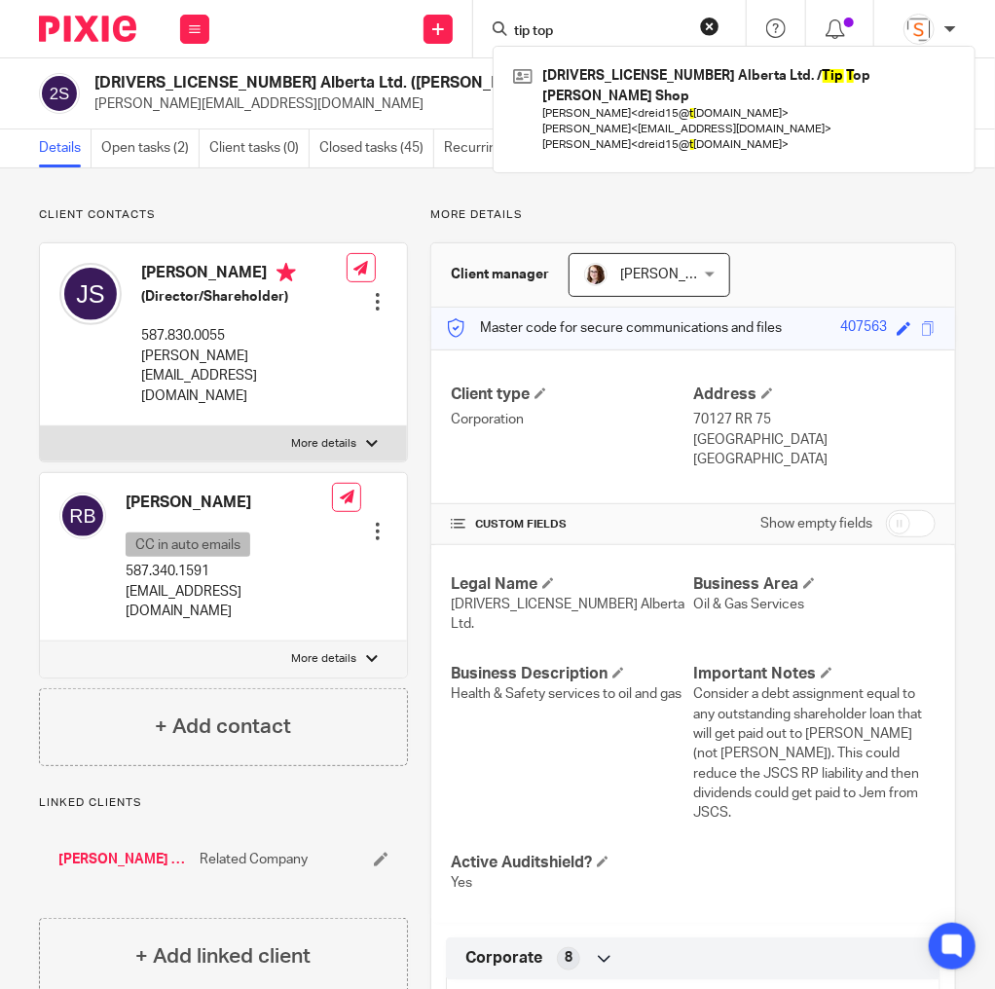
type input "tip top"
click button "submit" at bounding box center [0, 0] width 0 height 0
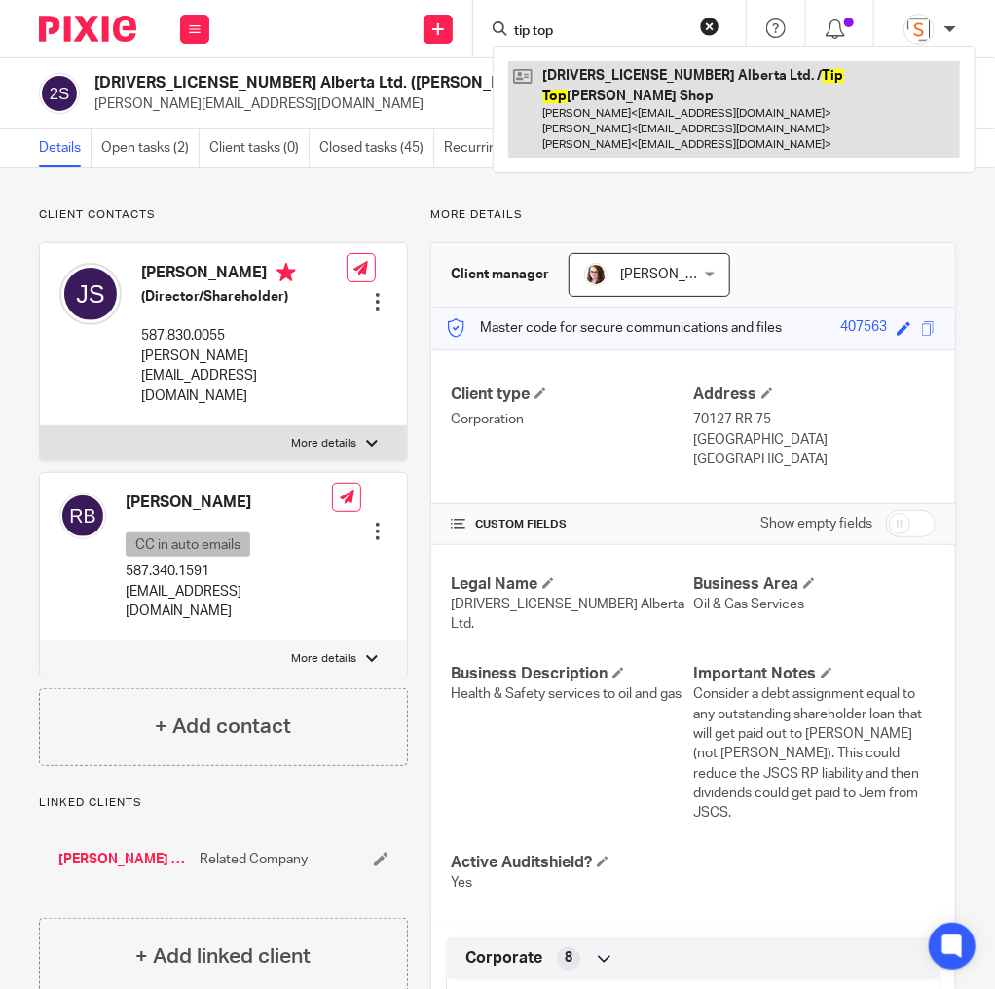
click at [623, 110] on link at bounding box center [734, 109] width 452 height 96
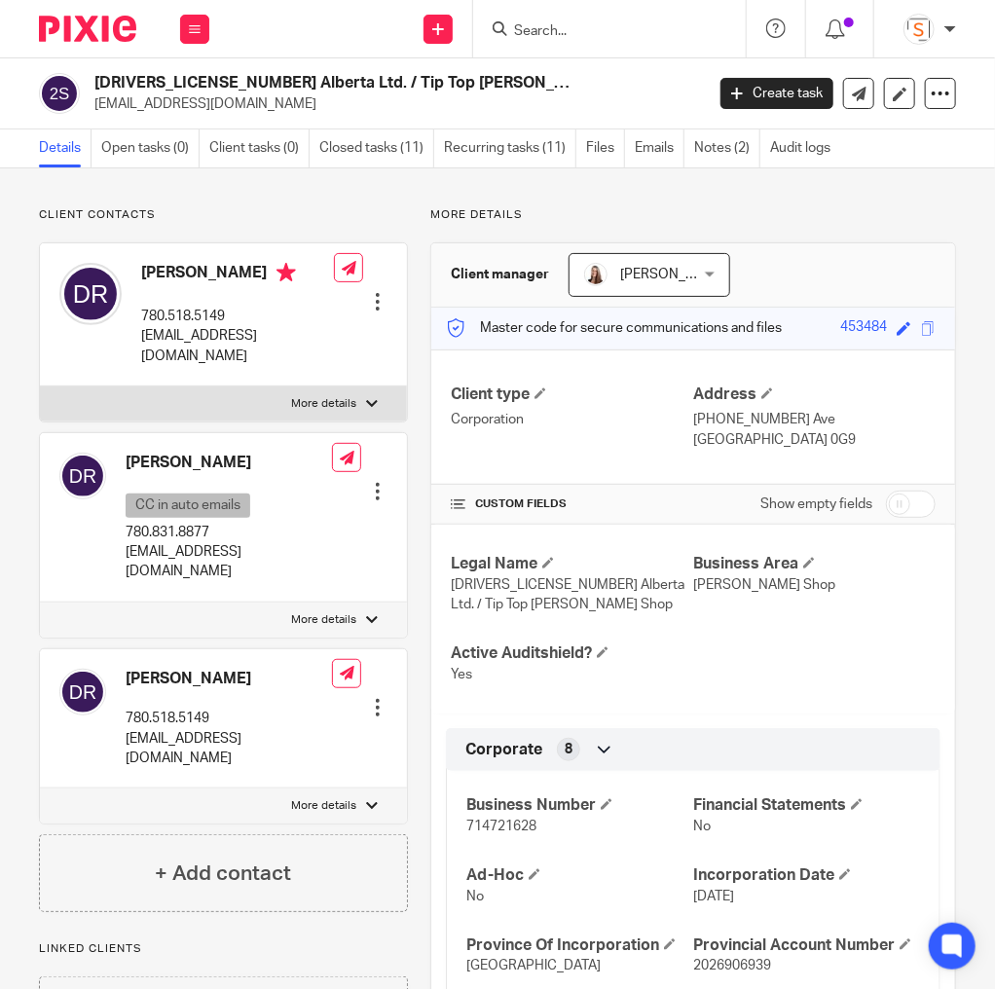
click at [659, 25] on input "Search" at bounding box center [599, 32] width 175 height 18
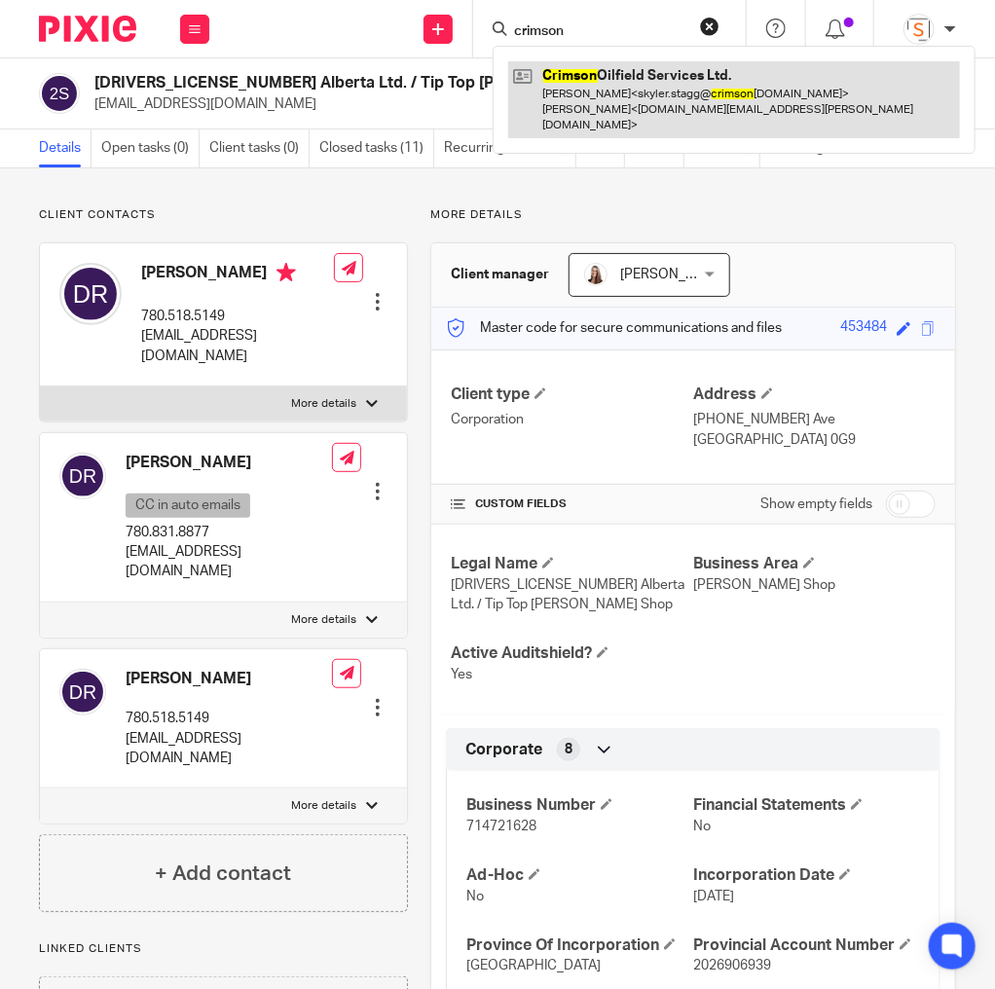
type input "crimson"
click at [670, 82] on link at bounding box center [734, 99] width 452 height 77
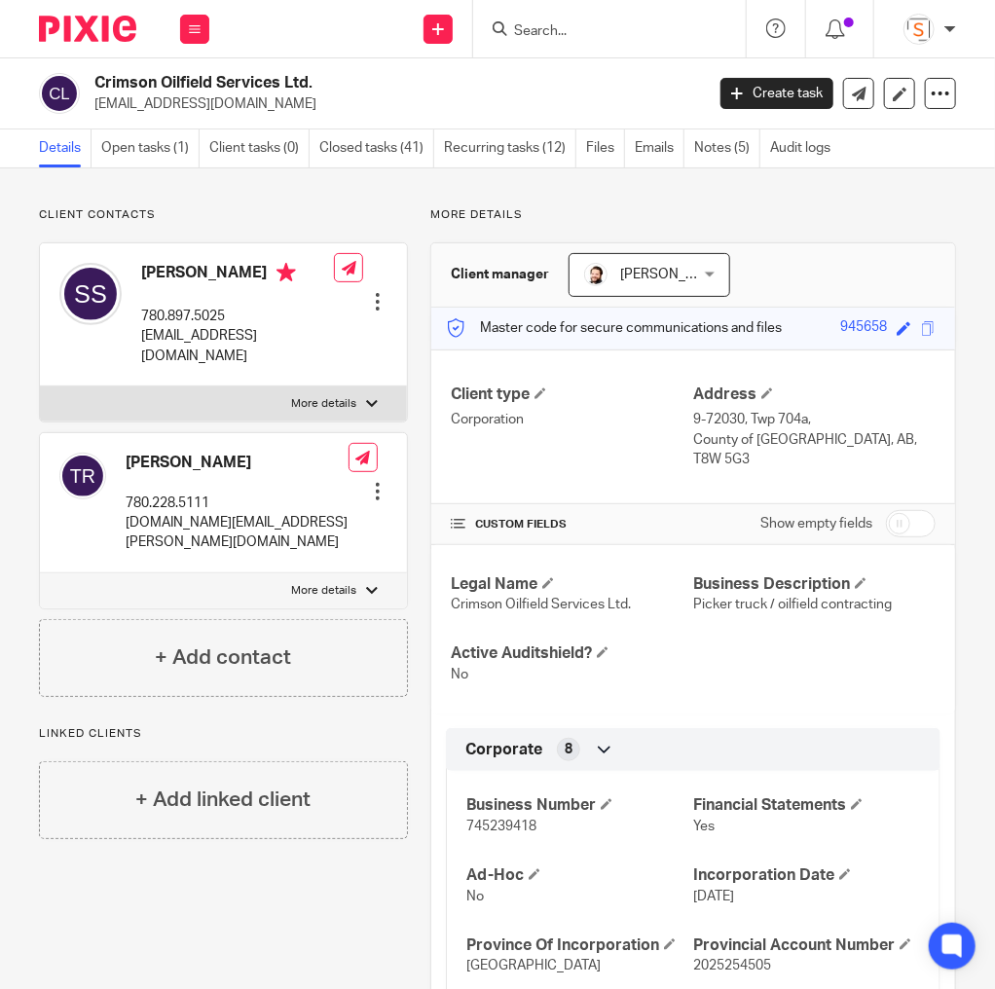
click at [578, 31] on input "Search" at bounding box center [599, 32] width 175 height 18
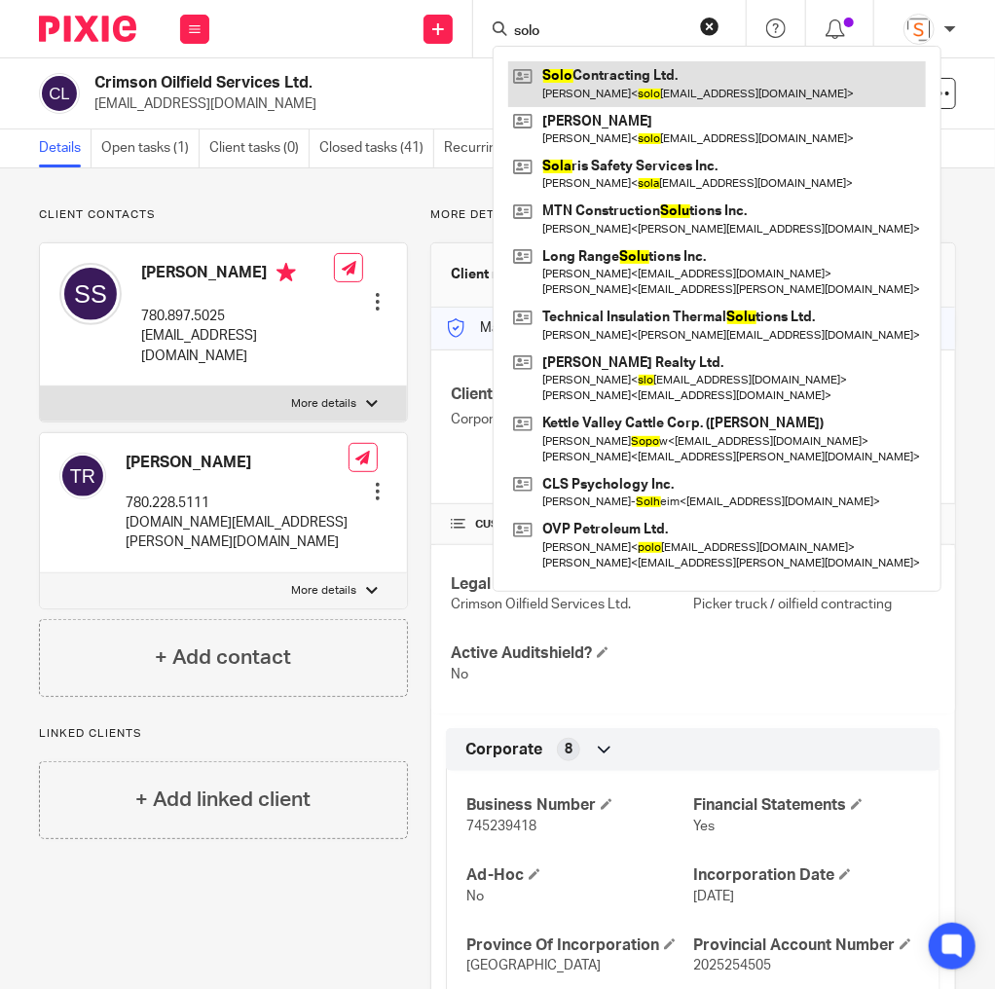
type input "solo"
click at [584, 86] on link at bounding box center [717, 83] width 418 height 45
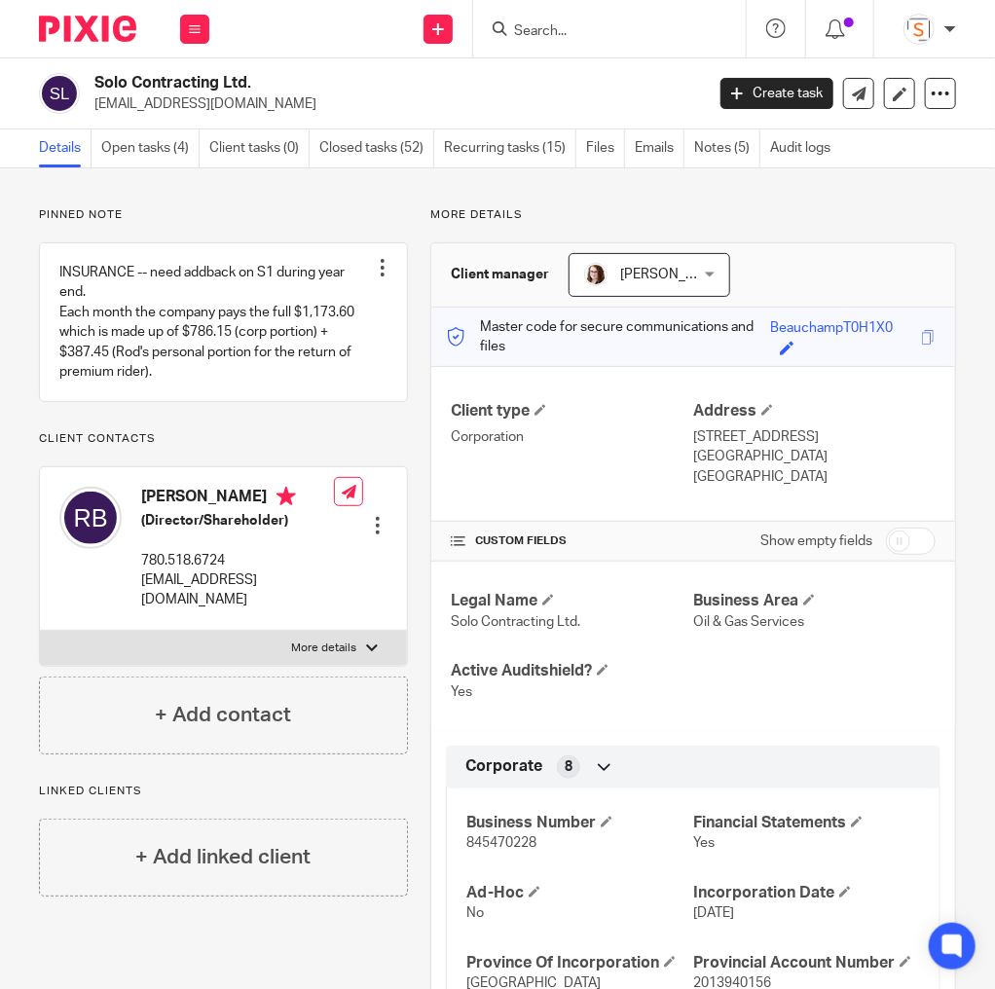
click at [602, 23] on input "Search" at bounding box center [599, 32] width 175 height 18
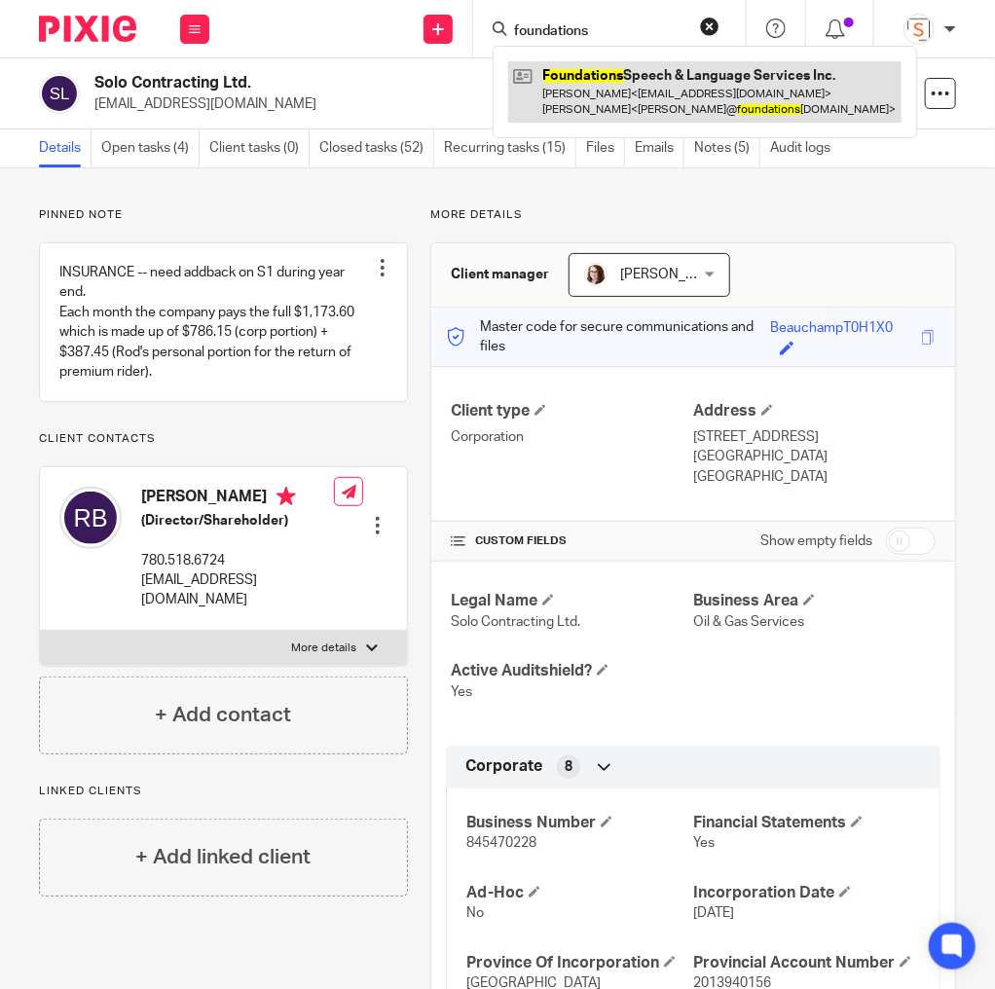
type input "foundations"
drag, startPoint x: 613, startPoint y: 92, endPoint x: 602, endPoint y: 106, distance: 17.9
click at [613, 92] on link at bounding box center [704, 91] width 393 height 60
